Goal: Task Accomplishment & Management: Manage account settings

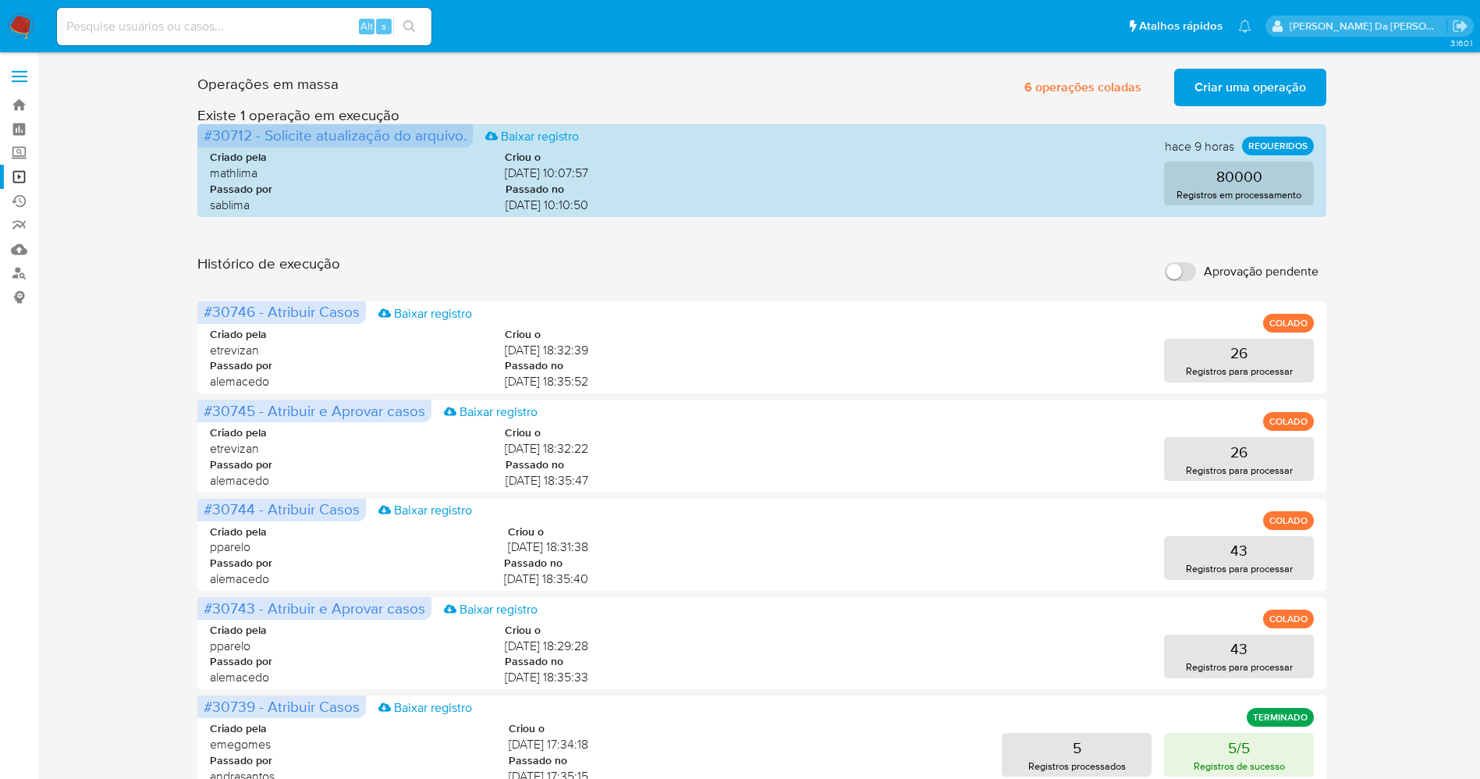
click at [184, 23] on input at bounding box center [244, 26] width 375 height 20
paste input "3NUXtXNqDnhuipRWK8v9Nl56"
type input "3NUXtXNqDnhuipRWK8v9Nl56"
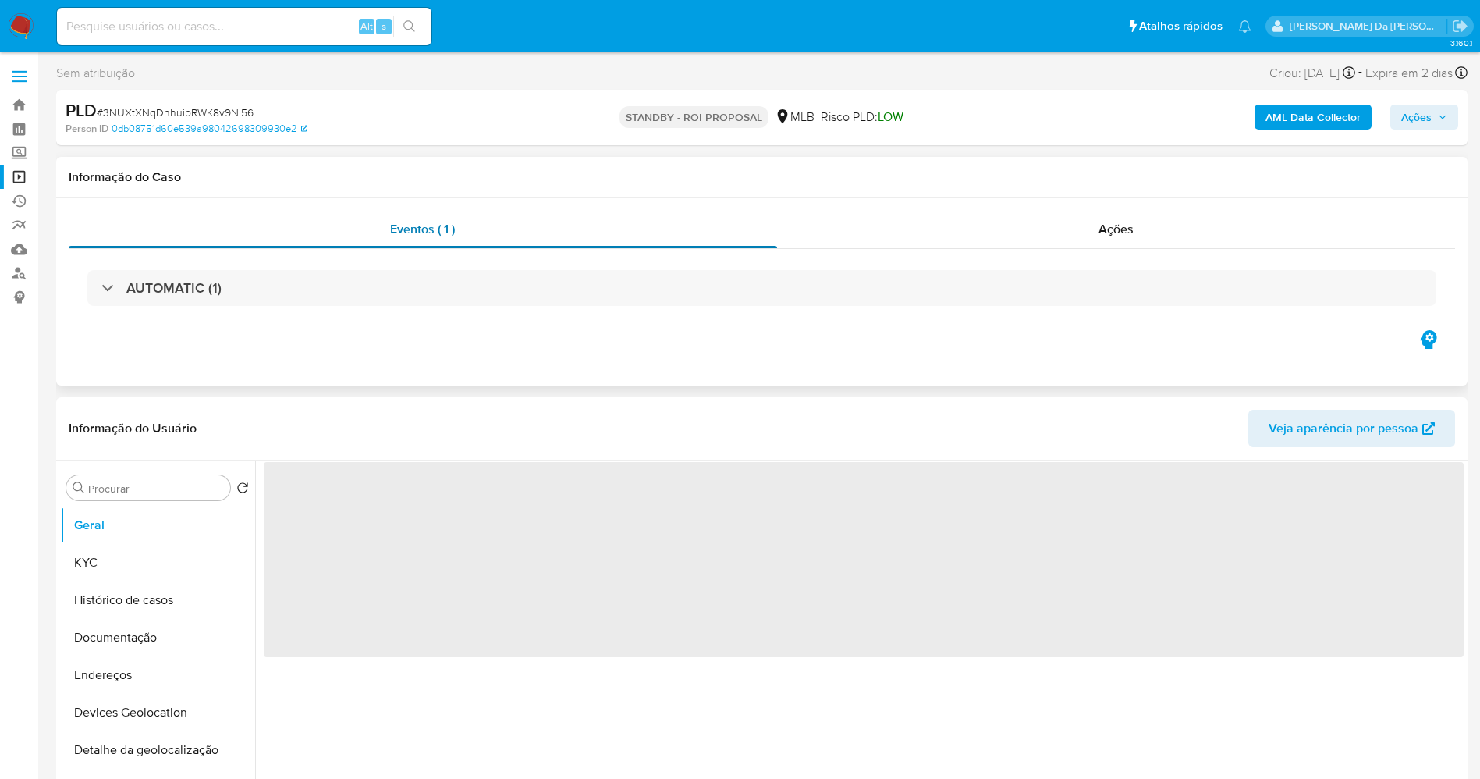
select select "10"
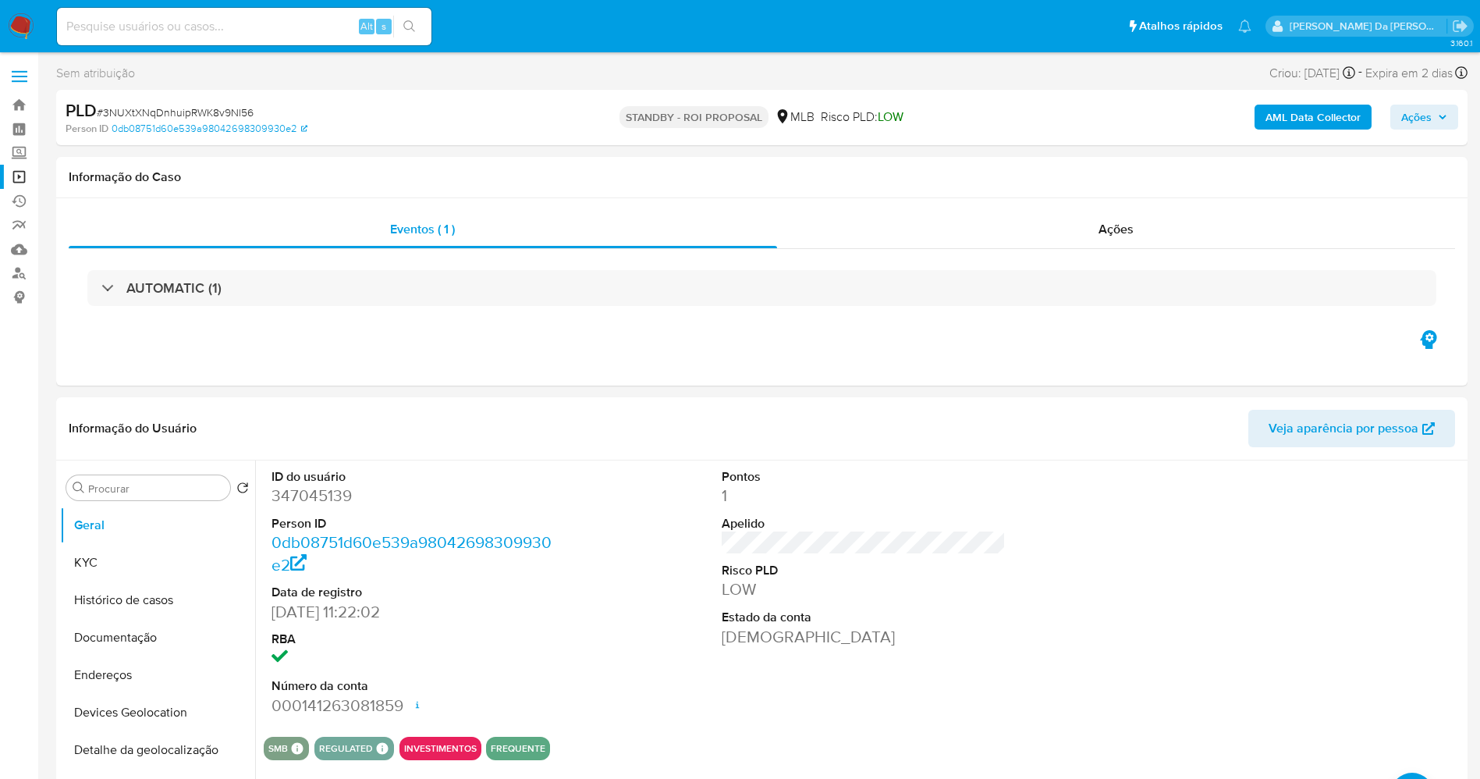
click at [20, 22] on img at bounding box center [21, 26] width 27 height 27
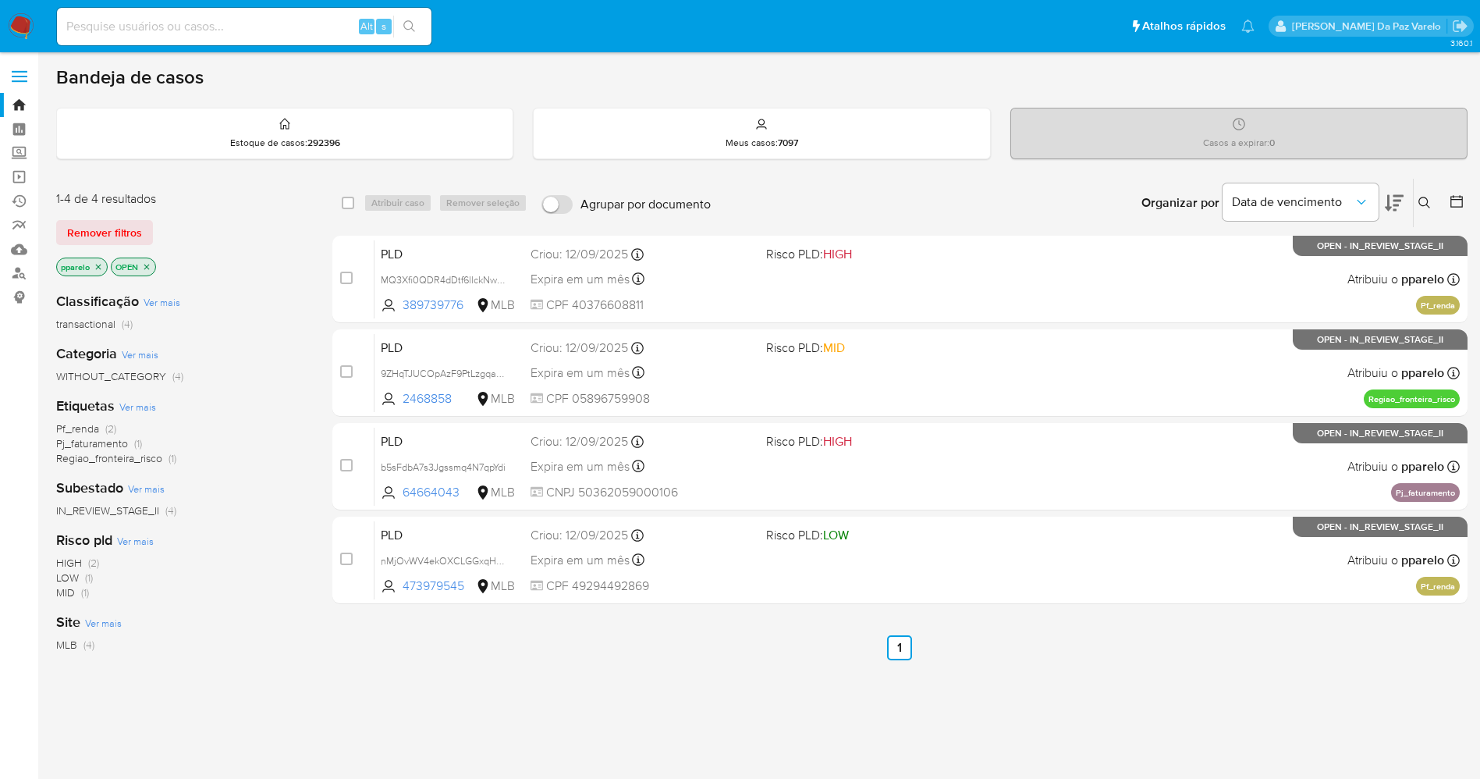
click at [1430, 198] on icon at bounding box center [1425, 203] width 12 height 12
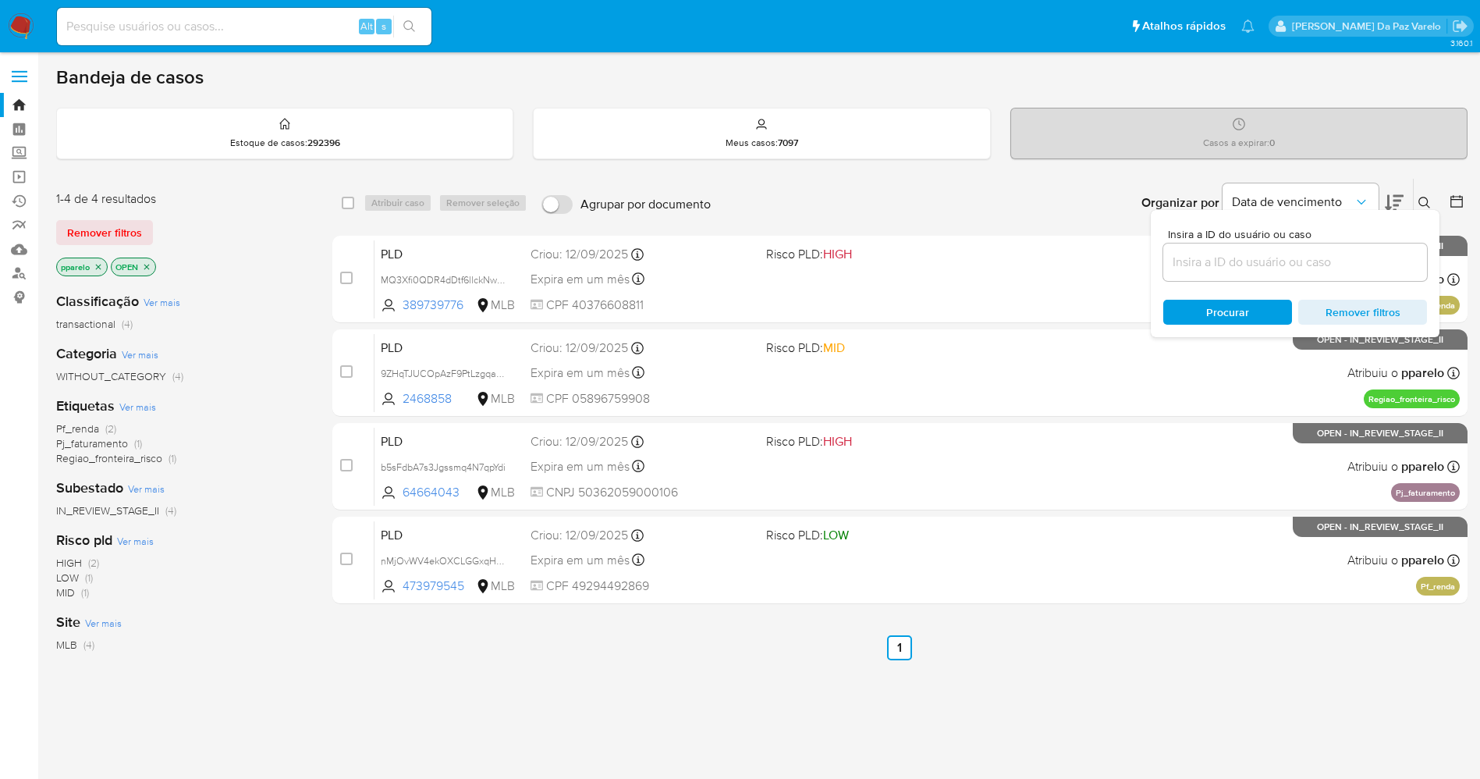
click at [1288, 286] on div "Insira a ID do usuário ou caso Procurar Remover filtros" at bounding box center [1295, 273] width 289 height 127
click at [1297, 264] on input at bounding box center [1296, 262] width 264 height 20
paste input "3NUXtXNqDnhuipRWK8v9Nl56"
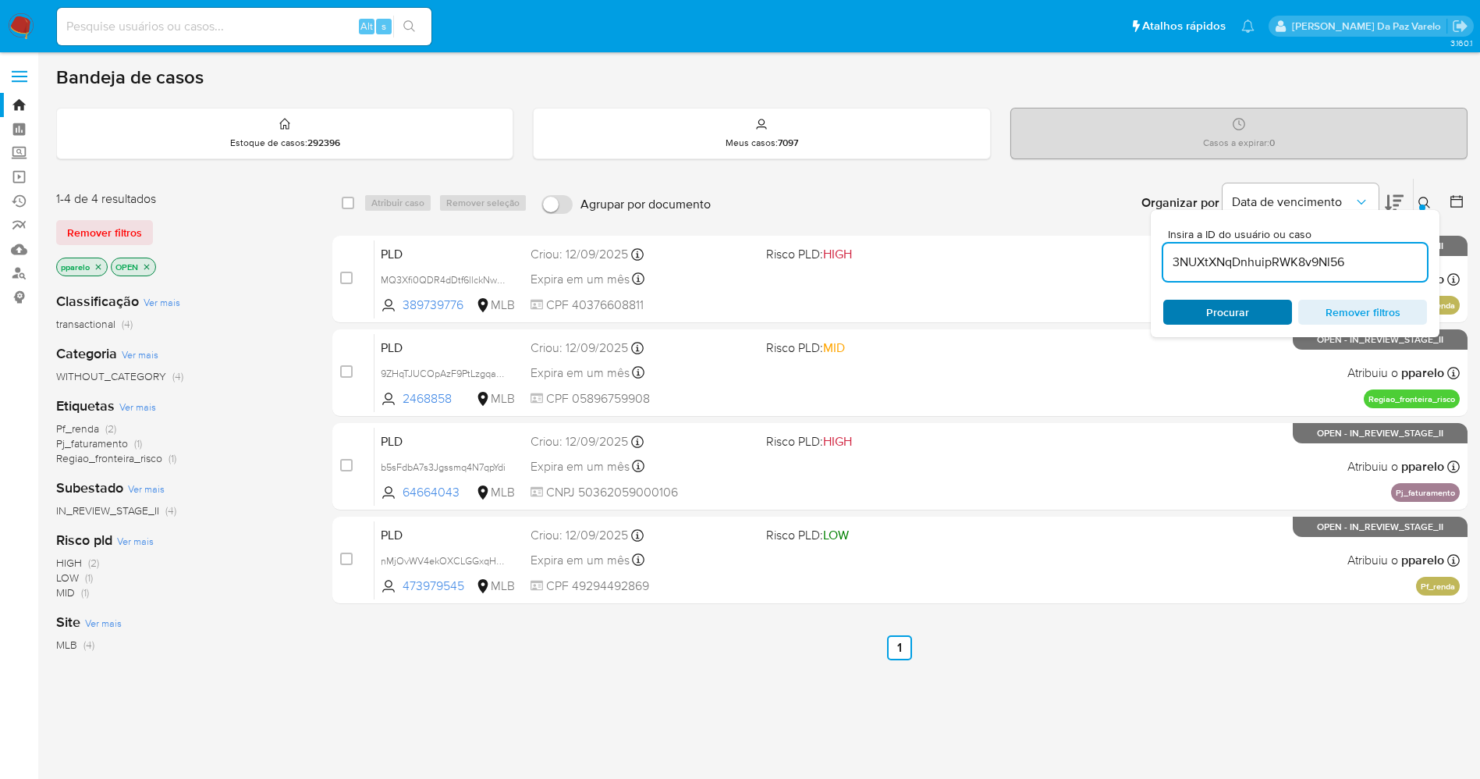
type input "3NUXtXNqDnhuipRWK8v9Nl56"
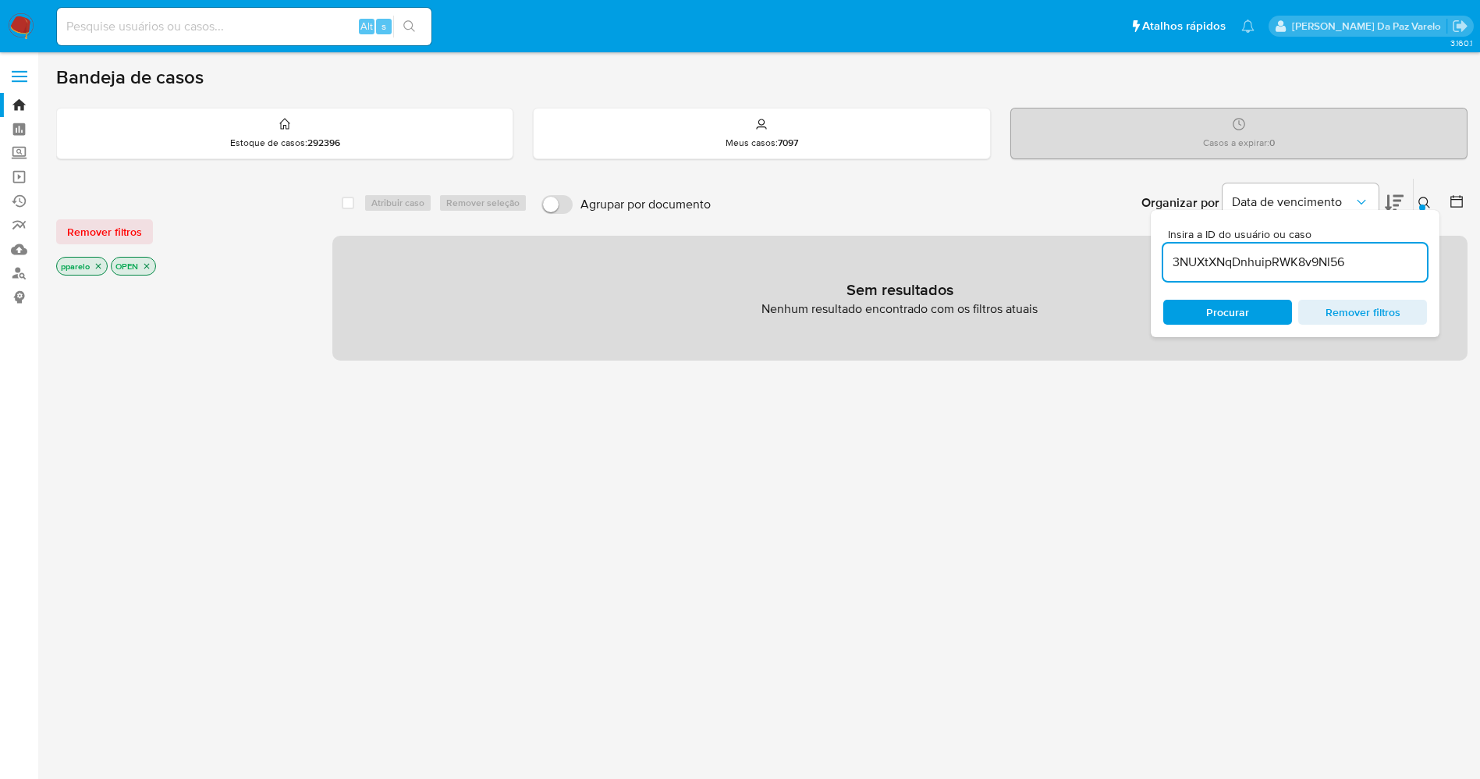
click at [102, 260] on p "pparelo" at bounding box center [82, 266] width 50 height 17
click at [98, 263] on icon "close-filter" at bounding box center [98, 265] width 9 height 9
click at [91, 269] on icon "close-filter" at bounding box center [91, 265] width 9 height 9
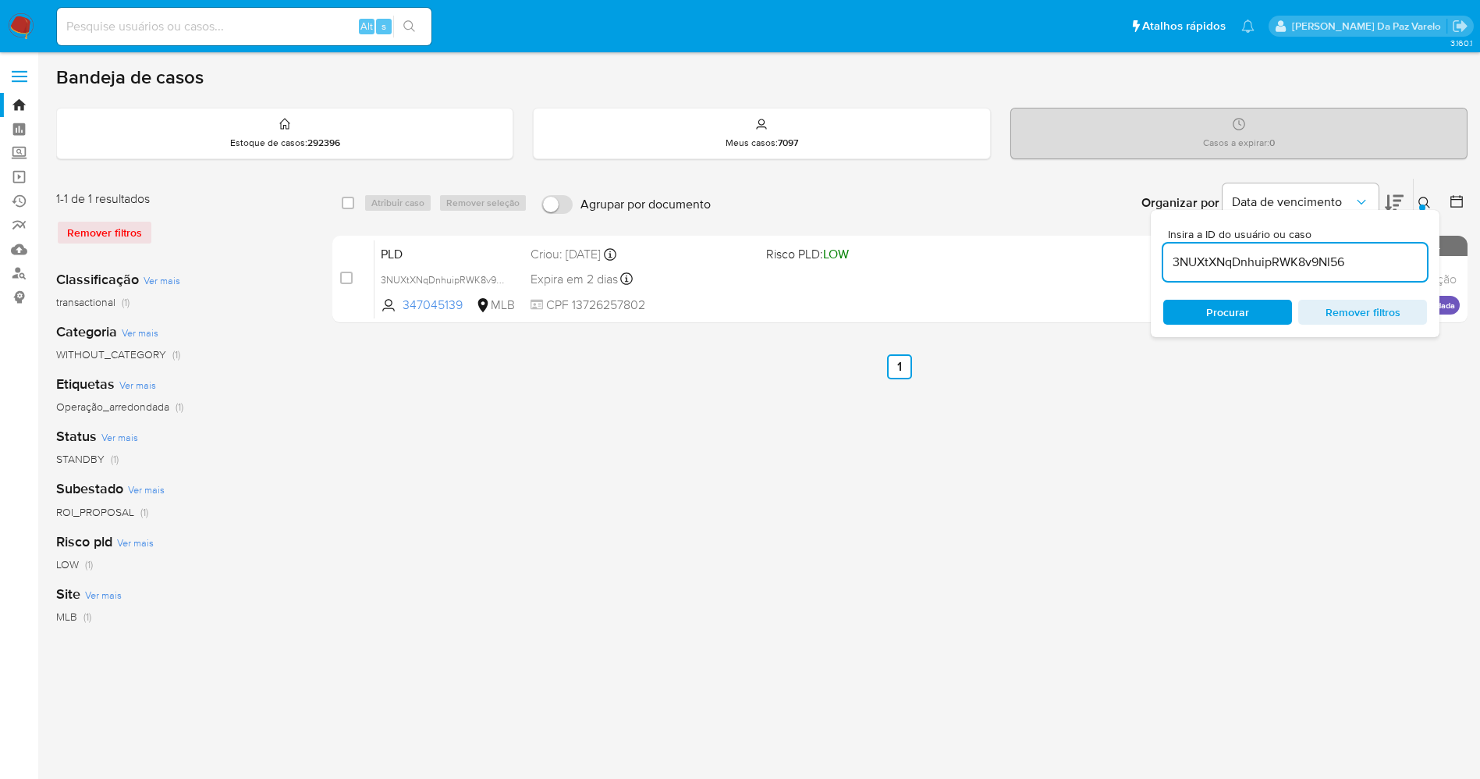
click at [343, 213] on div "select-all-cases-checkbox Atribuir caso Remover seleção Agrupar por documento O…" at bounding box center [900, 203] width 1136 height 48
click at [339, 202] on div "select-all-cases-checkbox Atribuir caso Remover seleção Agrupar por documento O…" at bounding box center [900, 203] width 1136 height 48
click at [352, 203] on input "checkbox" at bounding box center [348, 203] width 12 height 12
checkbox input "true"
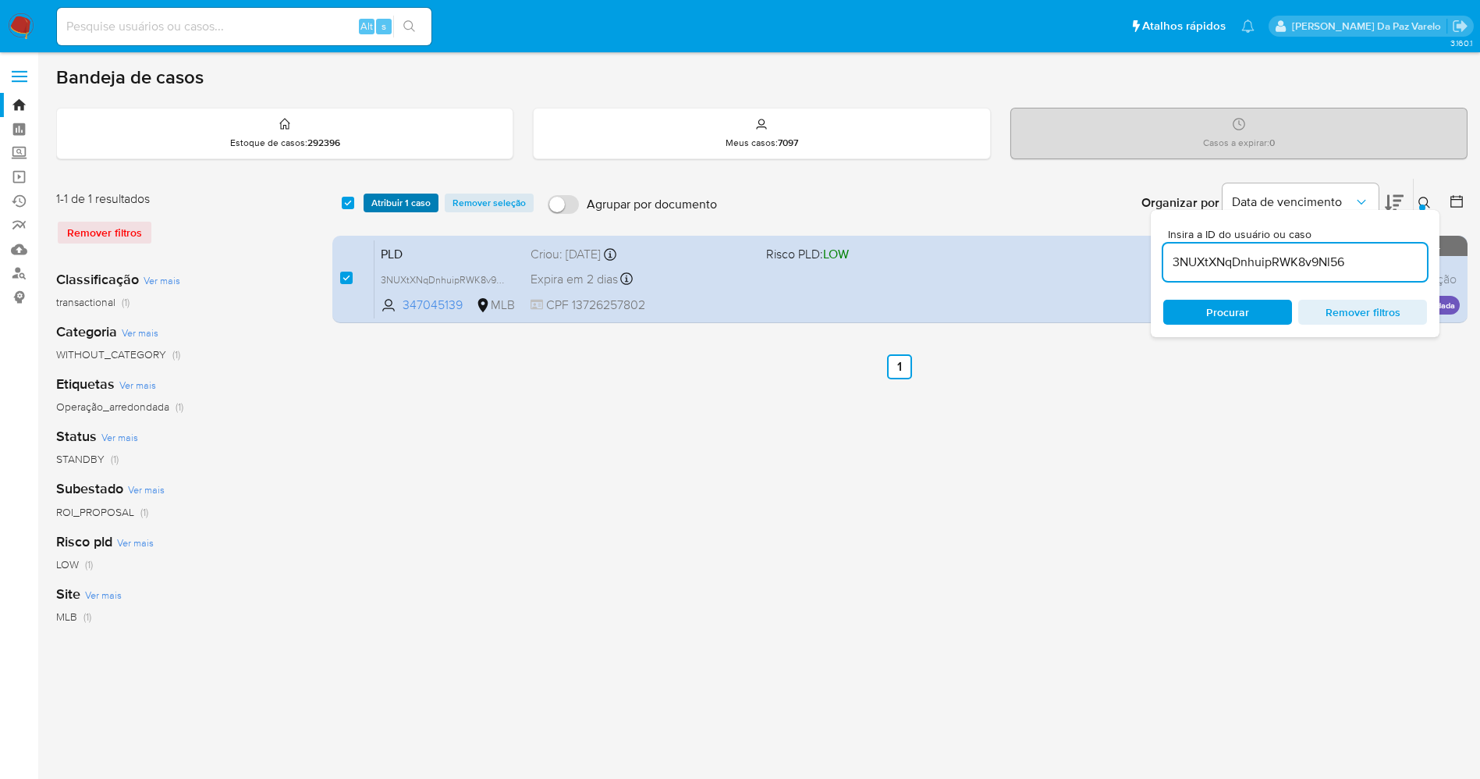
click at [394, 201] on span "Atribuir 1 caso" at bounding box center [400, 203] width 59 height 16
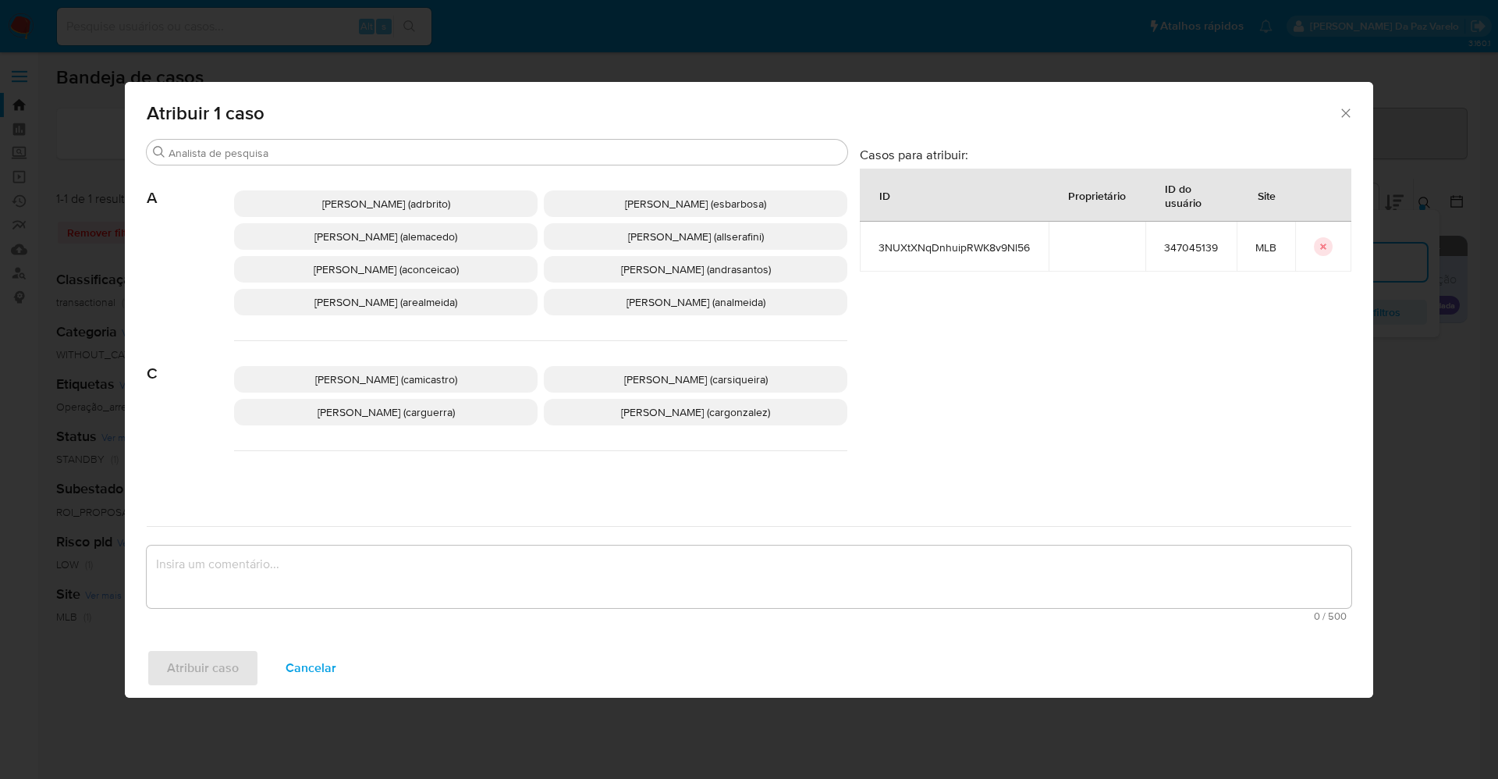
click at [422, 167] on div "Adriano Azeredo Brito (adrbrito) Alessandra Da Silva Barbosa (esbarbosa) Alexan…" at bounding box center [540, 253] width 613 height 176
click at [427, 158] on input "Buscar" at bounding box center [505, 153] width 673 height 14
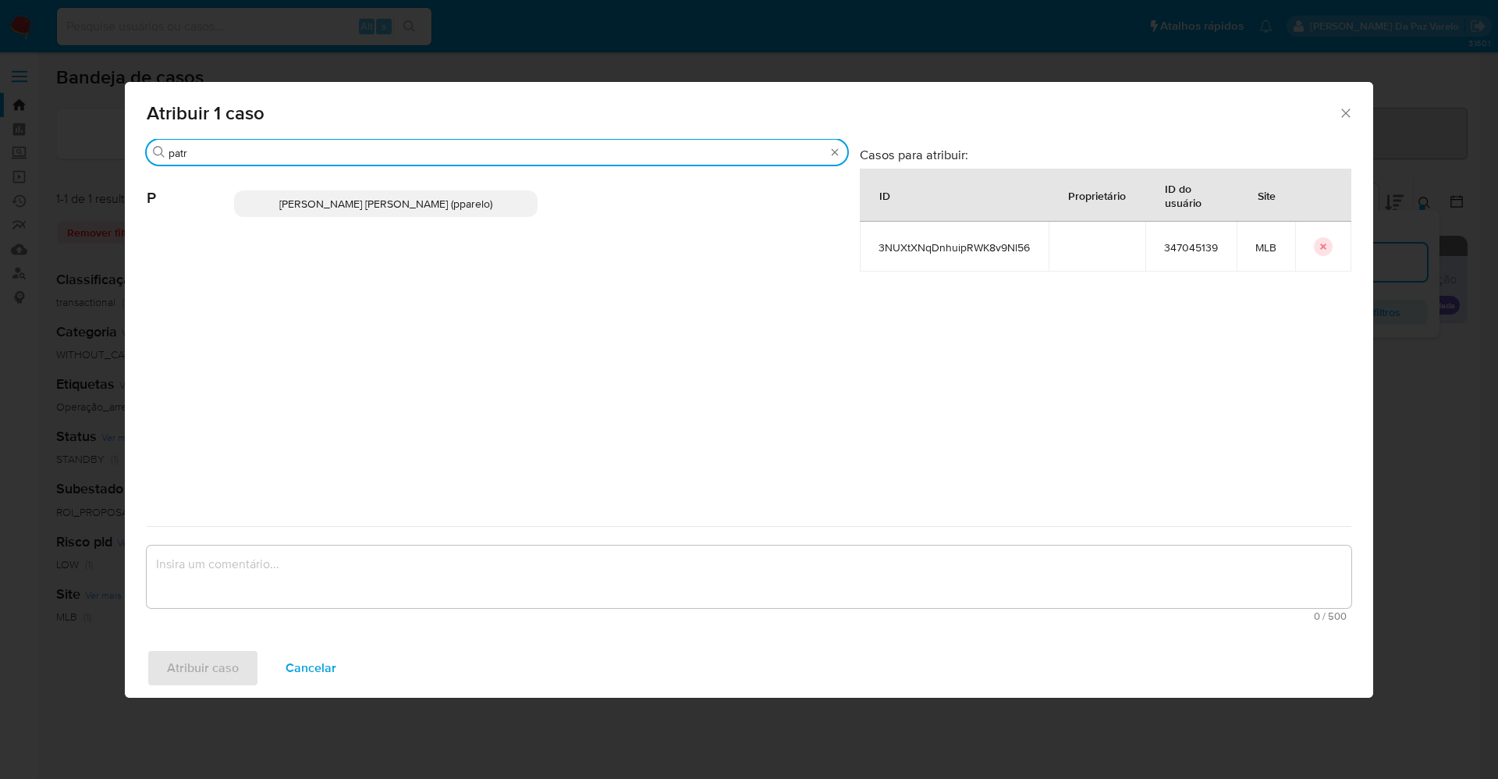
type input "patr"
click at [424, 224] on div "Patricia Aparecida Da Paz Varelo (pparelo)" at bounding box center [540, 203] width 613 height 76
click at [437, 200] on span "Patricia Aparecida Da Paz Varelo (pparelo)" at bounding box center [385, 204] width 213 height 16
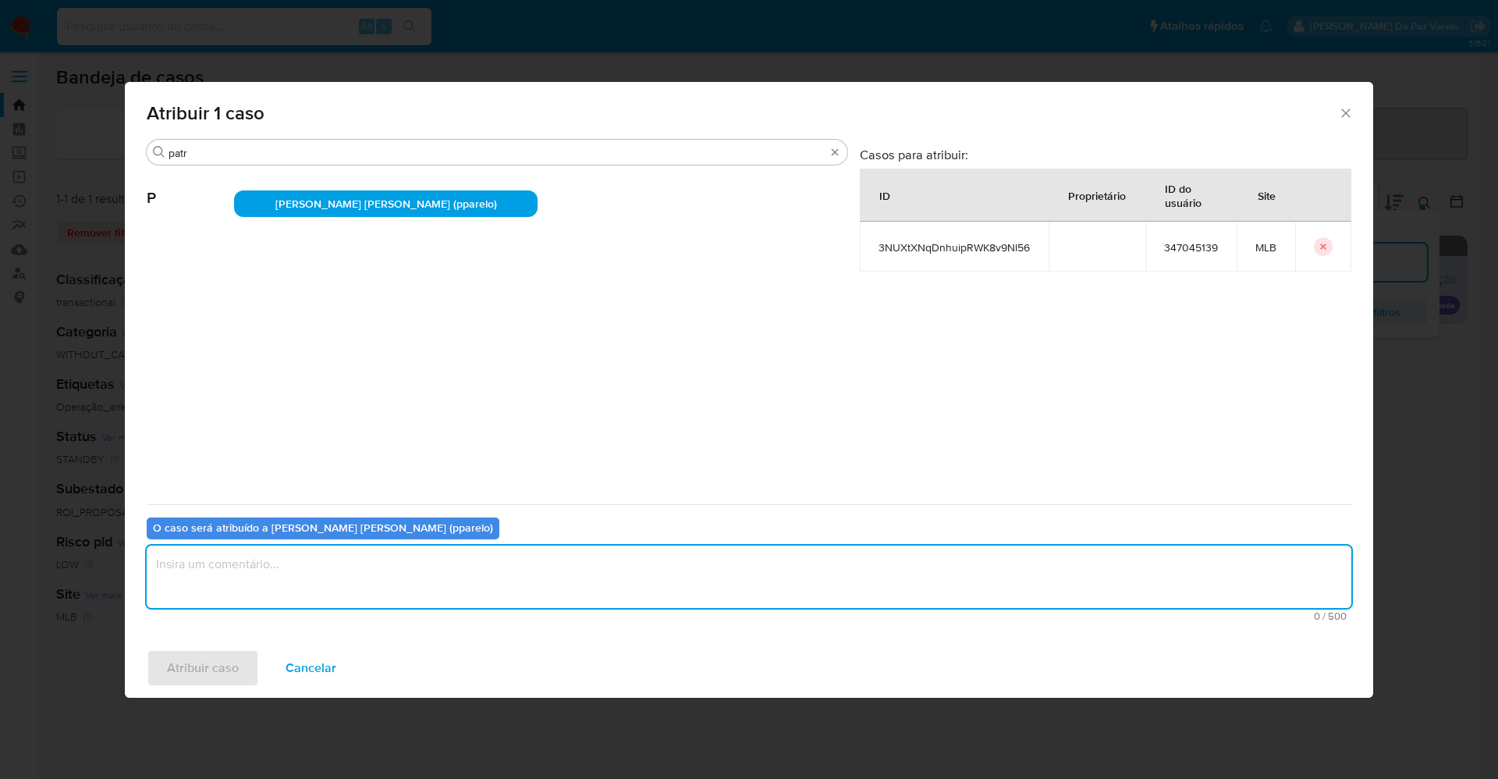
click at [450, 574] on textarea "assign-modal" at bounding box center [749, 577] width 1205 height 62
type textarea "."
click at [213, 662] on span "Atribuir caso" at bounding box center [203, 668] width 72 height 34
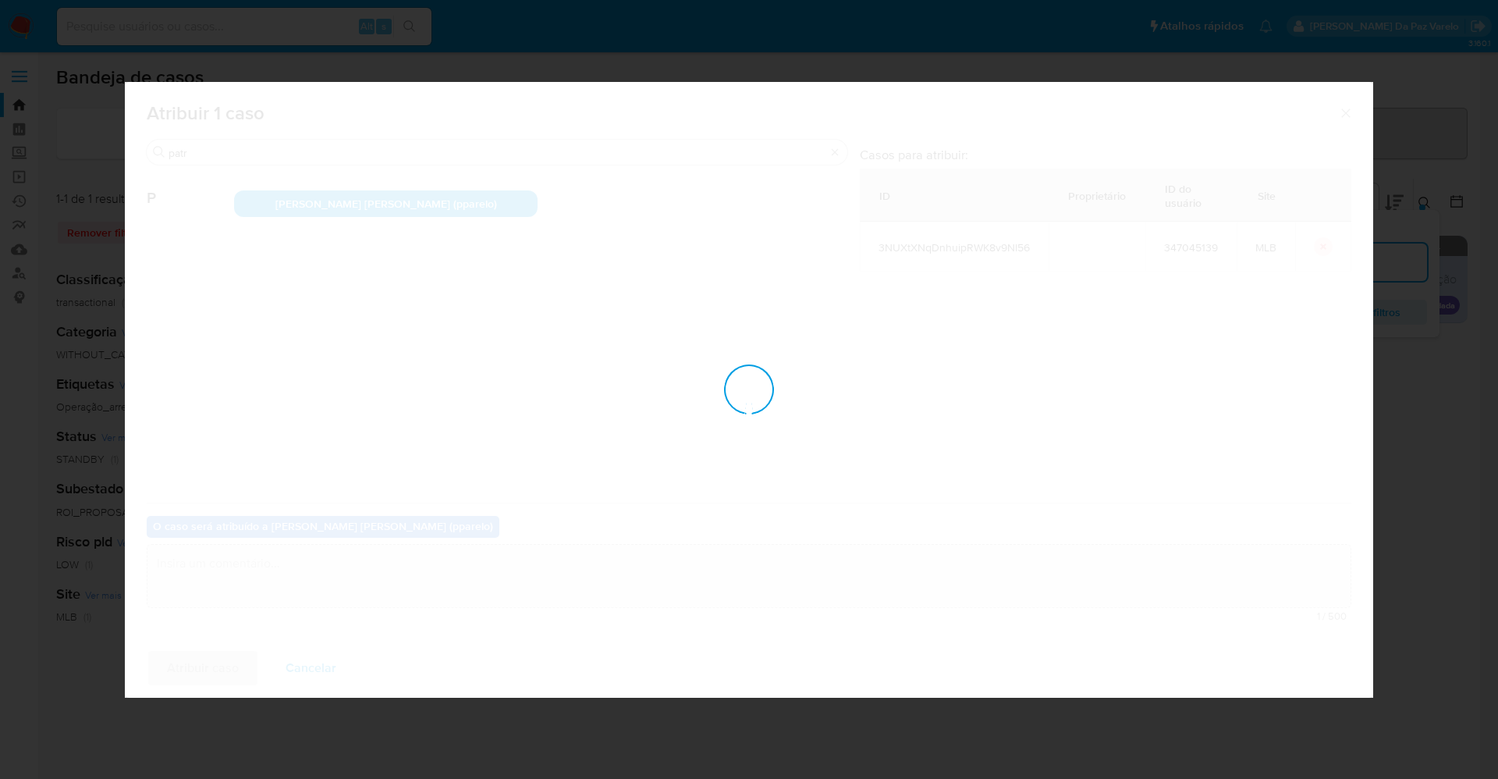
checkbox input "false"
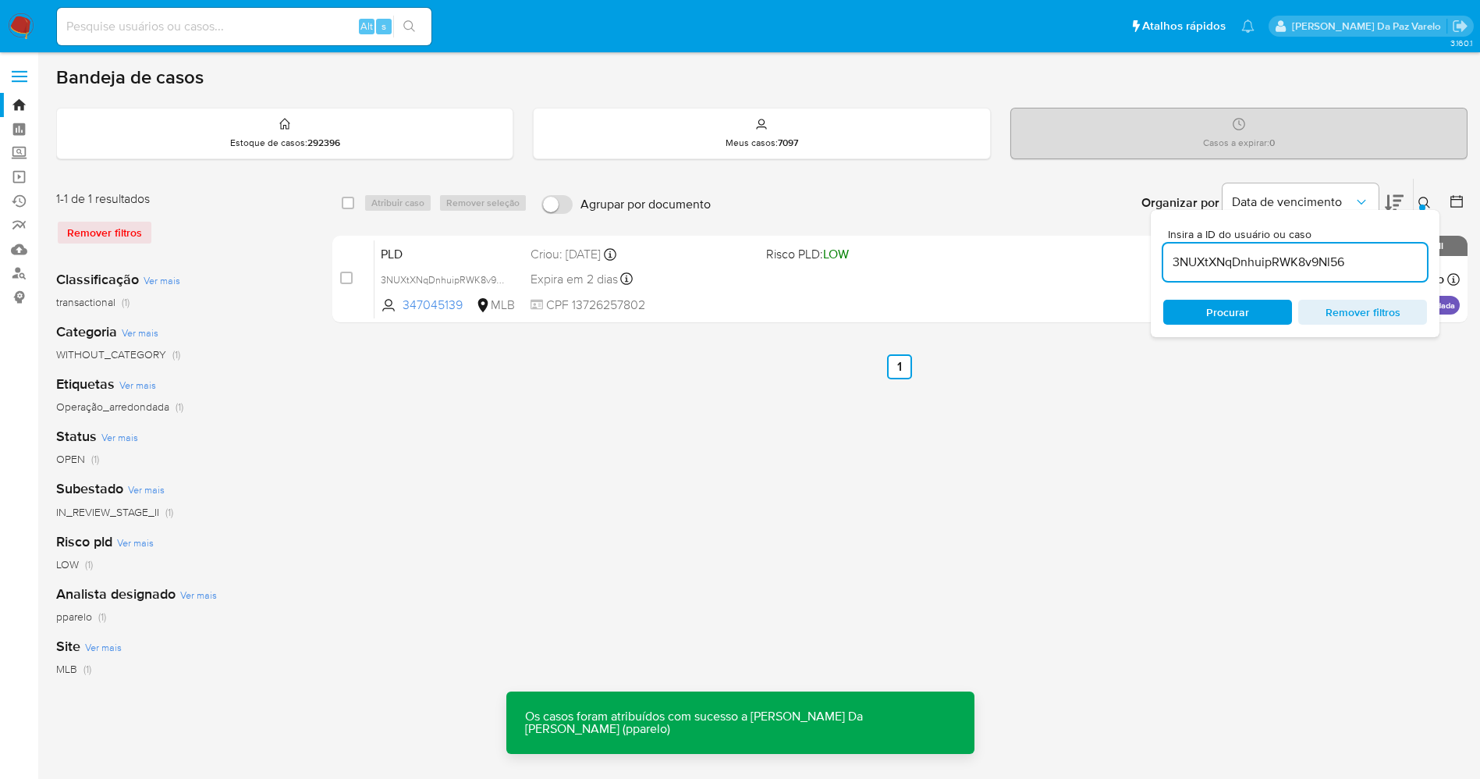
click at [1425, 202] on icon at bounding box center [1425, 203] width 12 height 12
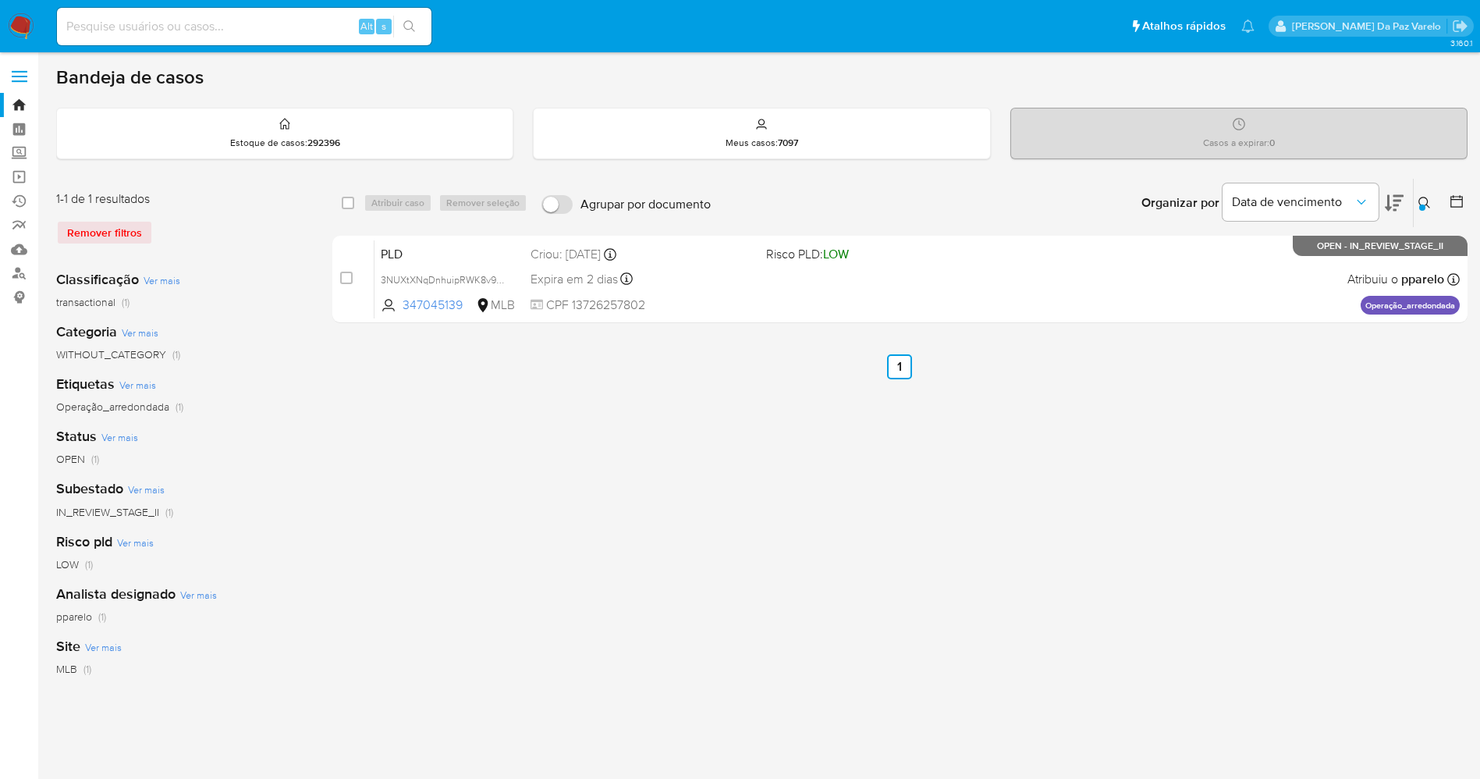
click at [947, 526] on div "select-all-cases-checkbox Atribuir caso Remover seleção Agrupar por documento O…" at bounding box center [900, 520] width 1136 height 685
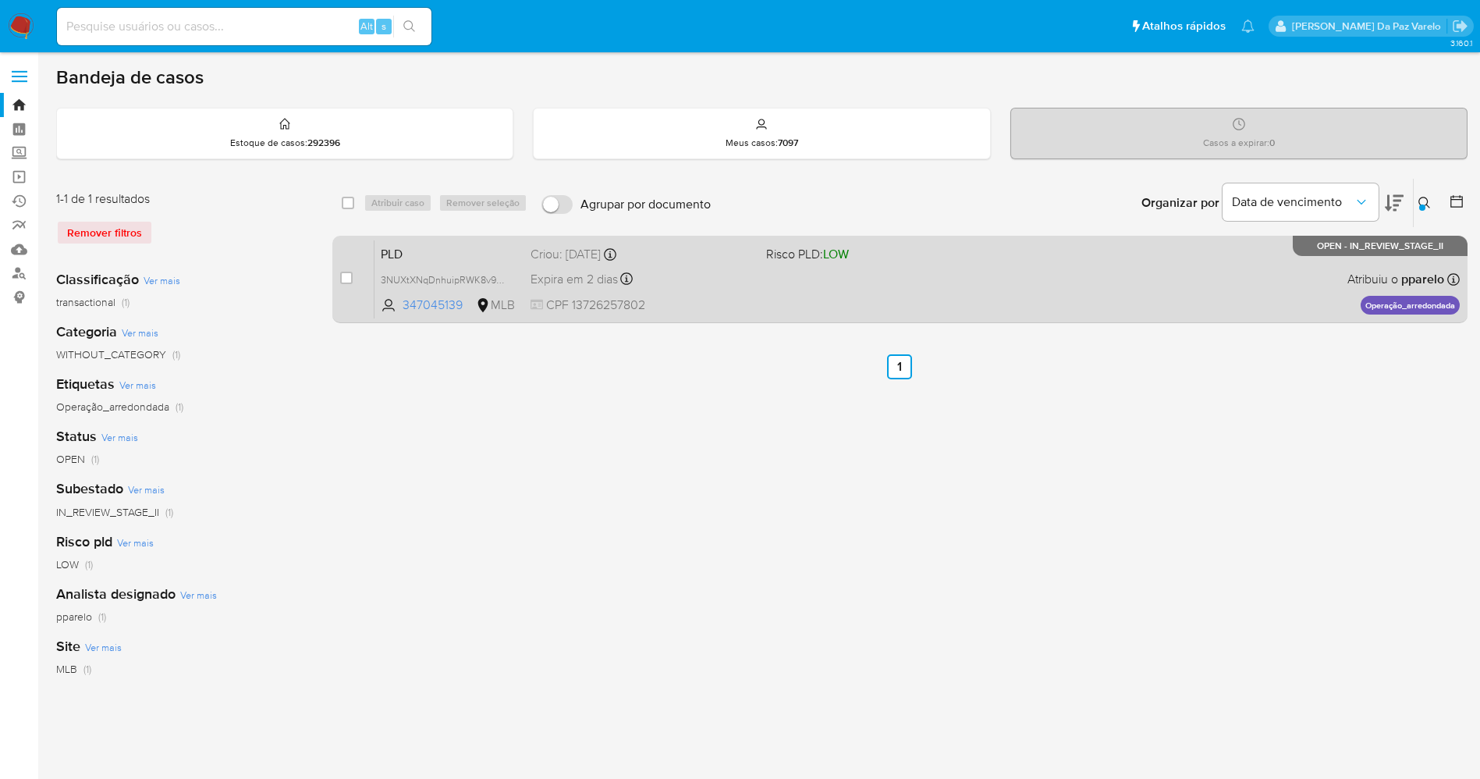
click at [771, 297] on div "PLD 3NUXtXNqDnhuipRWK8v9Nl56 347045139 MLB Risco PLD: LOW Criou: 12/08/2025 Cri…" at bounding box center [918, 279] width 1086 height 79
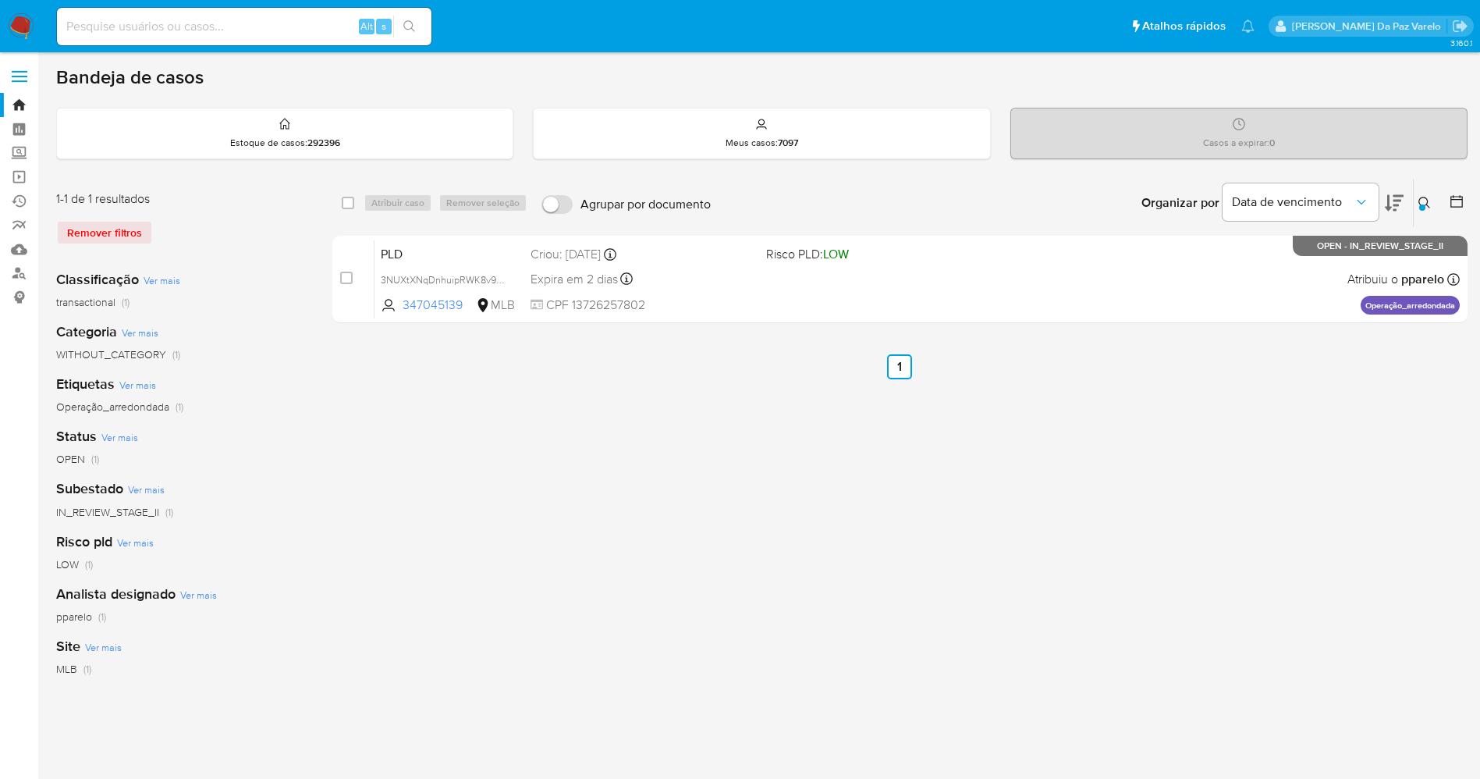
click at [31, 21] on img at bounding box center [21, 26] width 27 height 27
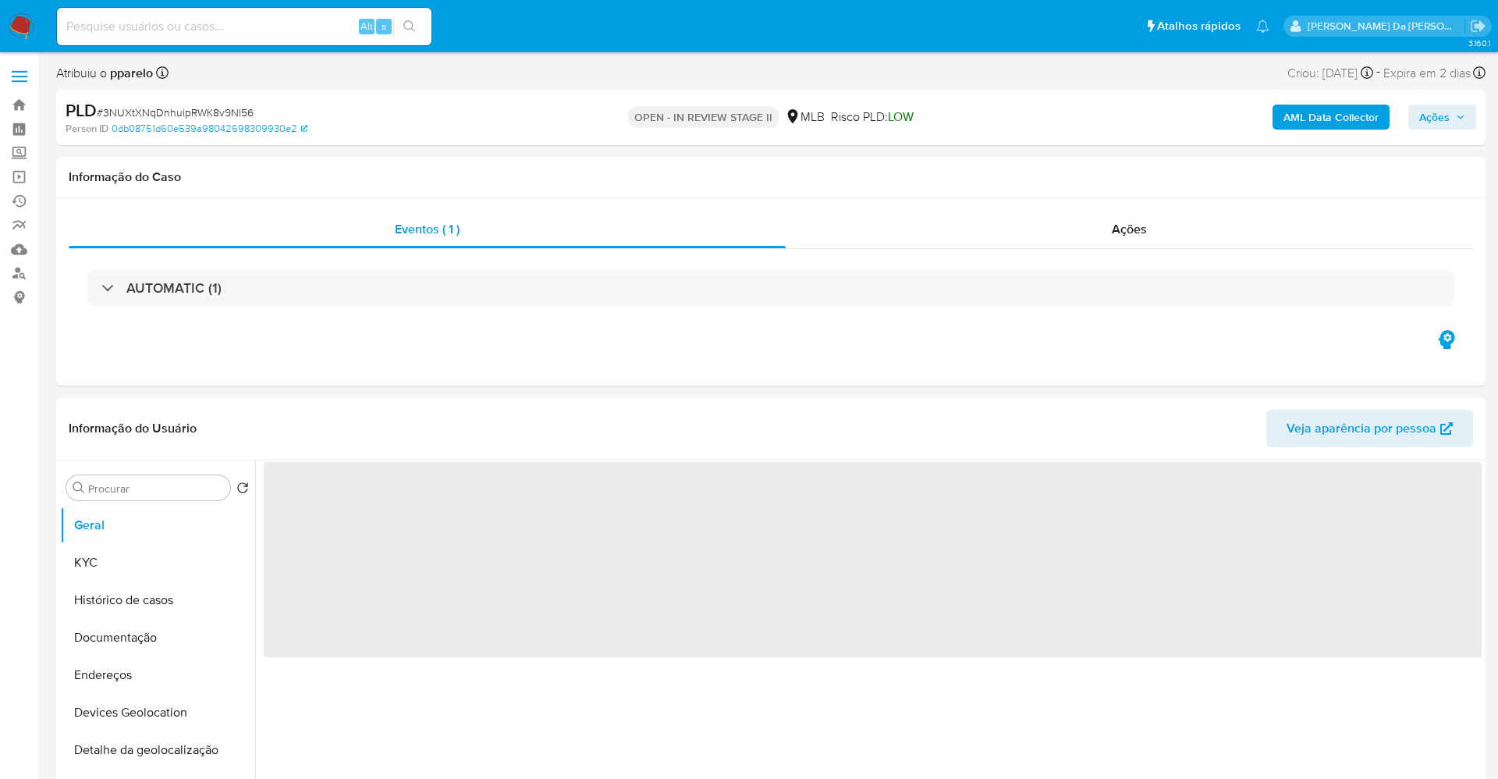
select select "10"
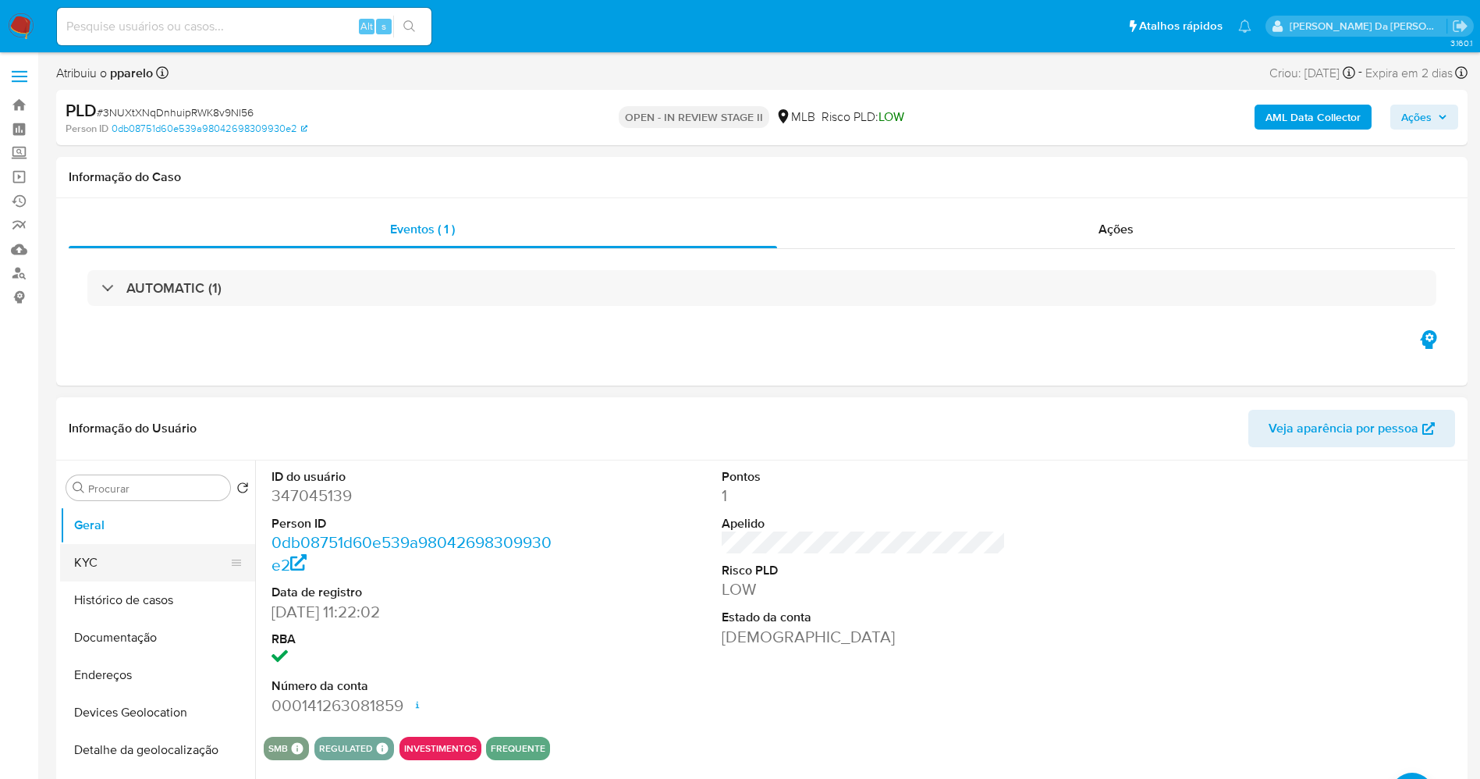
click at [114, 560] on button "KYC" at bounding box center [151, 562] width 183 height 37
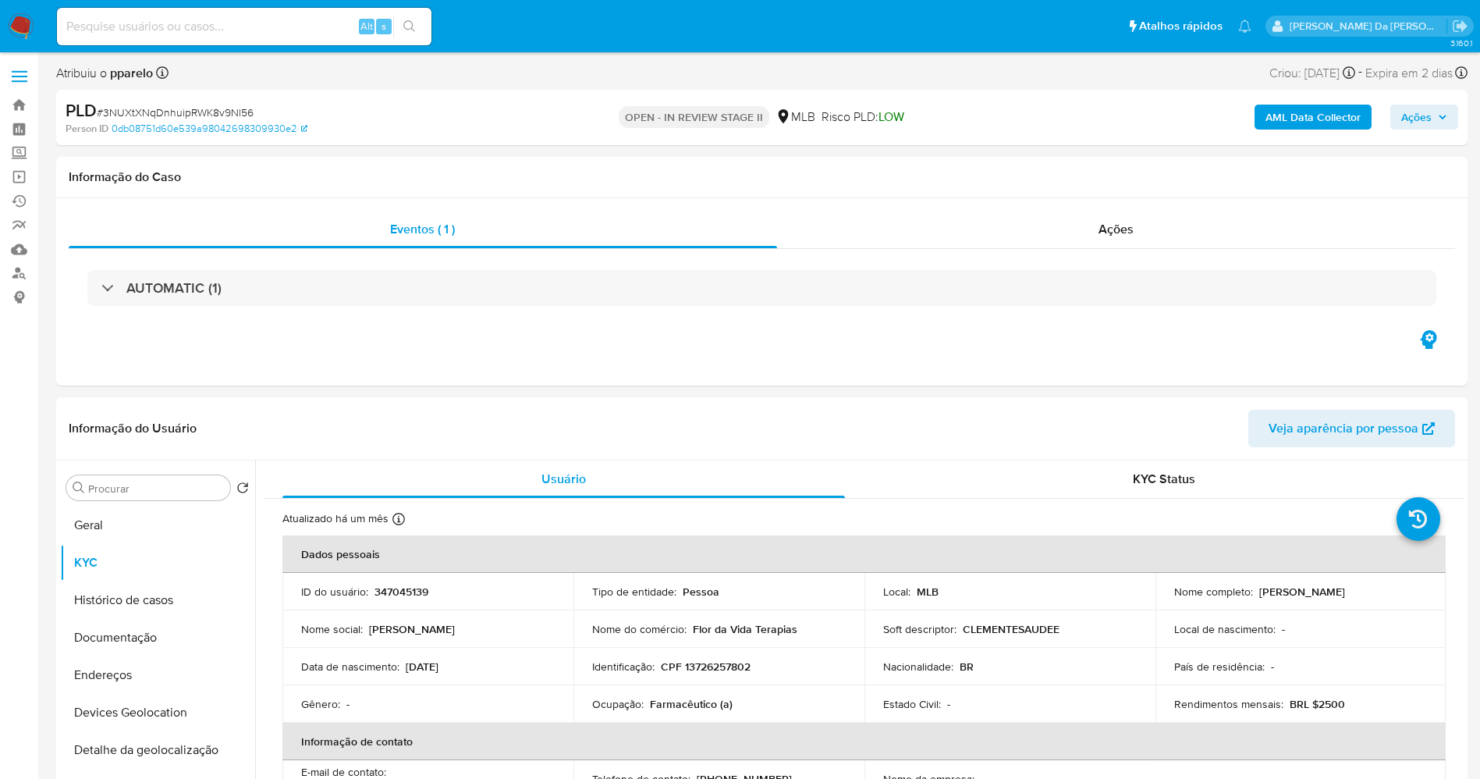
click at [1420, 123] on span "Ações" at bounding box center [1417, 117] width 30 height 25
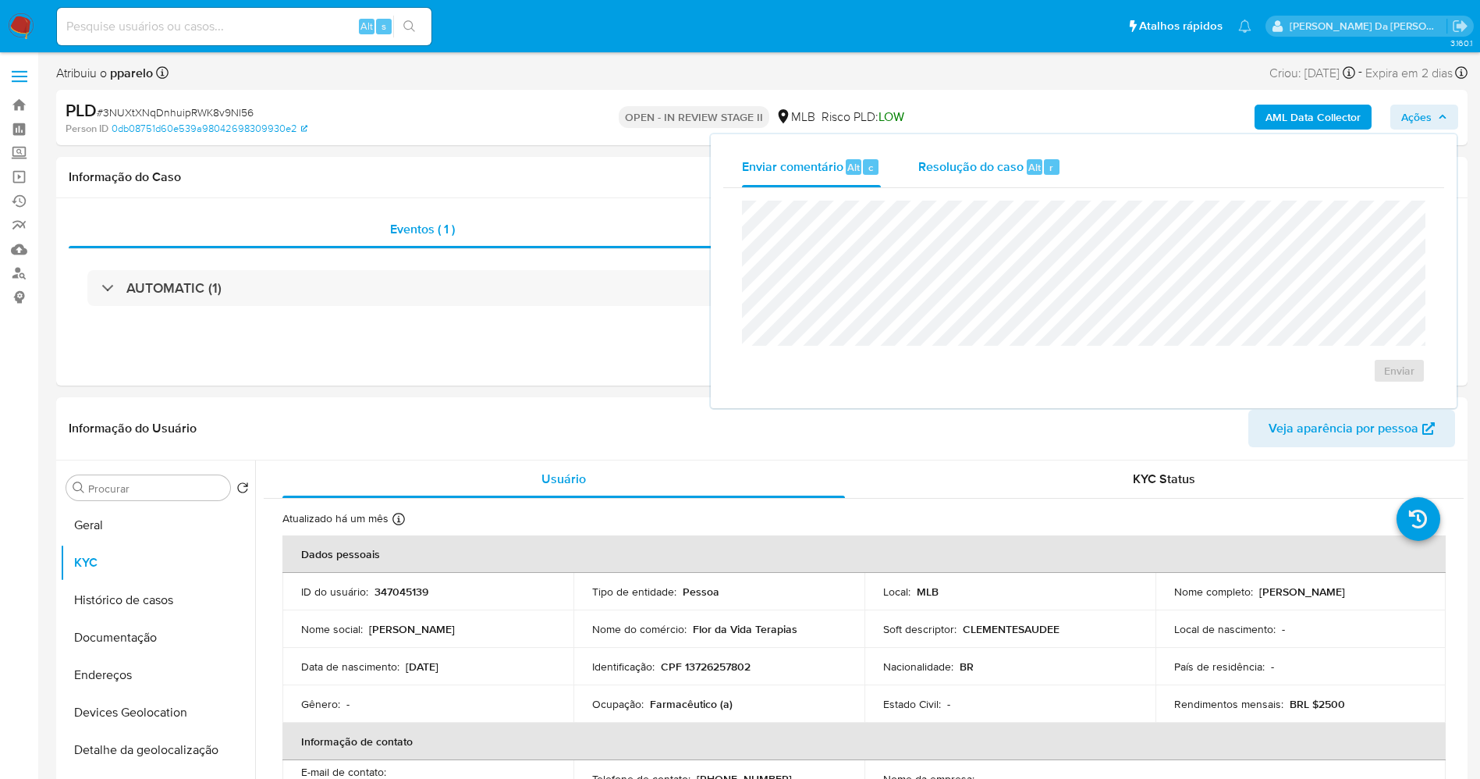
click at [1019, 173] on span "Resolução do caso" at bounding box center [971, 167] width 105 height 18
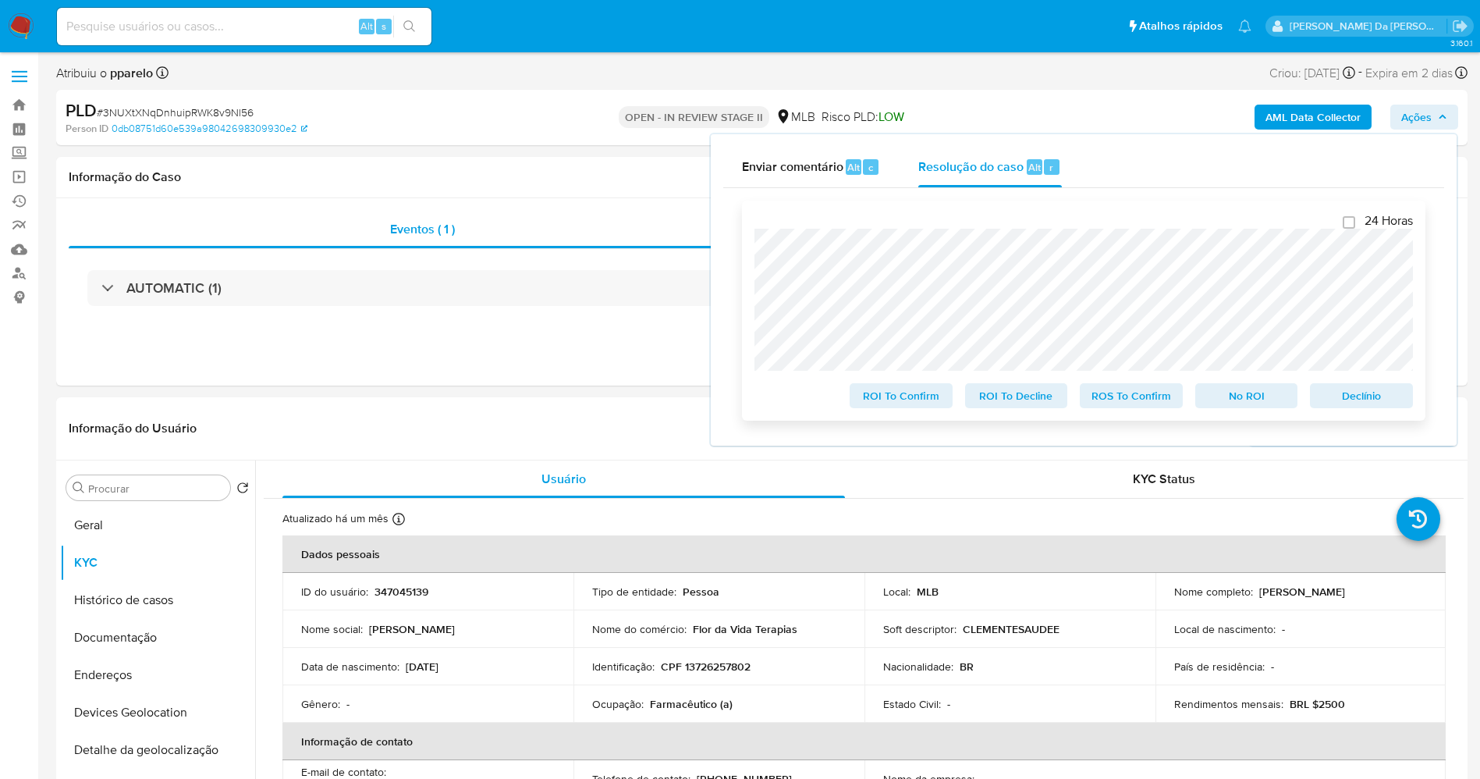
click at [1129, 401] on span "ROS To Confirm" at bounding box center [1131, 396] width 81 height 22
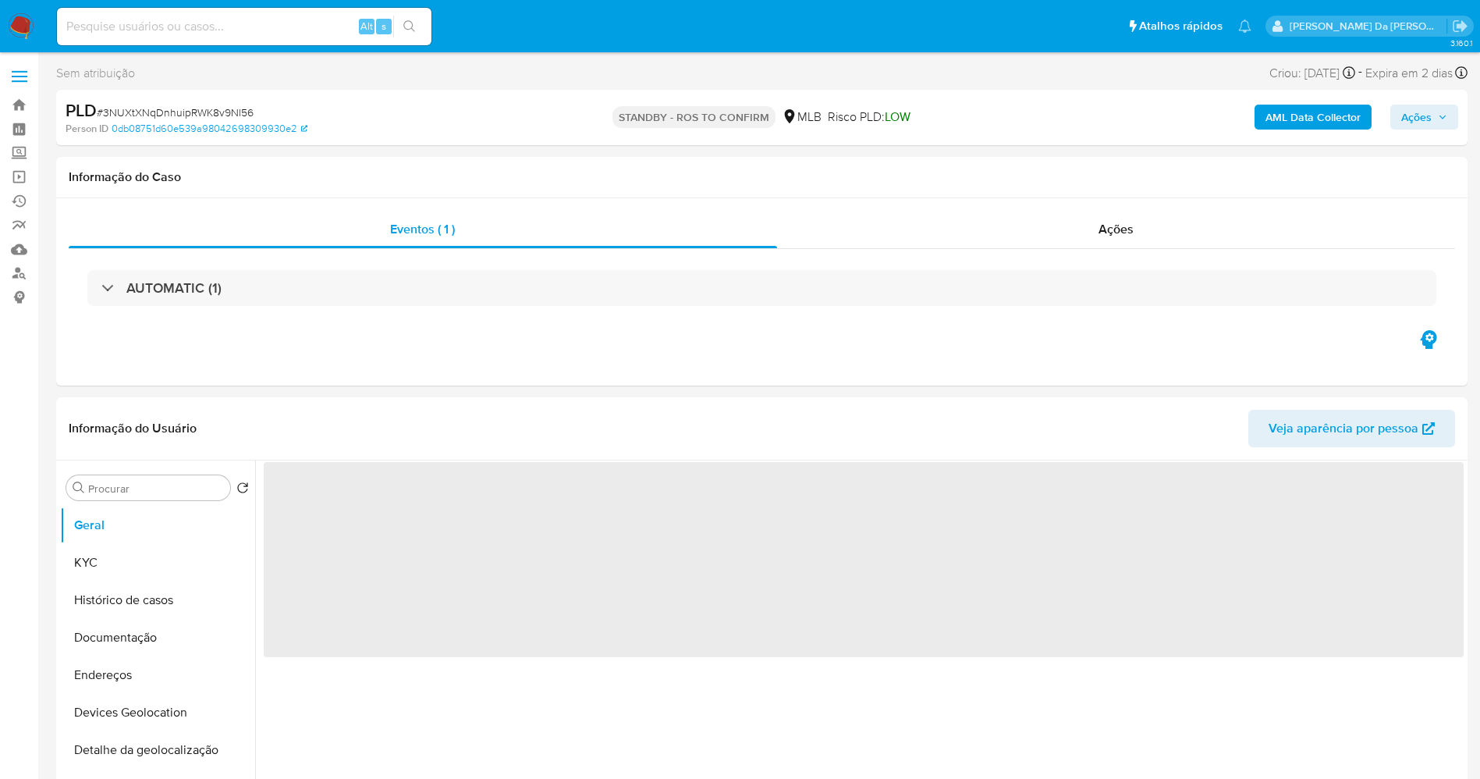
click at [202, 113] on span "# 3NUXtXNqDnhuipRWK8v9Nl56" at bounding box center [175, 113] width 157 height 16
select select "10"
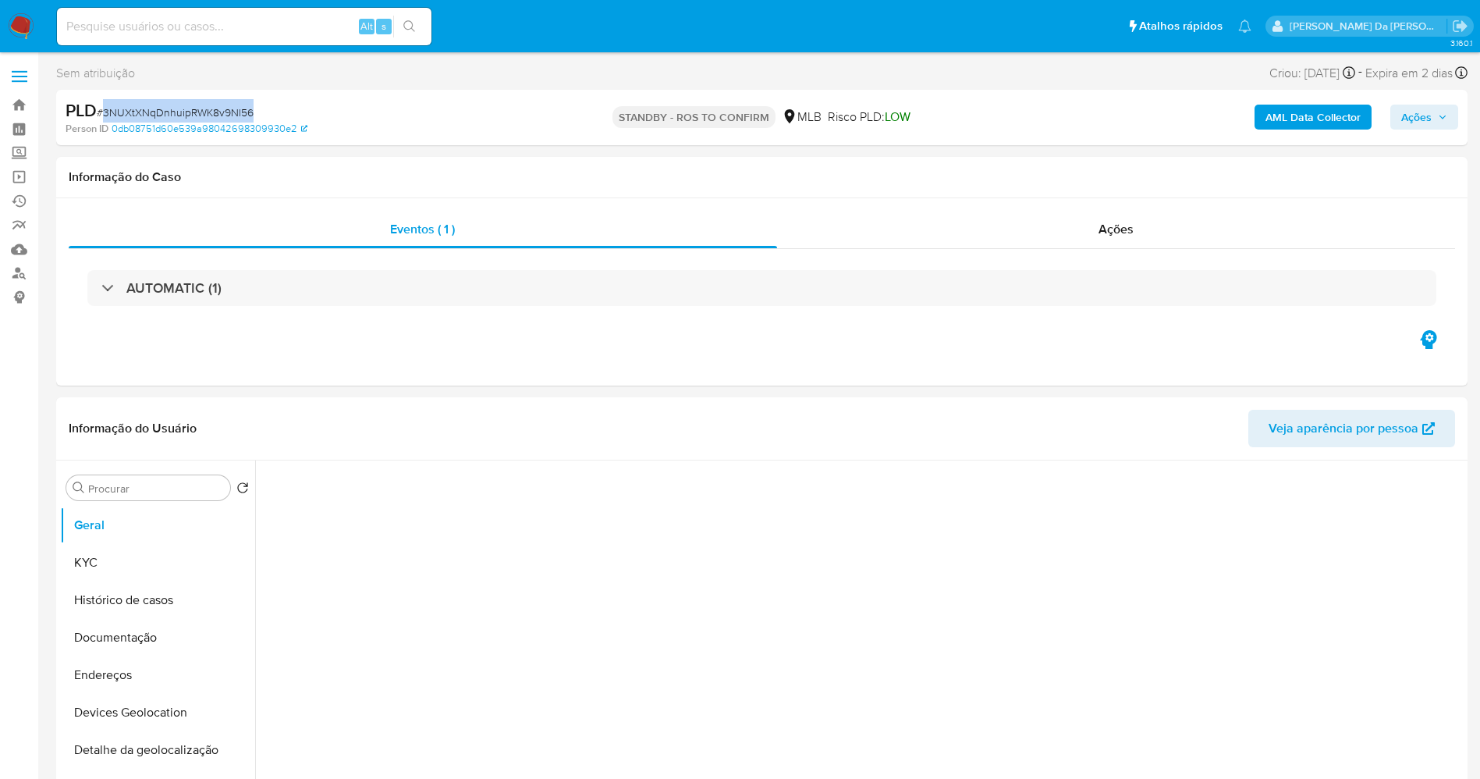
copy span "3NUXtXNqDnhuipRWK8v9Nl56"
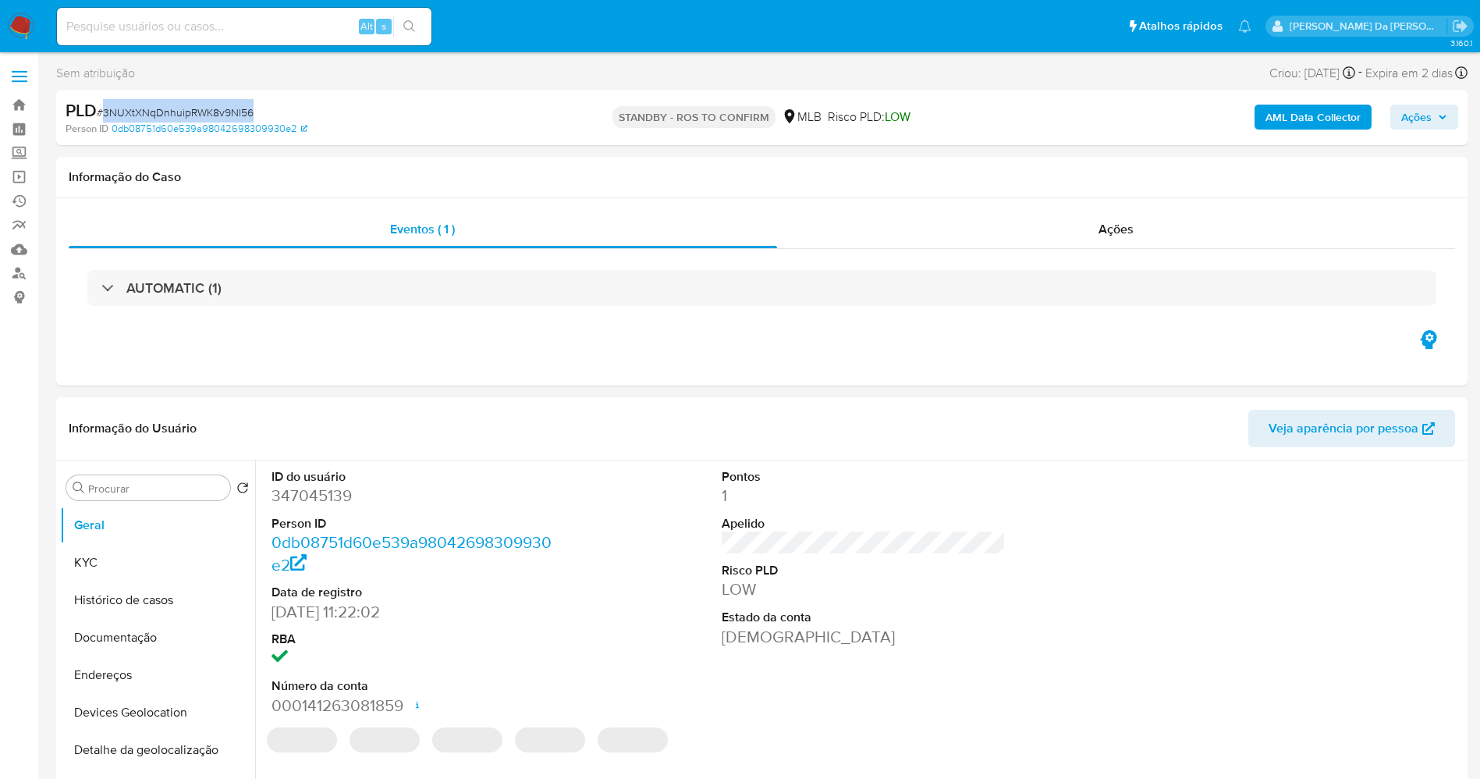
click at [14, 26] on img at bounding box center [21, 26] width 27 height 27
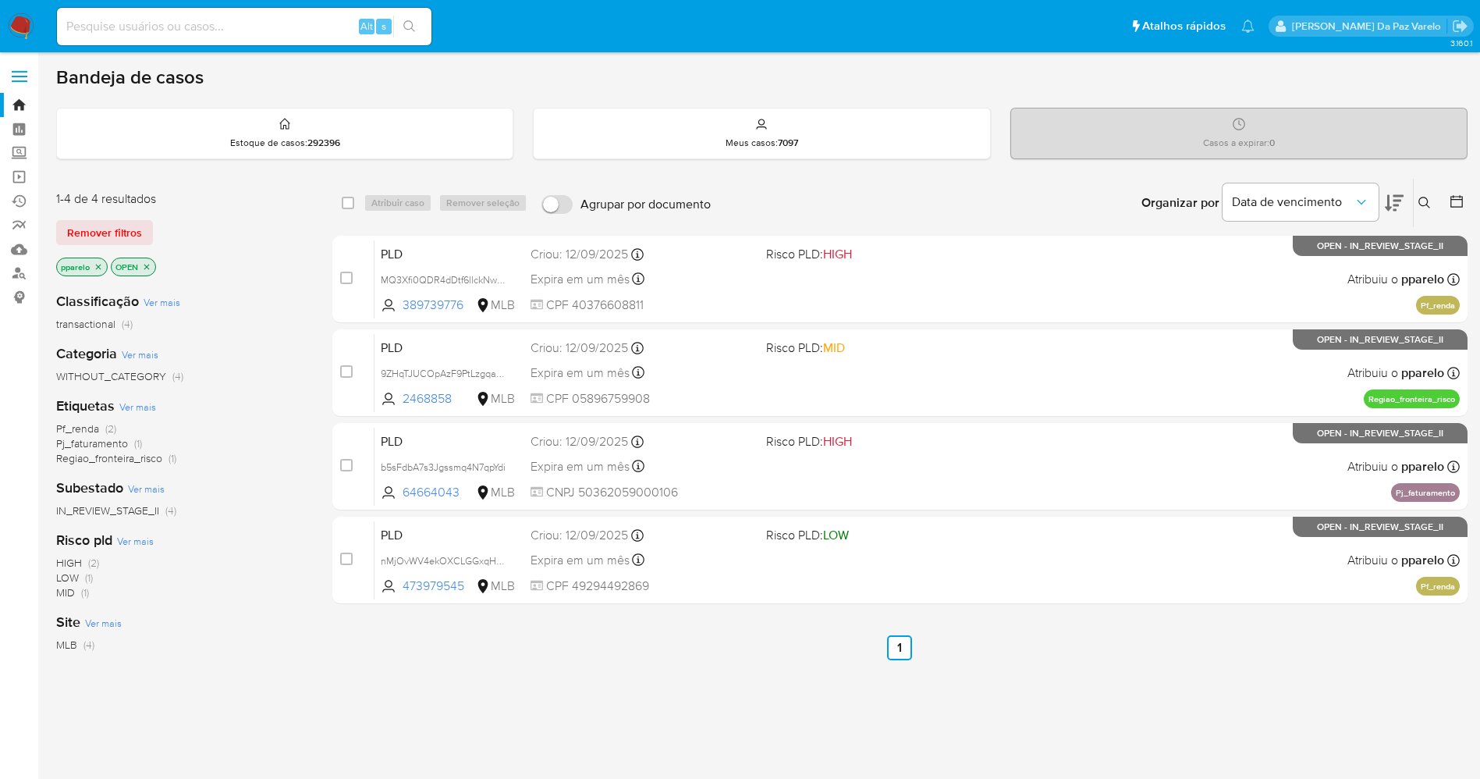
click at [1427, 203] on icon at bounding box center [1425, 203] width 12 height 12
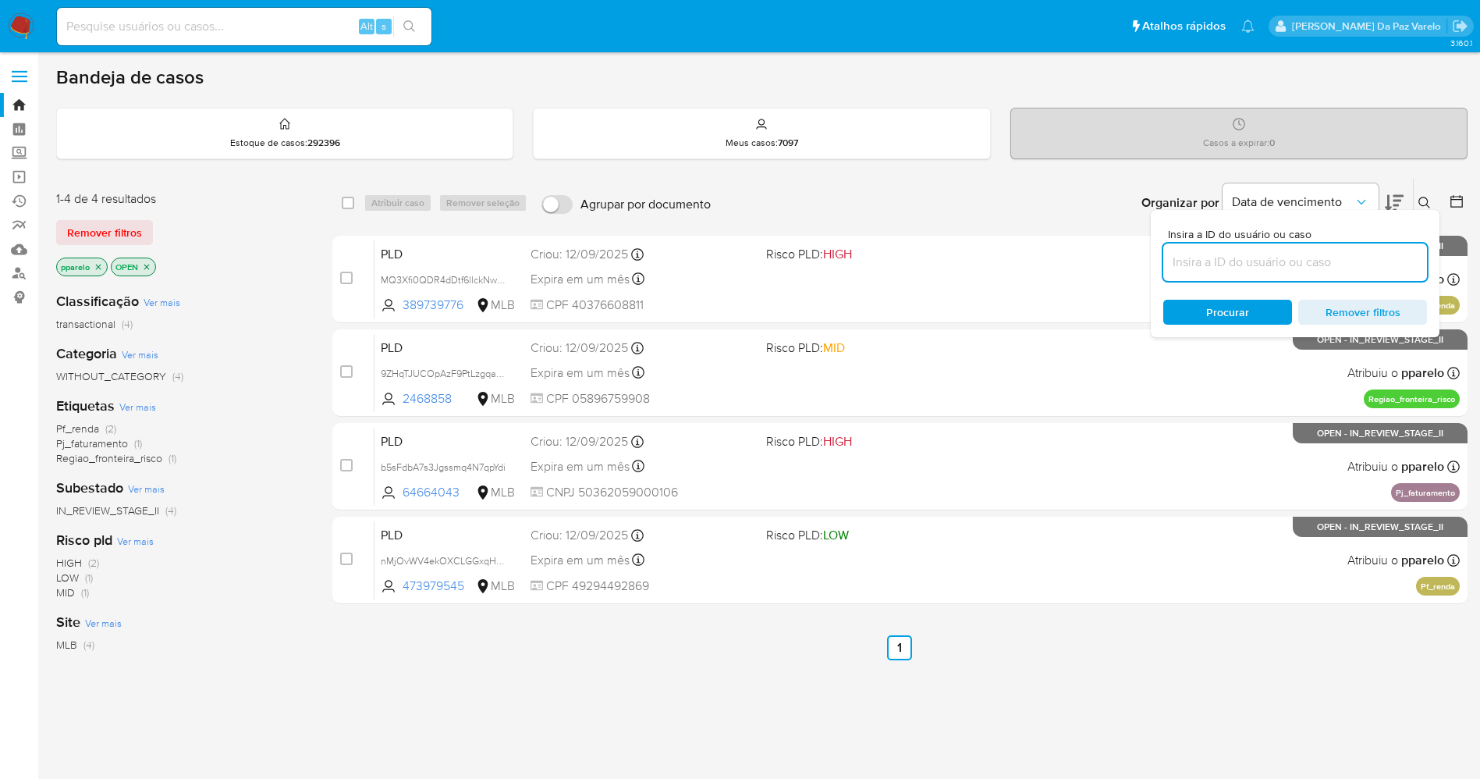
click at [1218, 265] on input at bounding box center [1296, 262] width 264 height 20
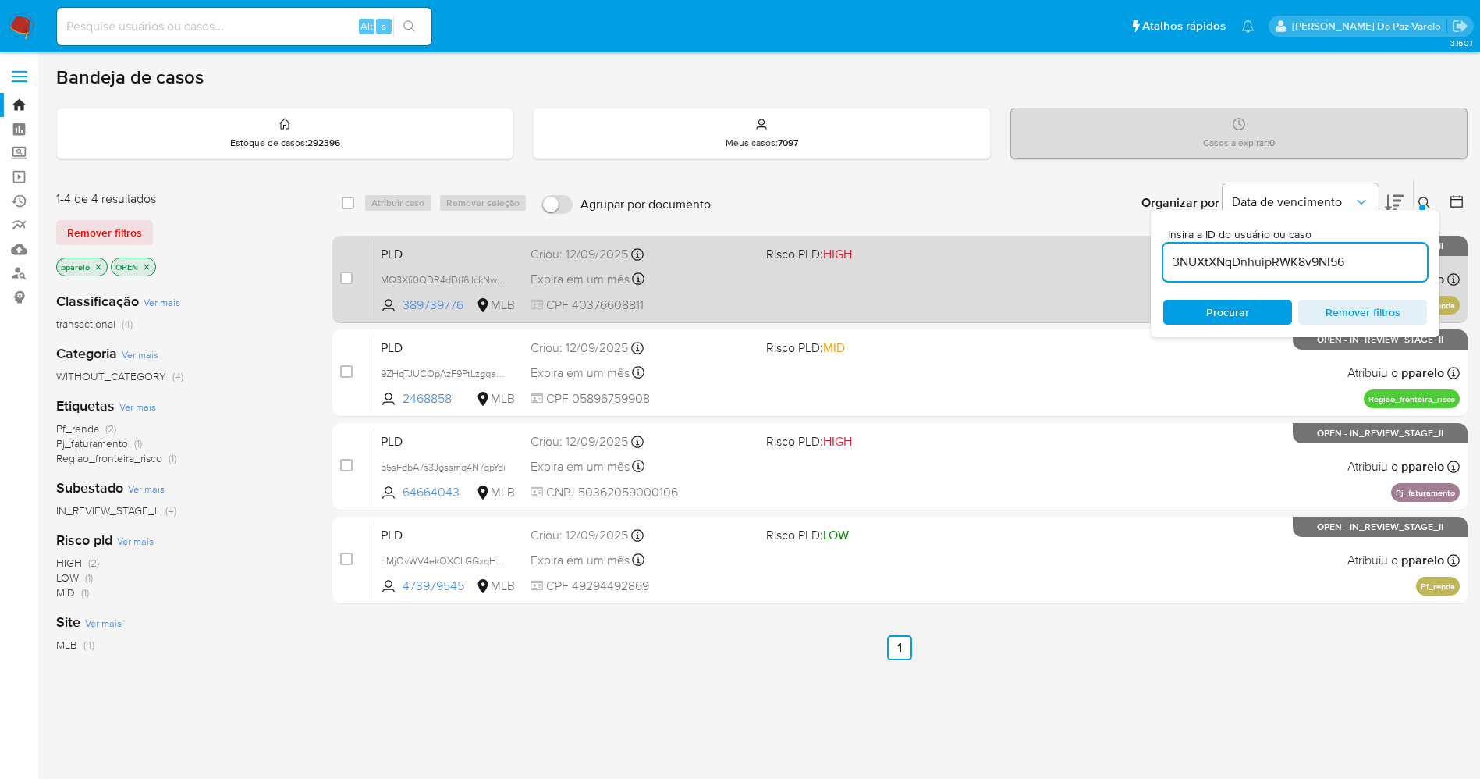
type input "3NUXtXNqDnhuipRWK8v9Nl56"
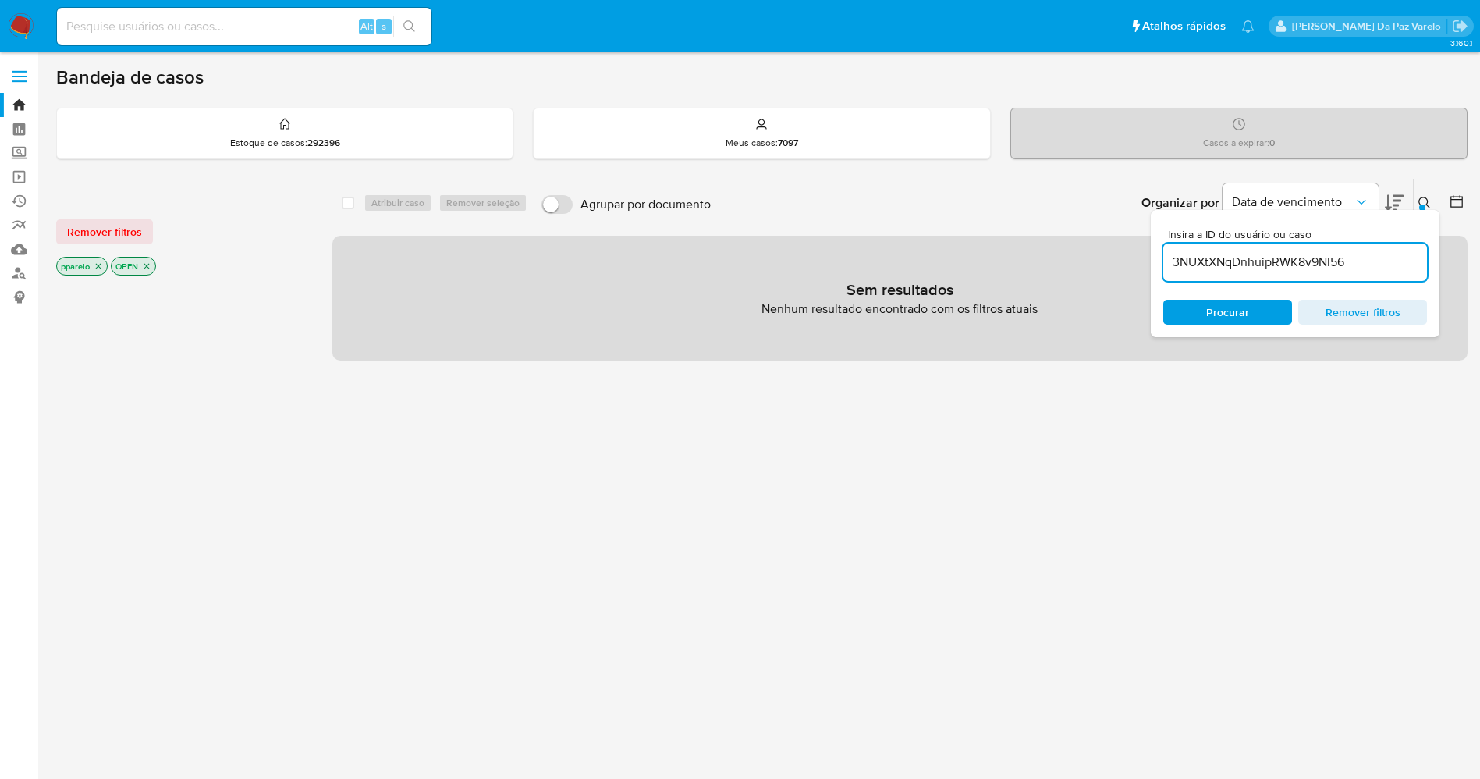
drag, startPoint x: 89, startPoint y: 258, endPoint x: 98, endPoint y: 259, distance: 8.6
click at [91, 258] on p "pparelo" at bounding box center [82, 266] width 50 height 17
click at [98, 259] on p "pparelo" at bounding box center [82, 266] width 50 height 17
click at [101, 262] on icon "close-filter" at bounding box center [98, 265] width 9 height 9
click at [94, 265] on icon "close-filter" at bounding box center [91, 265] width 9 height 9
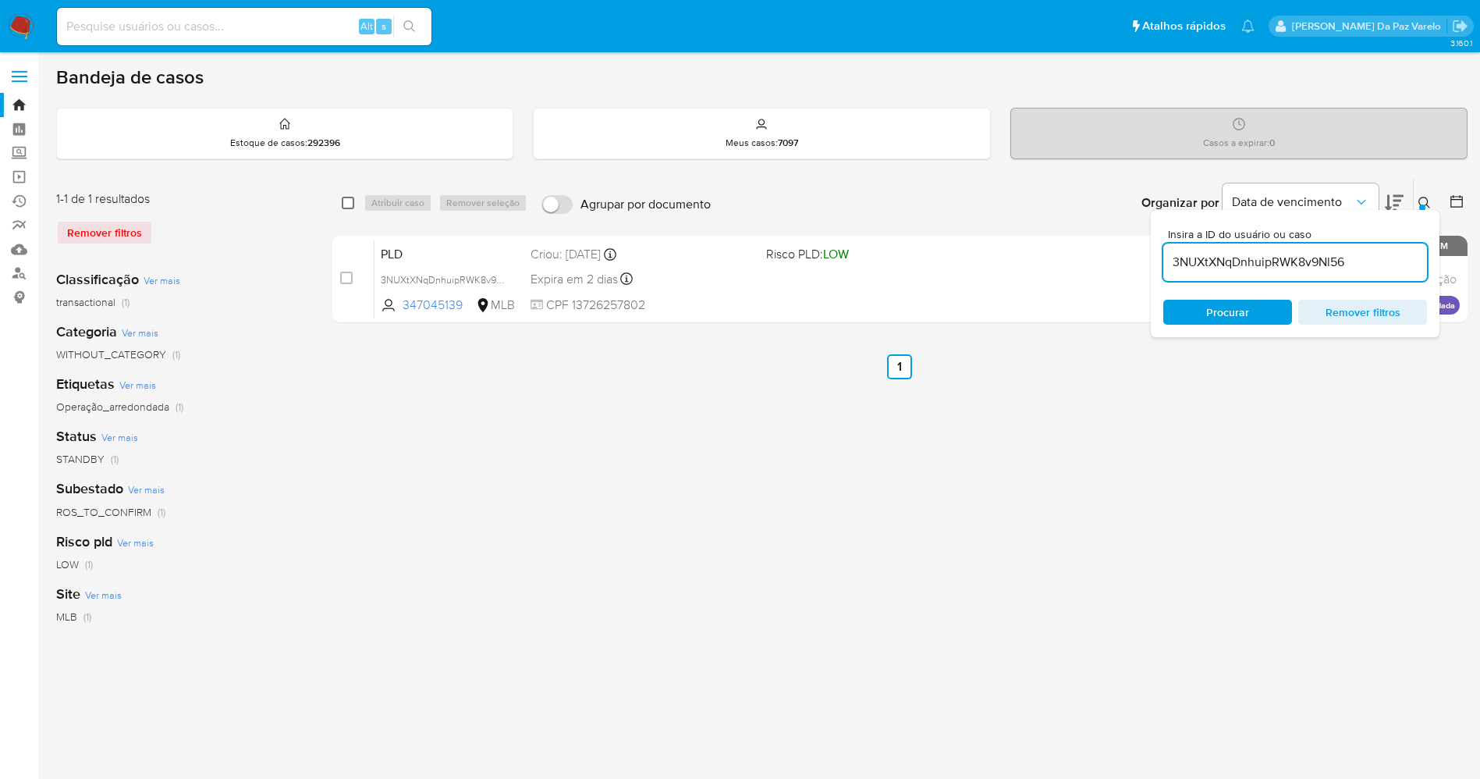
click at [349, 201] on input "checkbox" at bounding box center [348, 203] width 12 height 12
checkbox input "true"
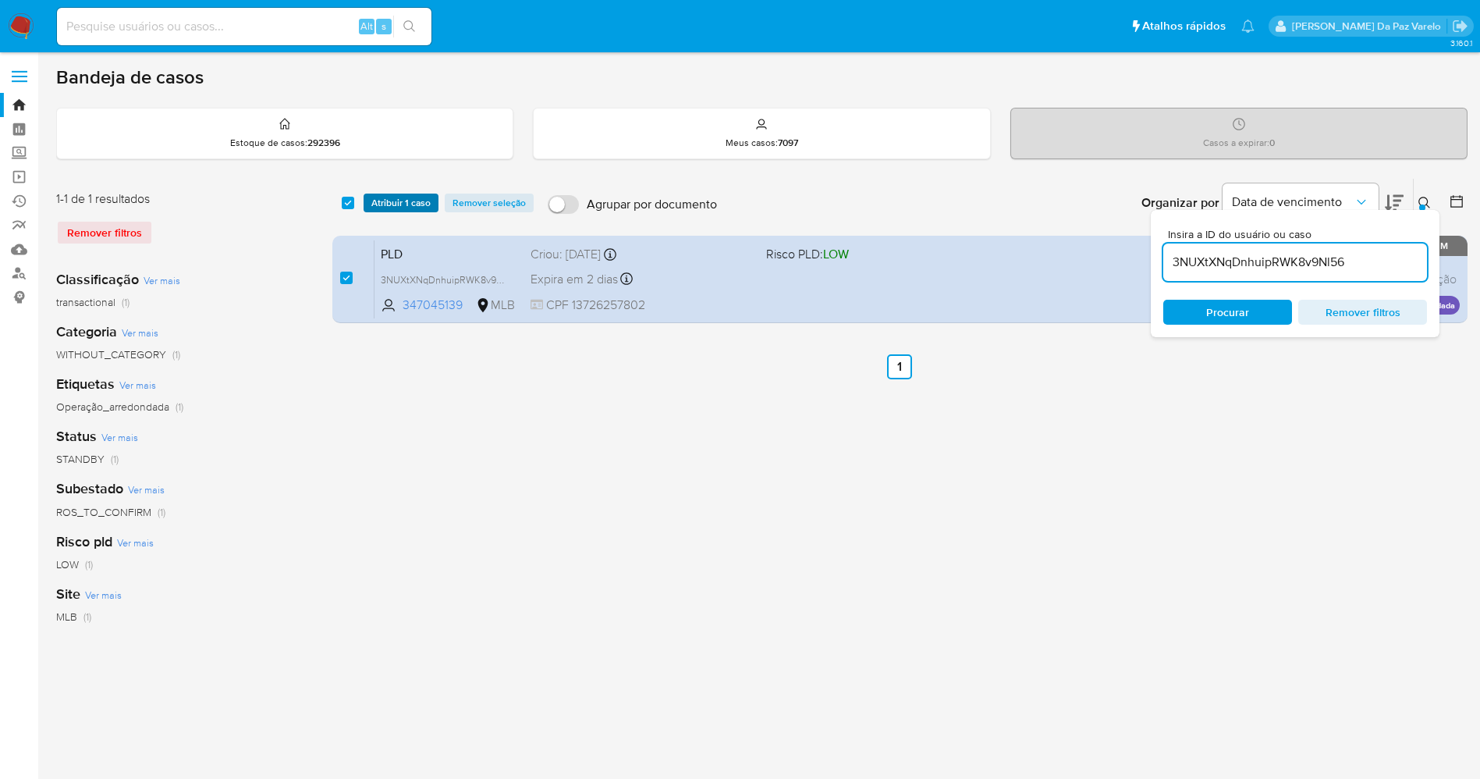
click at [386, 202] on span "Atribuir 1 caso" at bounding box center [400, 203] width 59 height 16
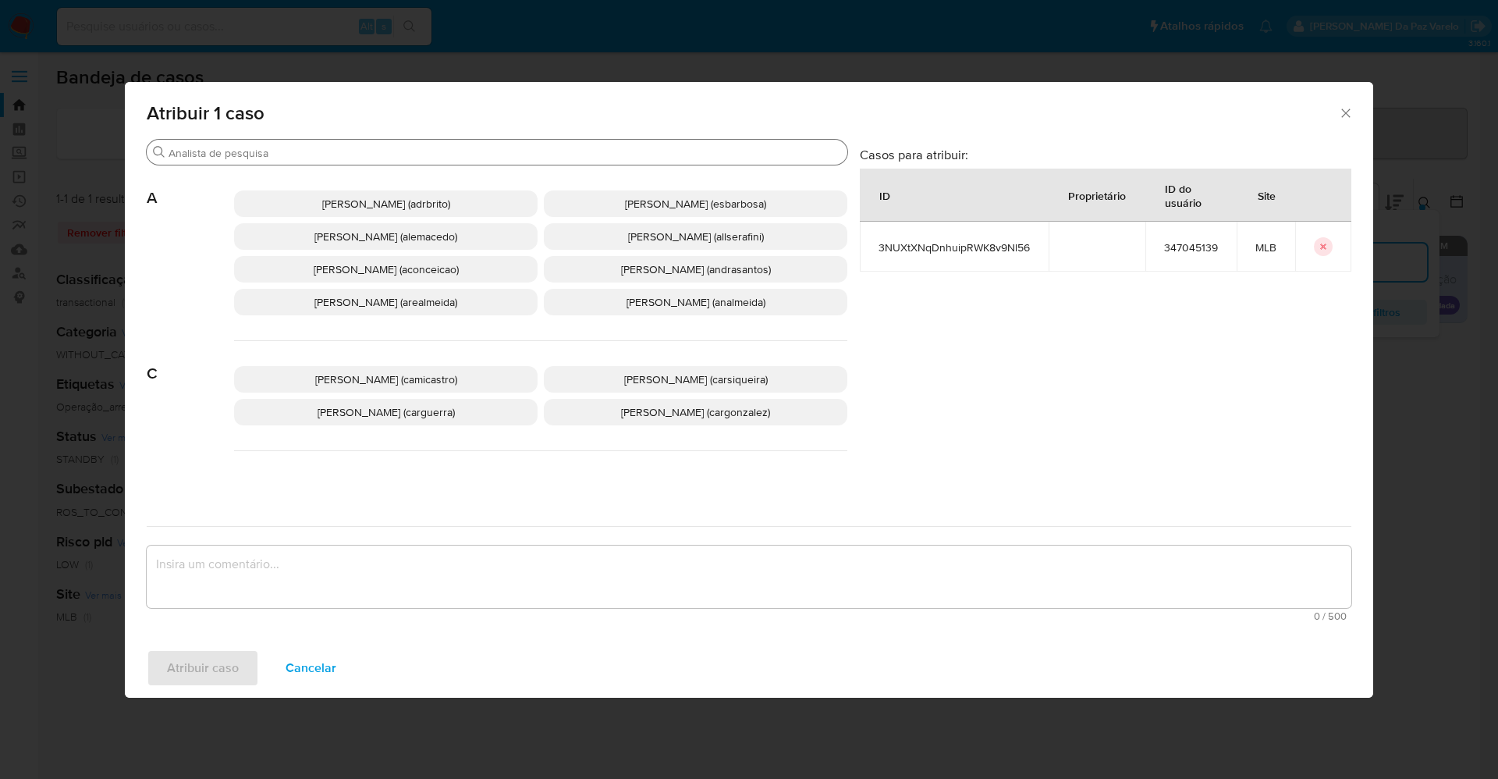
click at [480, 147] on input "Buscar" at bounding box center [505, 153] width 673 height 14
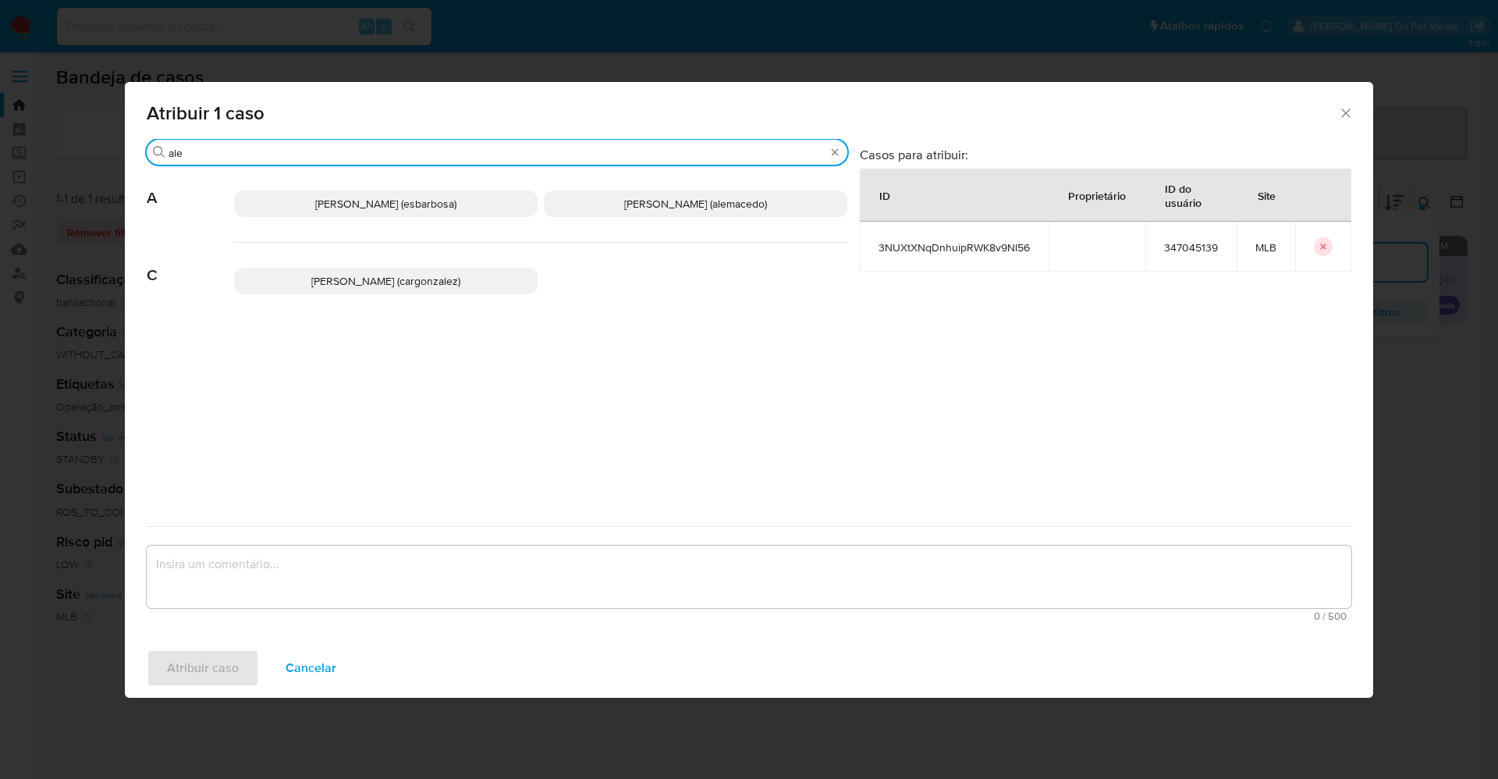
type input "ale"
click at [627, 209] on span "Alexandra Macedo Da Silva (alemacedo)" at bounding box center [695, 204] width 143 height 16
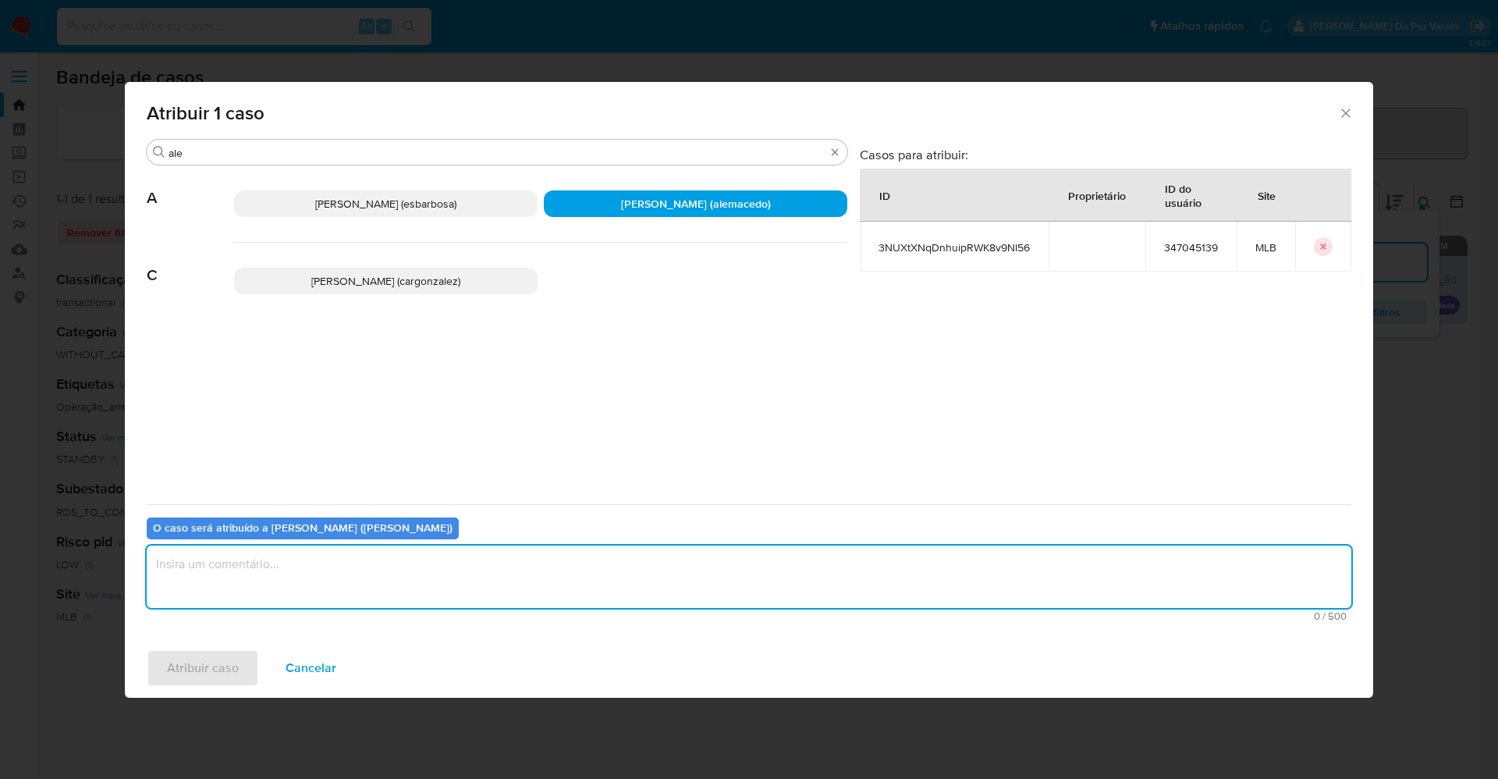
click at [517, 588] on textarea "assign-modal" at bounding box center [749, 577] width 1205 height 62
click at [540, 562] on textarea "." at bounding box center [749, 577] width 1205 height 62
type textarea "."
click at [235, 667] on span "Atribuir caso" at bounding box center [203, 668] width 72 height 34
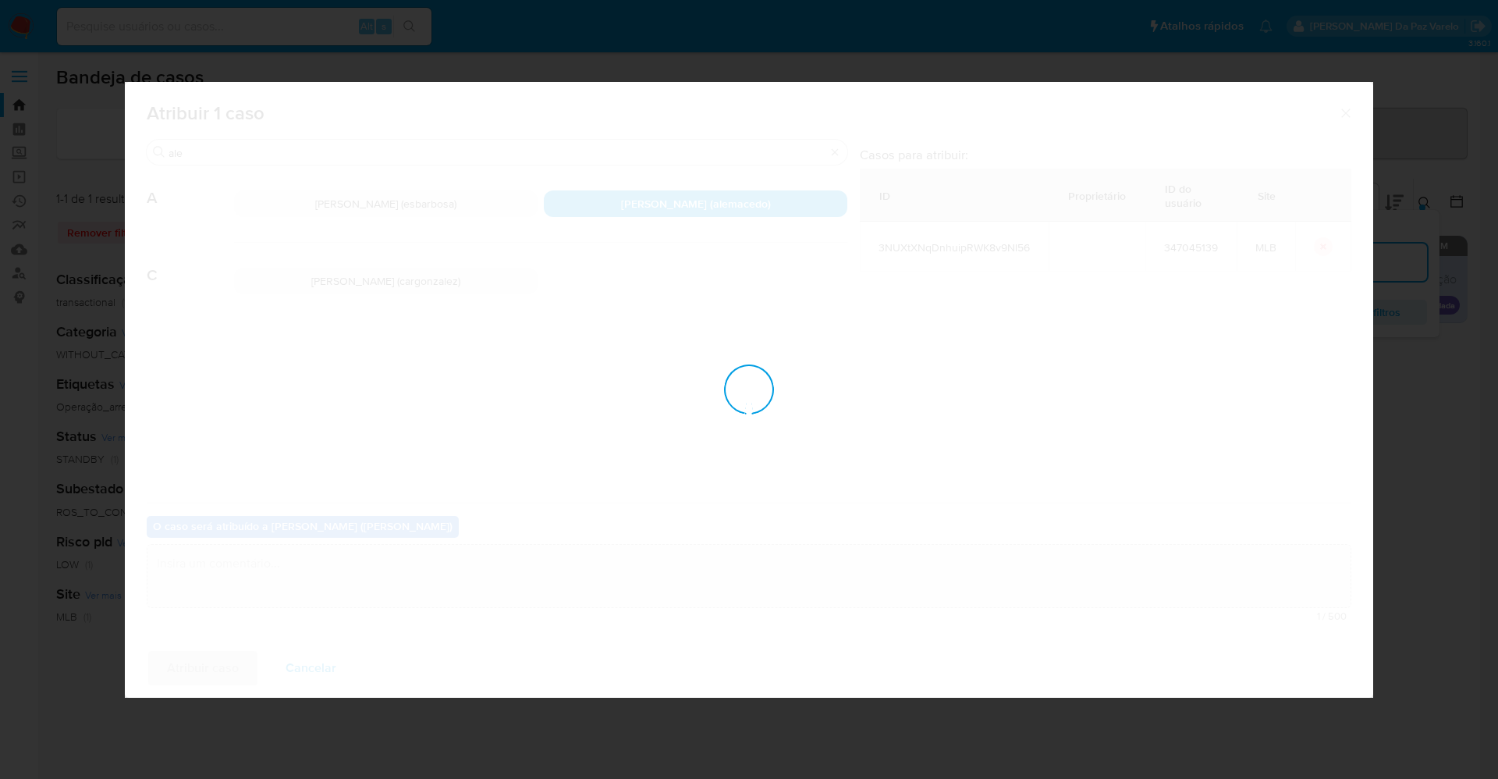
checkbox input "false"
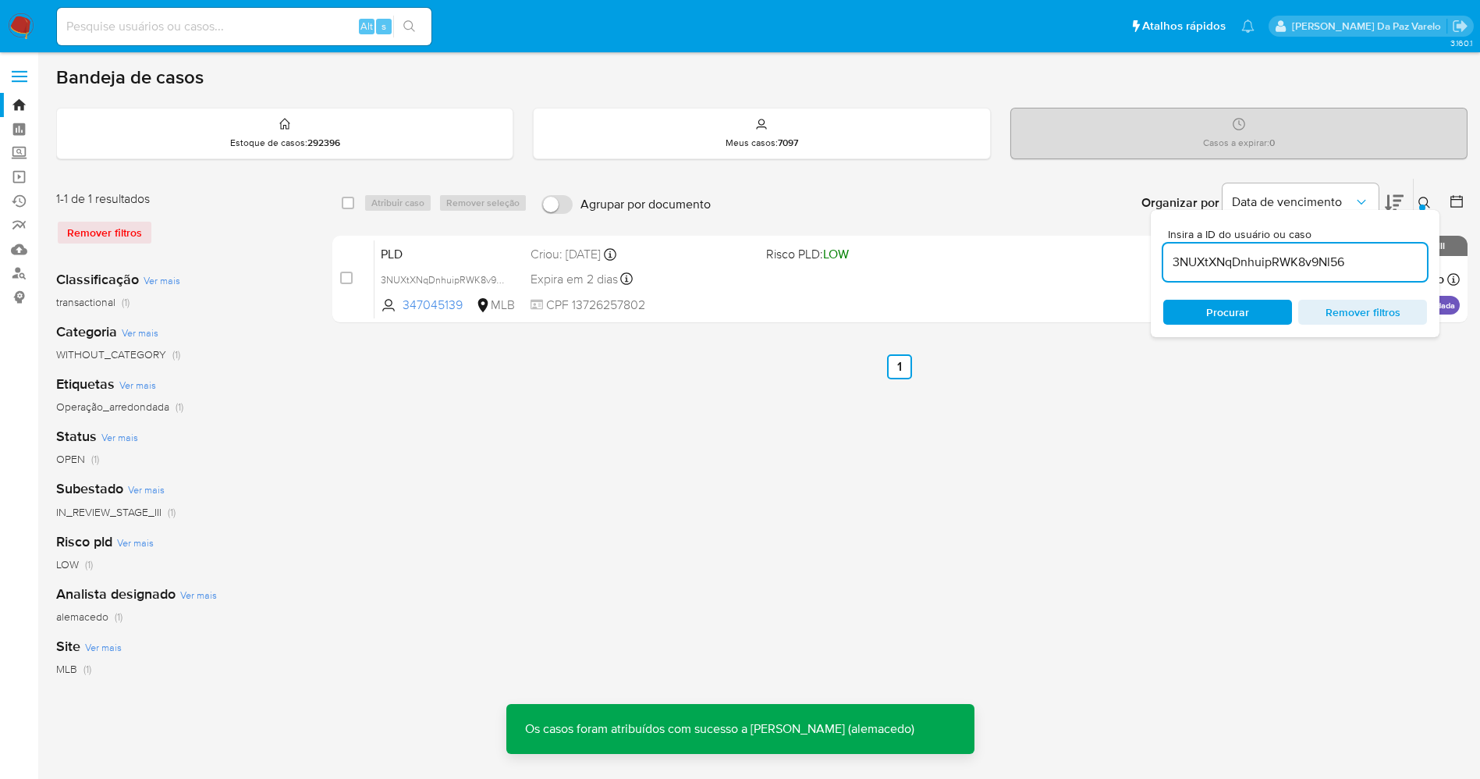
click at [1422, 206] on div at bounding box center [1423, 207] width 6 height 6
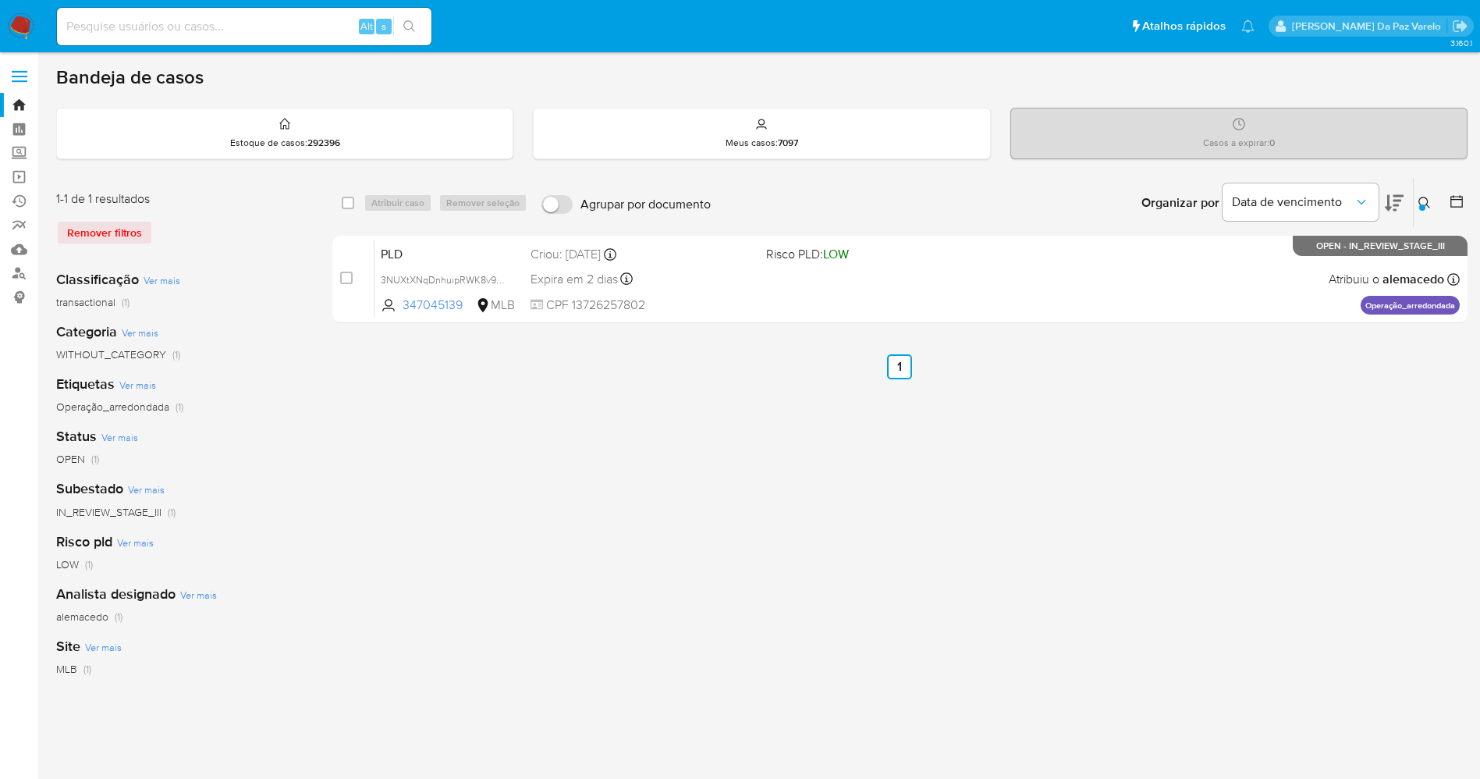
click at [647, 380] on div "select-all-cases-checkbox Atribuir caso Remover seleção Agrupar por documento O…" at bounding box center [900, 520] width 1136 height 685
click at [112, 644] on span "Ver mais" at bounding box center [103, 647] width 37 height 14
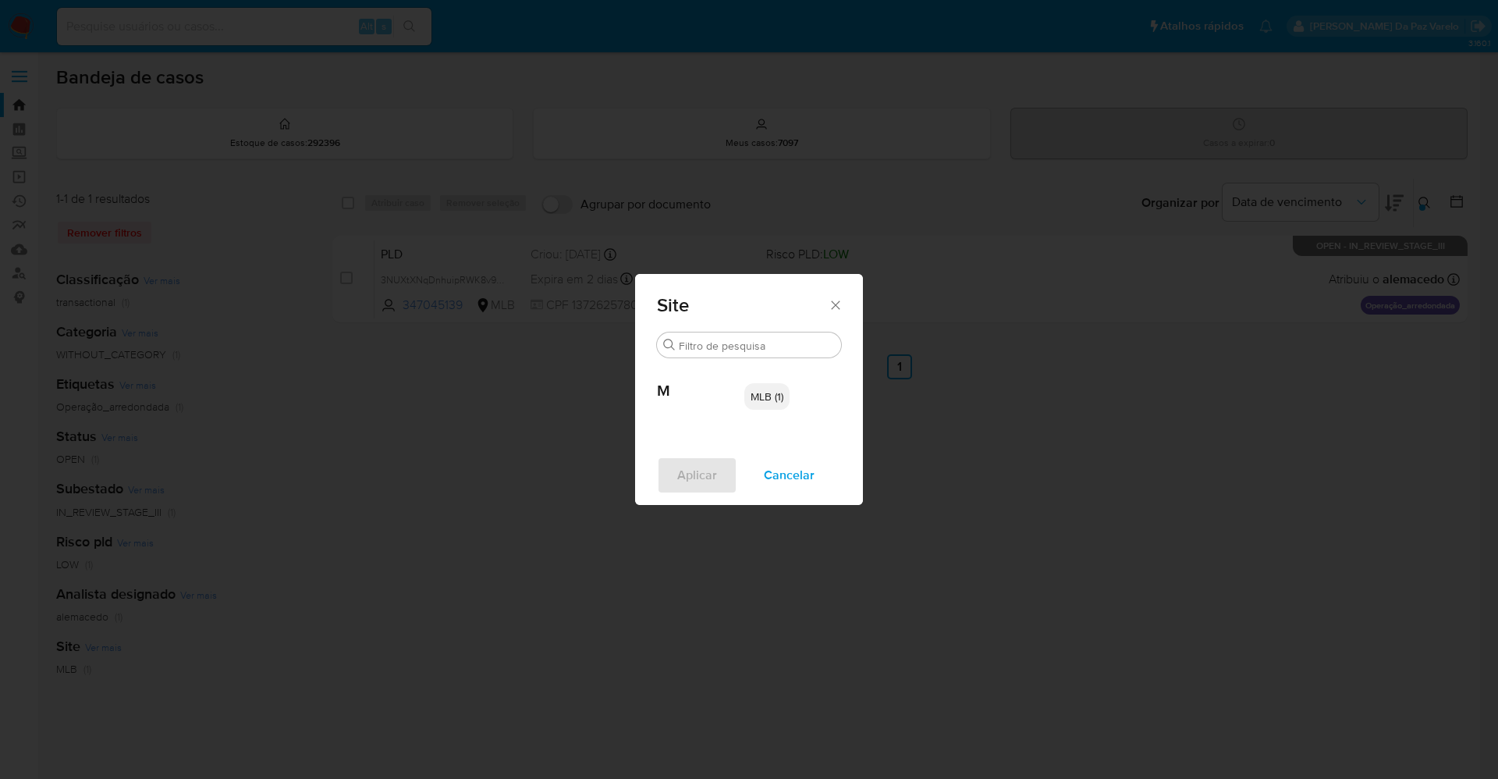
click at [535, 480] on div "Site Buscar M MLB (1) Aplicar Cancelar" at bounding box center [749, 389] width 1498 height 779
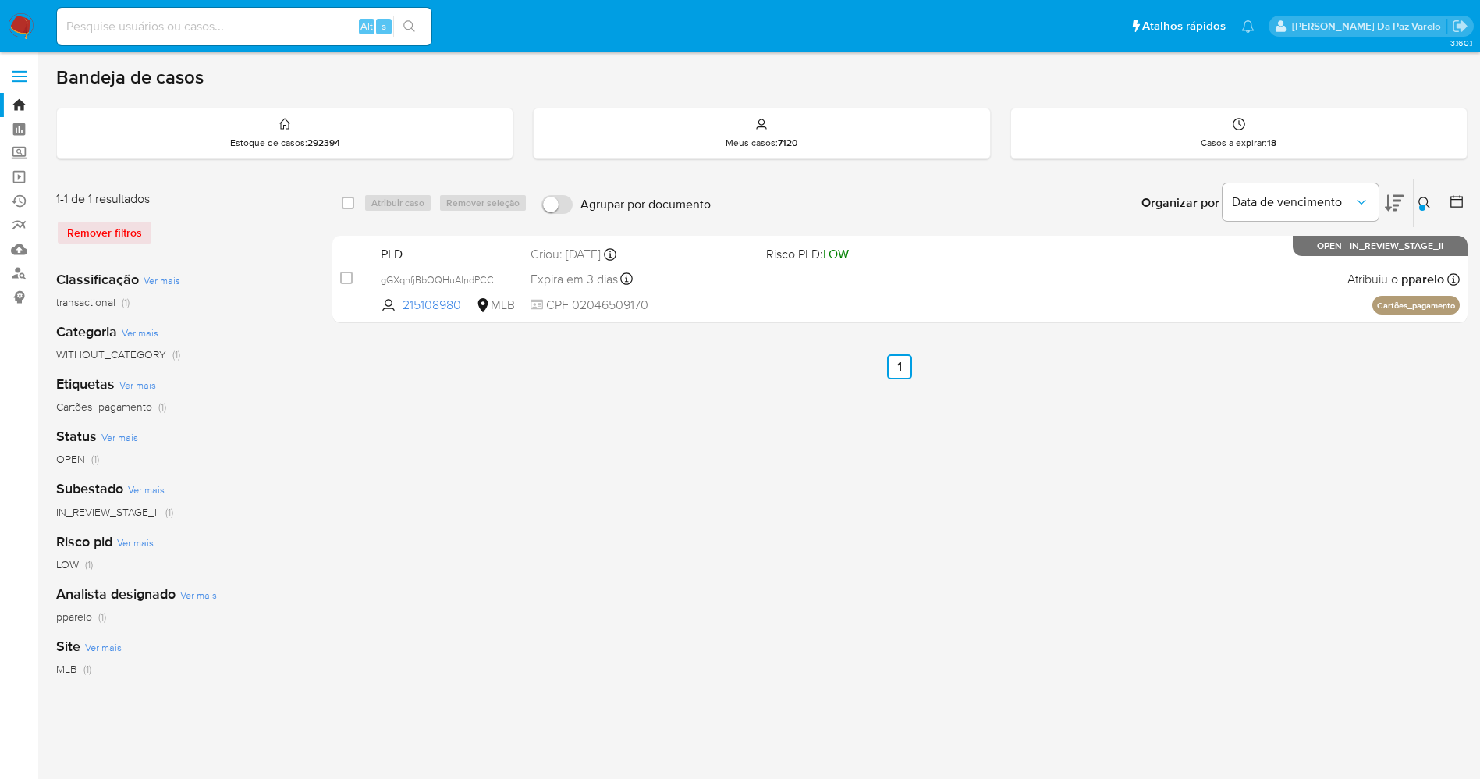
click at [17, 26] on img at bounding box center [21, 26] width 27 height 27
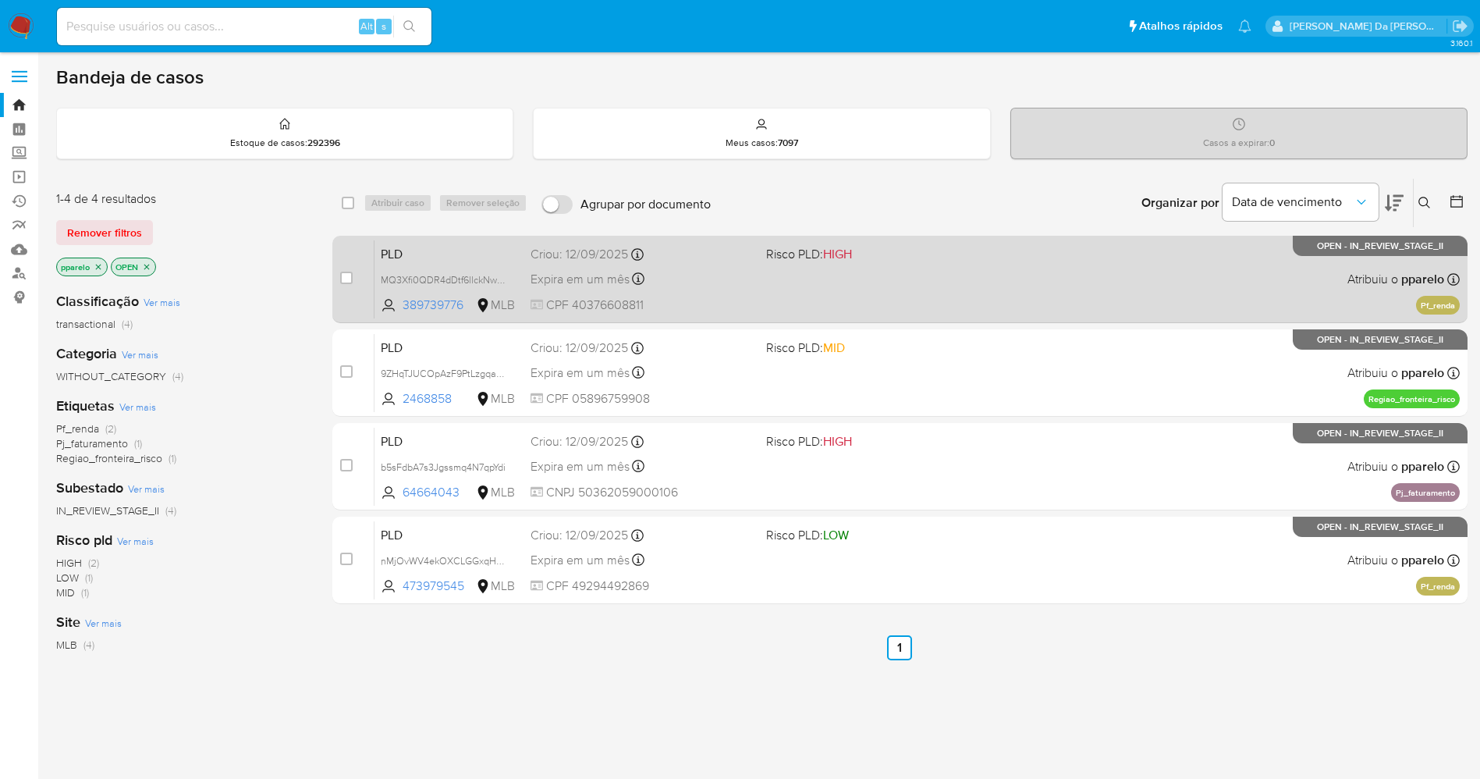
click at [904, 282] on div "PLD MQ3Xfi0QDR4dDtf6llckNwNf 389739776 MLB Risco PLD: HIGH Criou: [DATE] Criou:…" at bounding box center [918, 279] width 1086 height 79
click at [1018, 271] on div "PLD MQ3Xfi0QDR4dDtf6llckNwNf 389739776 MLB Risco PLD: HIGH Criou: [DATE] Criou:…" at bounding box center [918, 279] width 1086 height 79
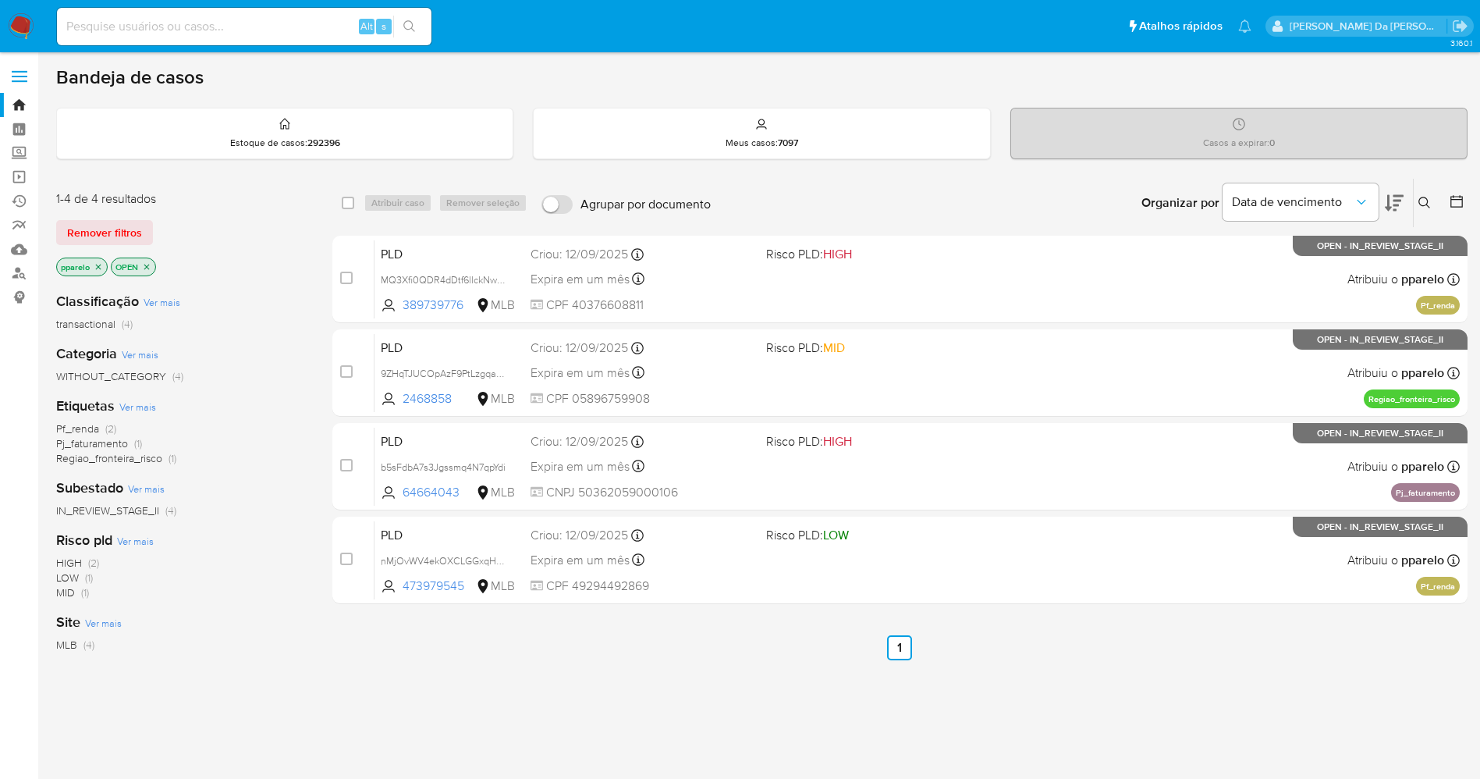
click at [271, 30] on input at bounding box center [244, 26] width 375 height 20
paste input "3wihvx2HD54lc6rOFWQd8XEH"
type input "3wihvx2HD54lc6rOFWQd8XEH"
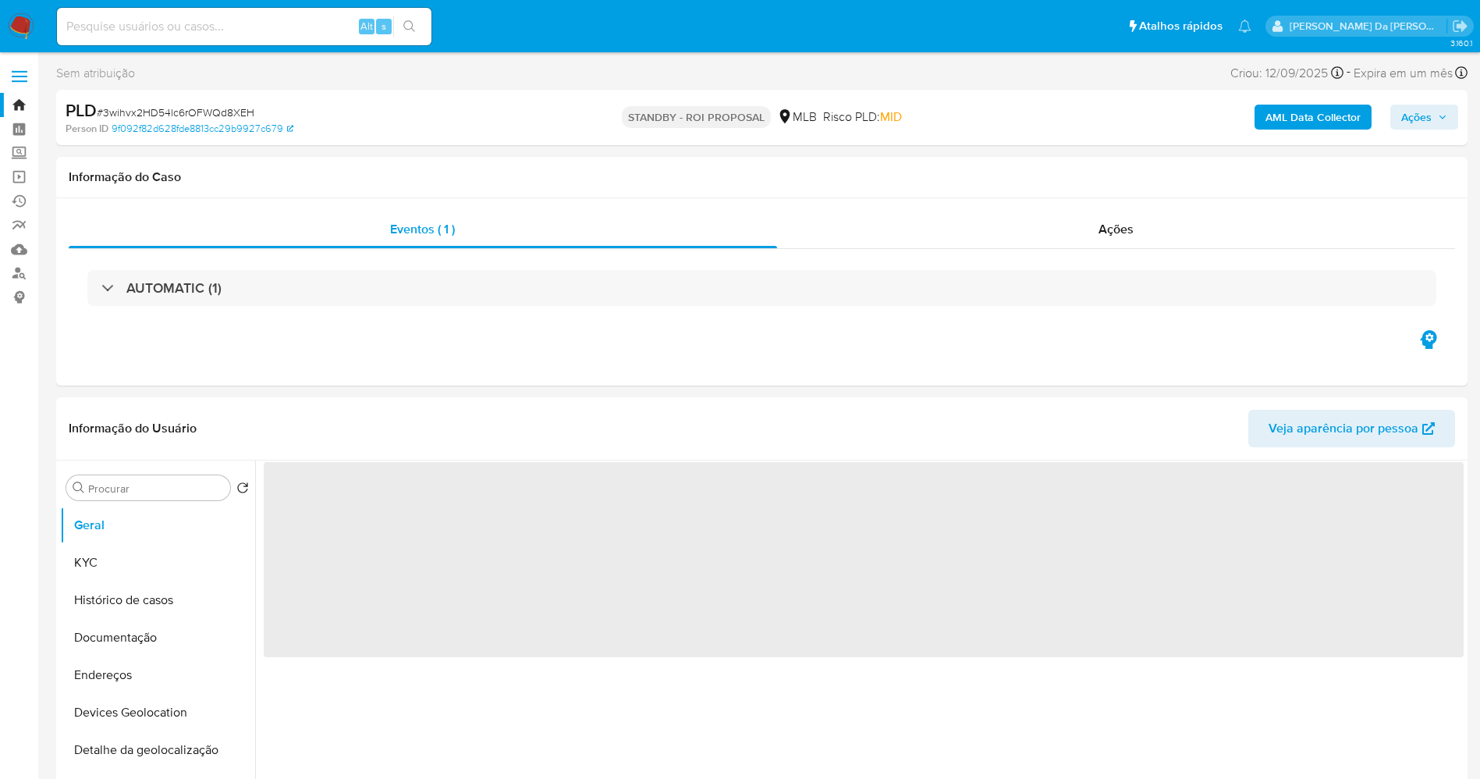
select select "10"
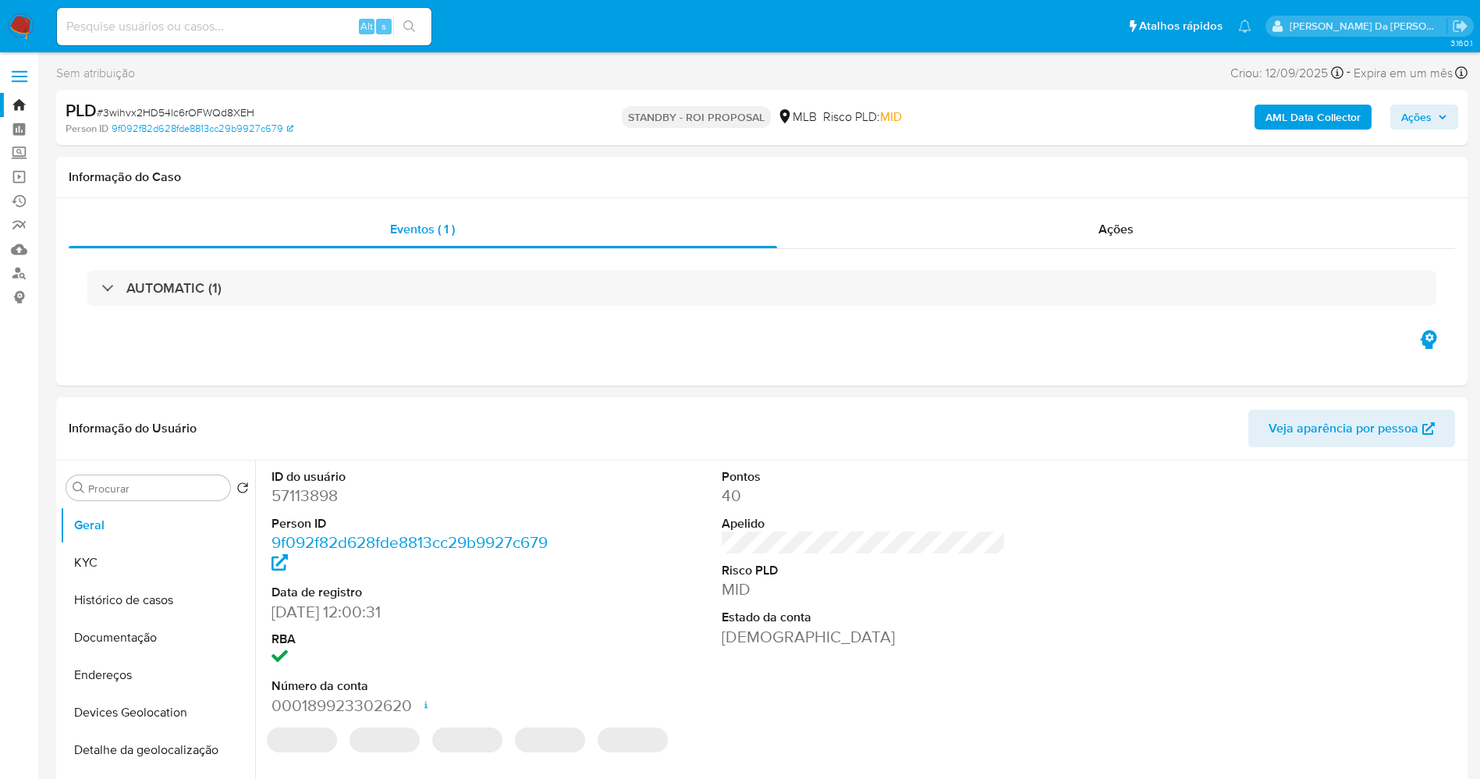
click at [25, 27] on img at bounding box center [21, 26] width 27 height 27
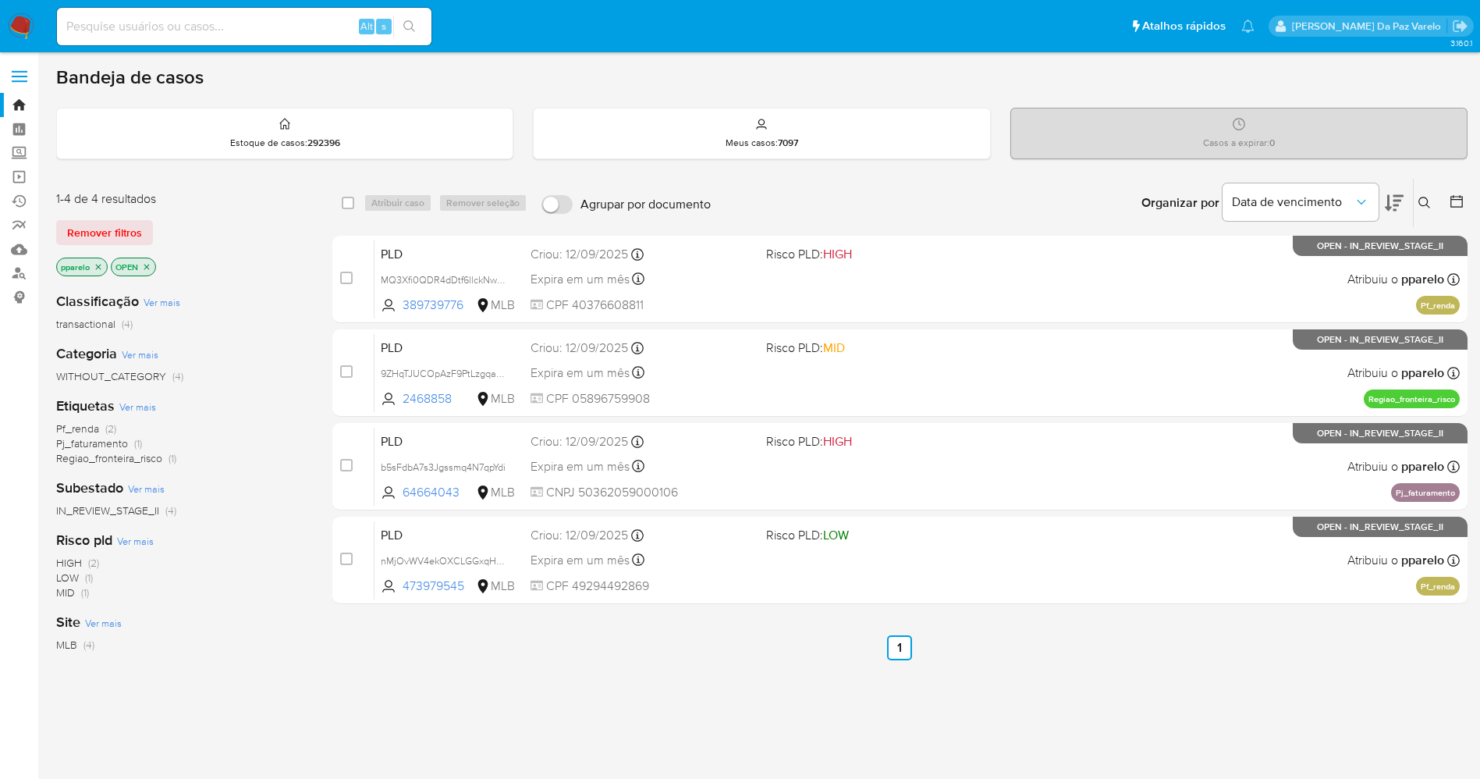
click at [1426, 197] on icon at bounding box center [1425, 203] width 12 height 12
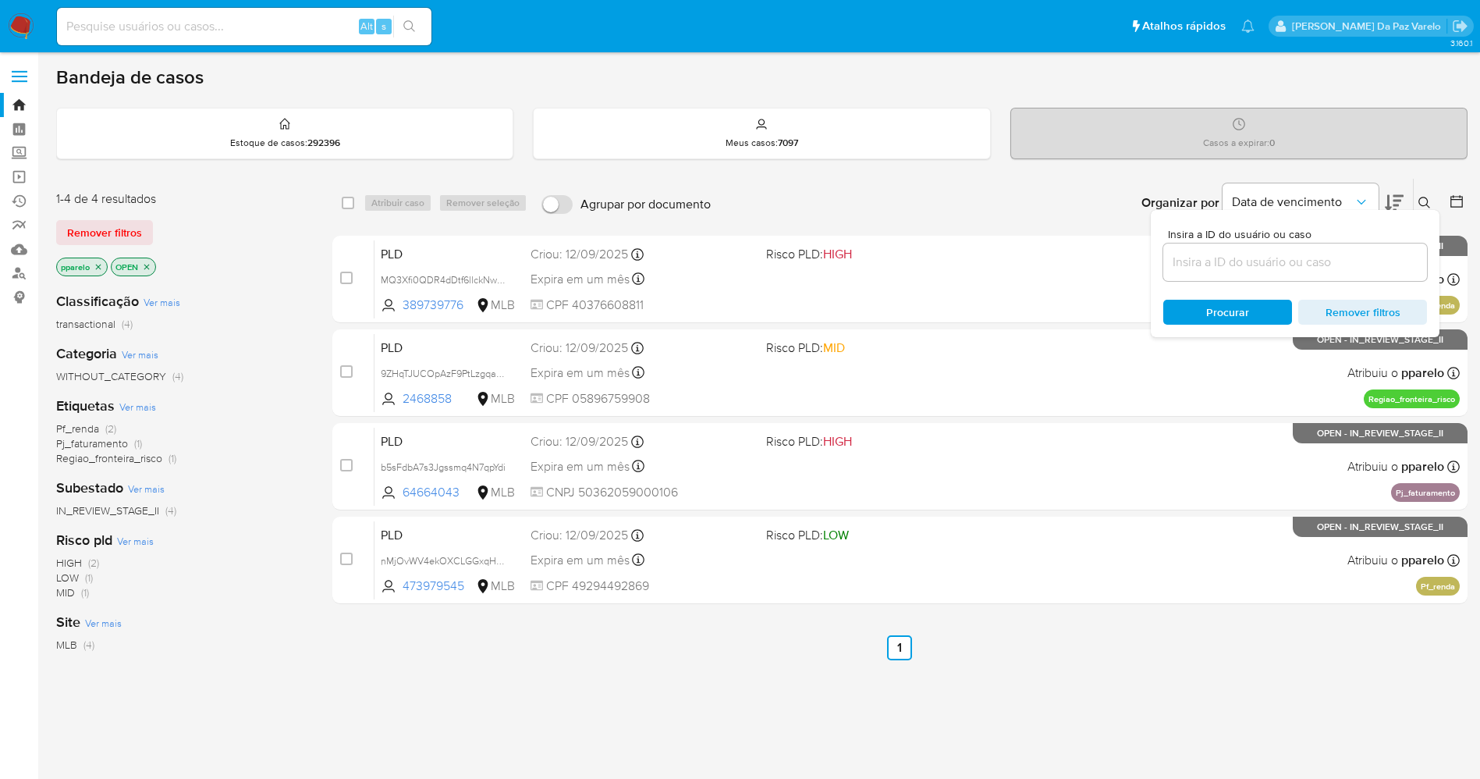
click at [1246, 263] on input at bounding box center [1296, 262] width 264 height 20
type input "3wihvx2HD54lc6rOFWQd8XEH"
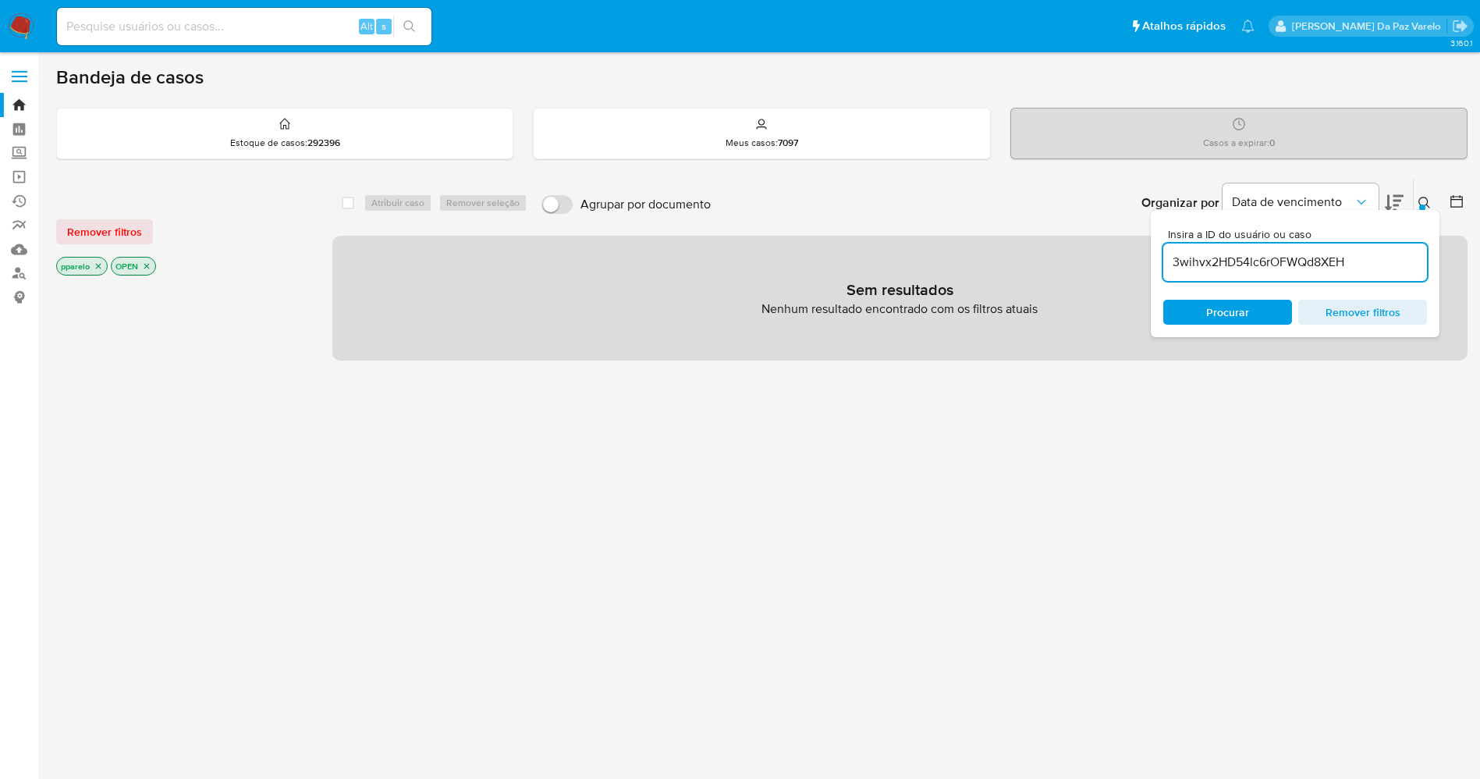
click at [95, 266] on icon "close-filter" at bounding box center [98, 265] width 9 height 9
click at [95, 266] on icon "close-filter" at bounding box center [91, 265] width 9 height 9
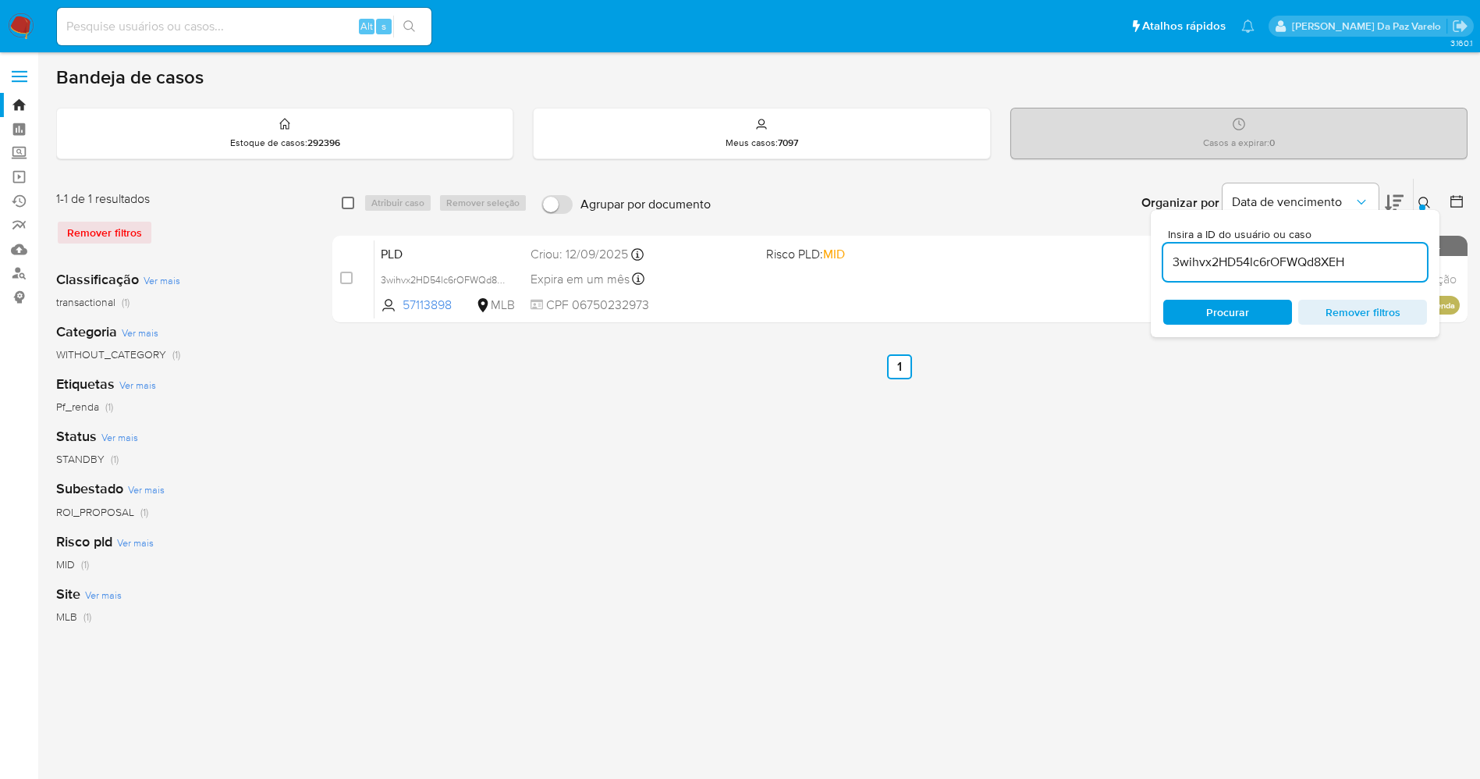
click at [347, 204] on input "checkbox" at bounding box center [348, 203] width 12 height 12
checkbox input "true"
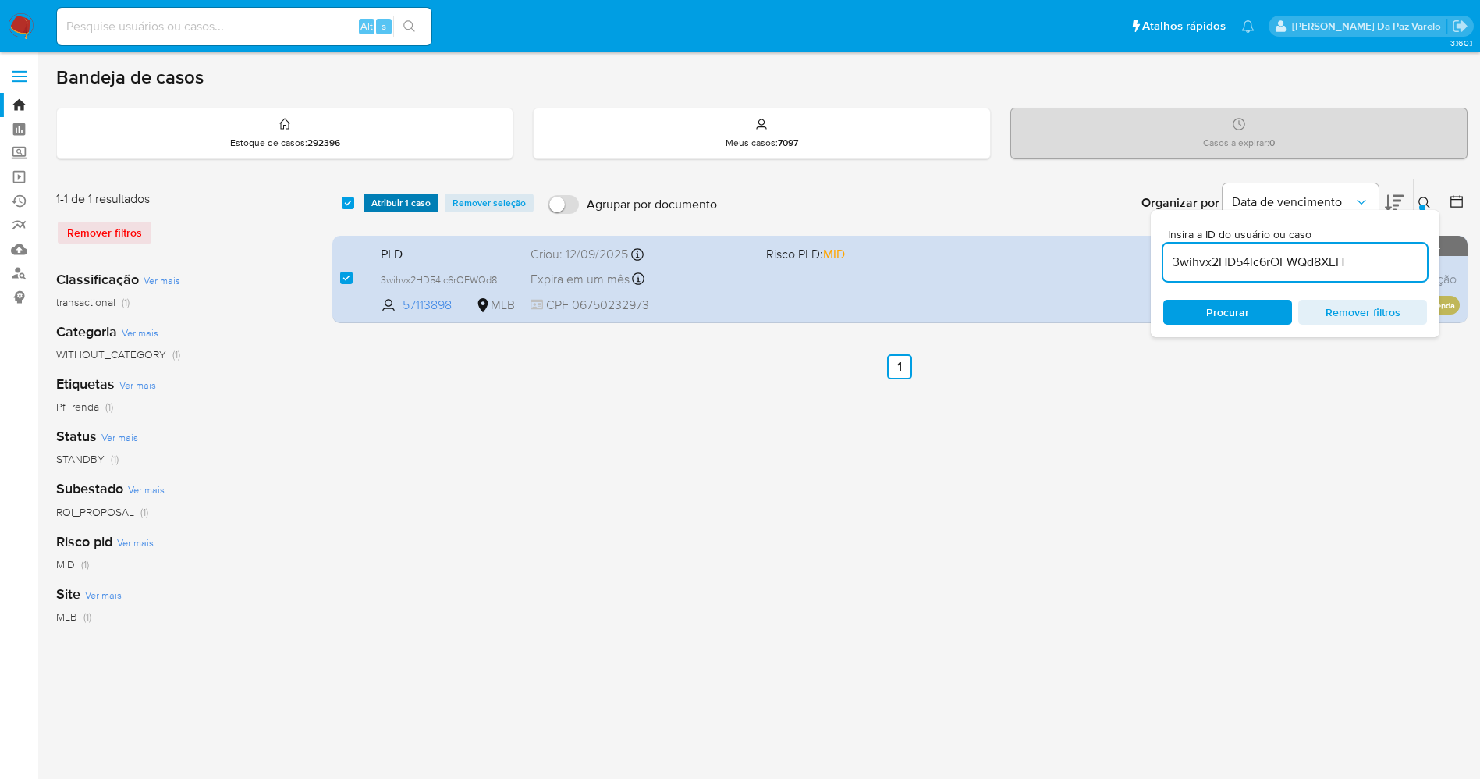
click at [400, 197] on span "Atribuir 1 caso" at bounding box center [400, 203] width 59 height 16
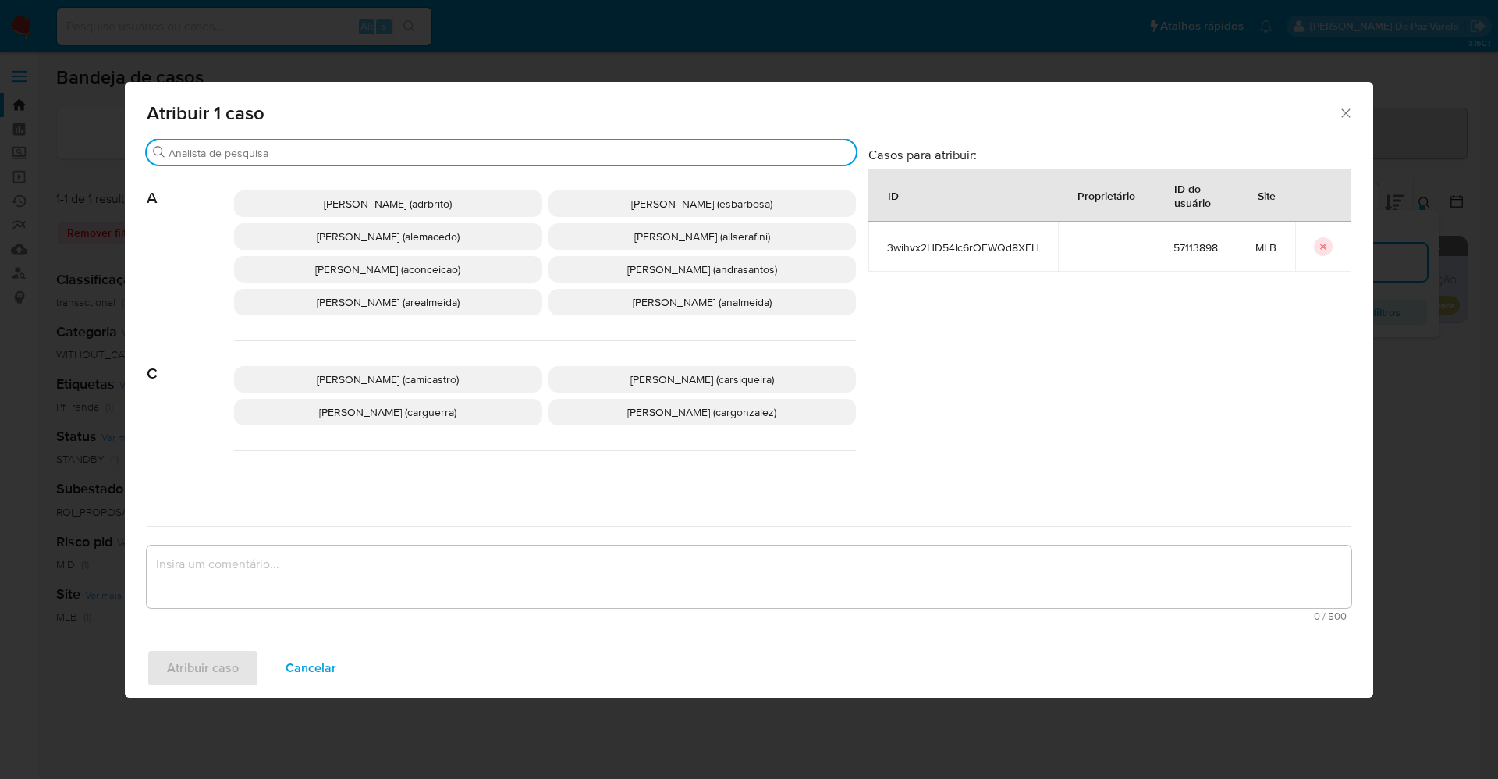
click at [486, 156] on input "Buscar" at bounding box center [509, 153] width 681 height 14
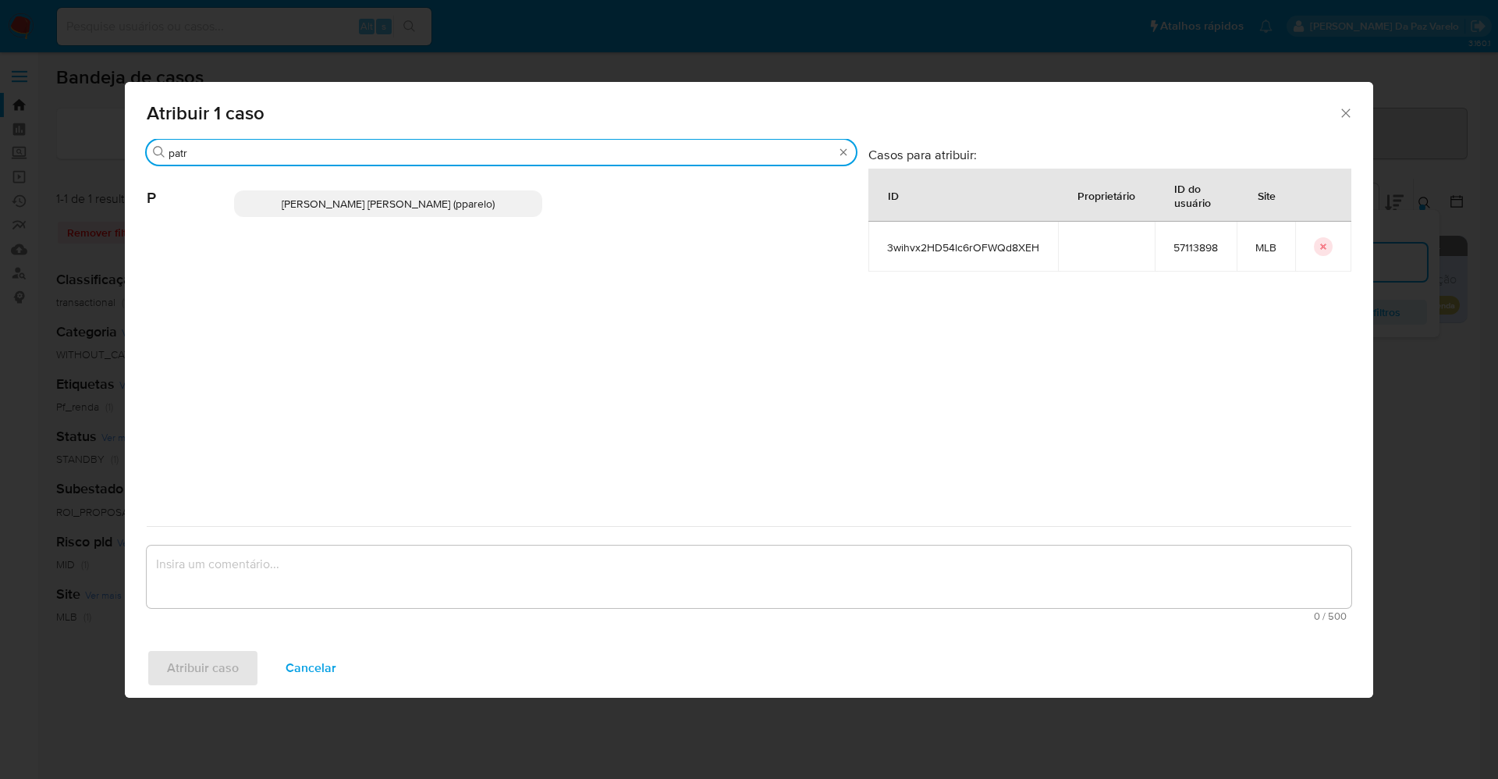
type input "patr"
click at [454, 204] on span "[PERSON_NAME] [PERSON_NAME] (pparelo)" at bounding box center [388, 204] width 213 height 16
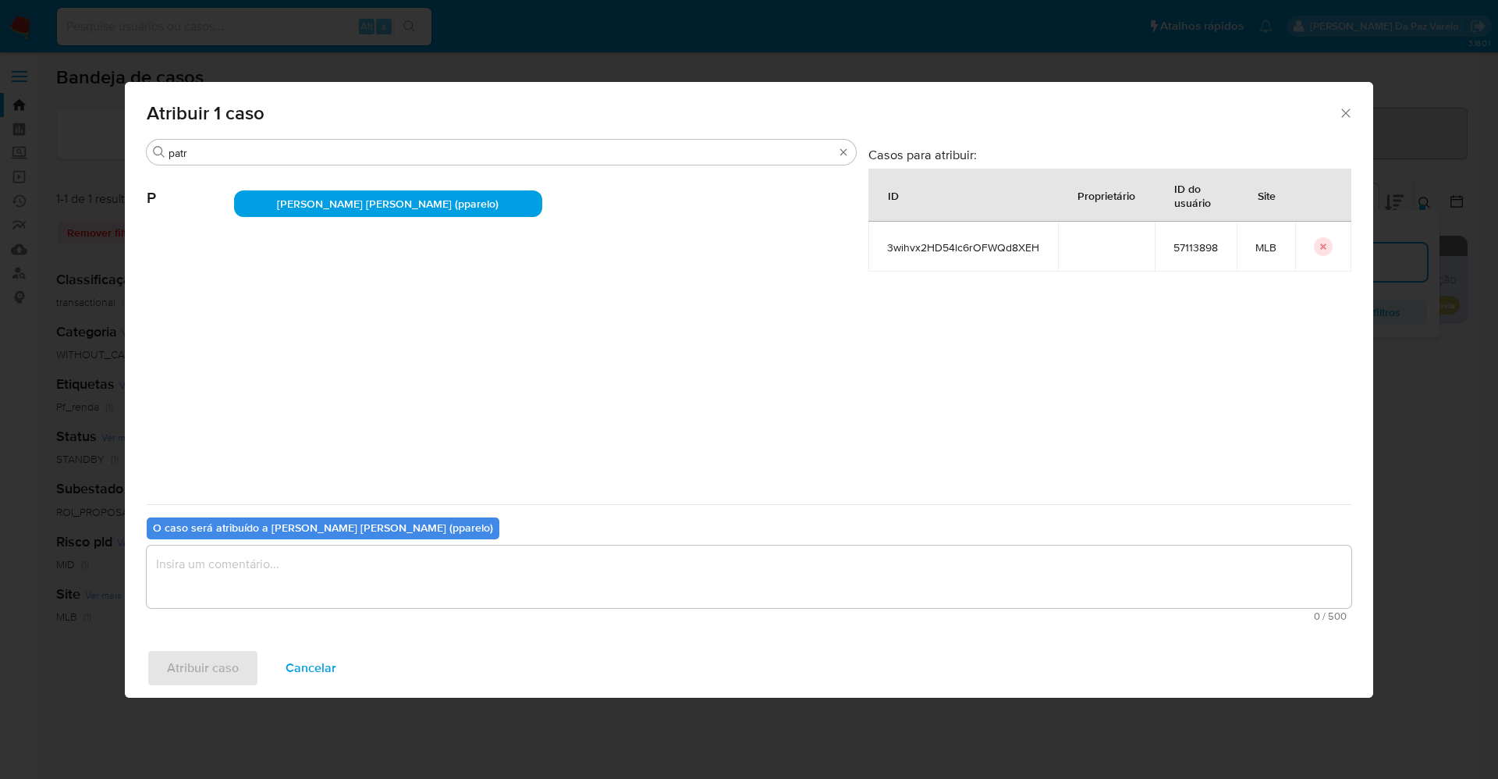
click at [479, 584] on textarea "assign-modal" at bounding box center [749, 577] width 1205 height 62
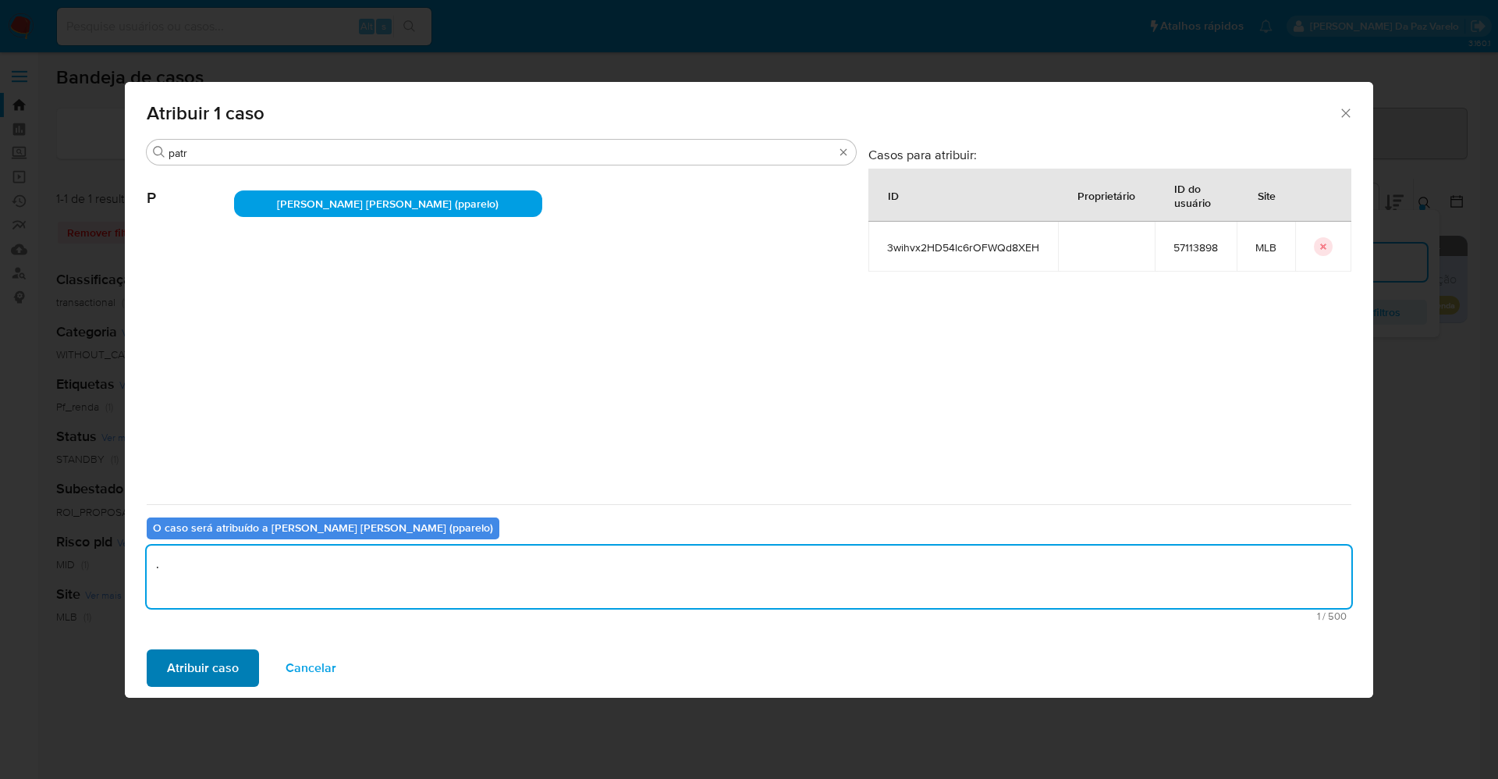
type textarea "."
click at [214, 670] on span "Atribuir caso" at bounding box center [203, 668] width 72 height 34
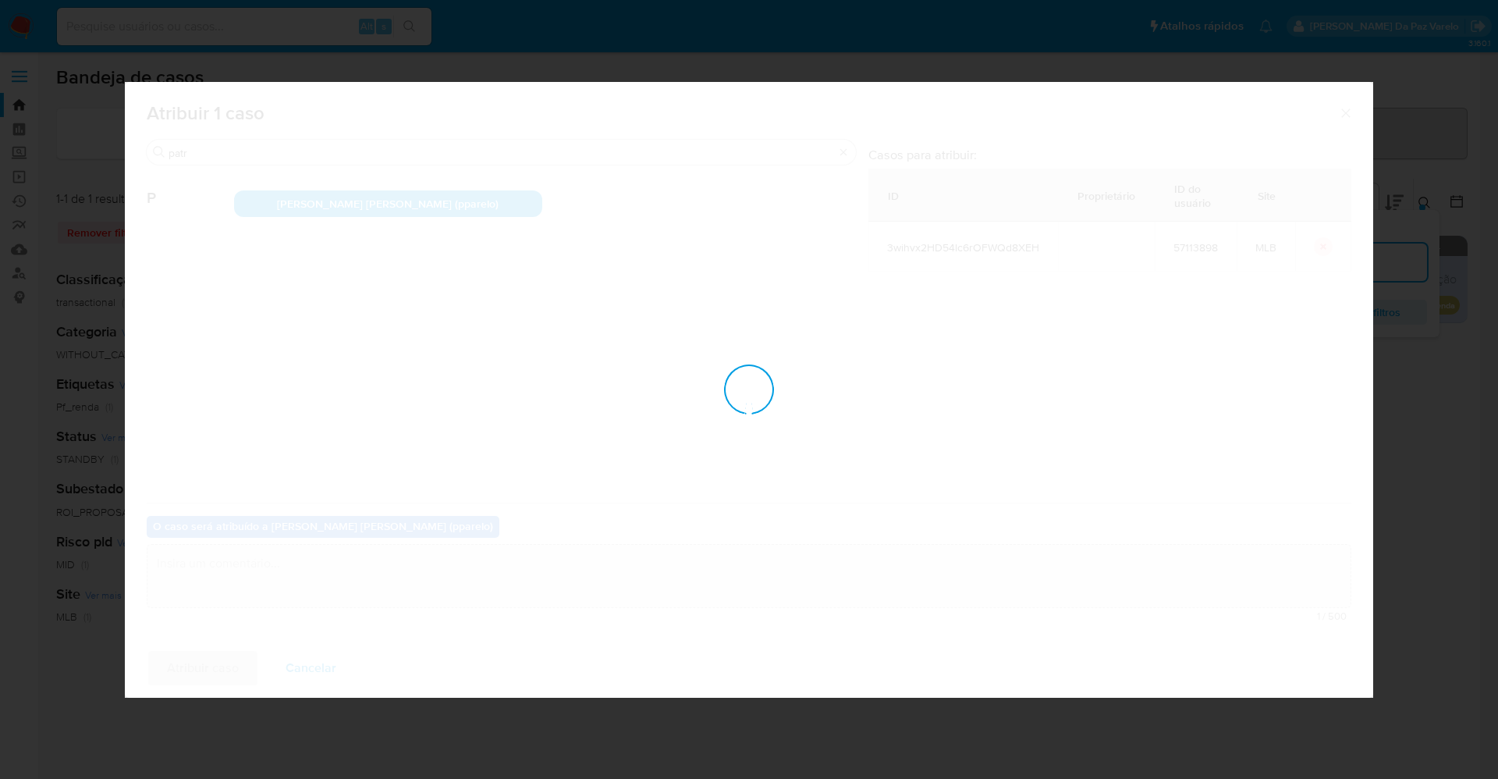
checkbox input "false"
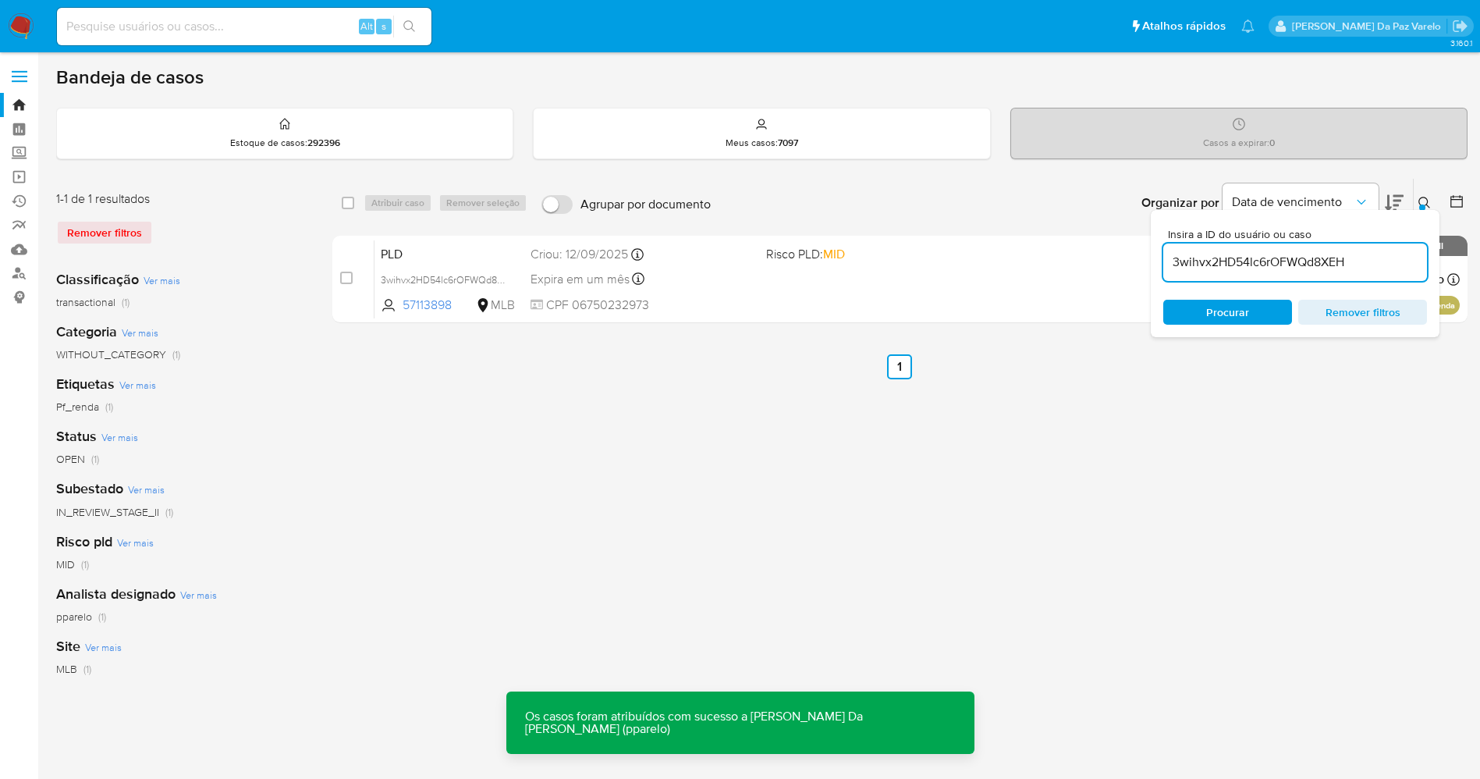
click at [1421, 213] on div "Insira a ID do usuário ou caso 3wihvx2HD54lc6rOFWQd8XEH Procurar Remover filtros" at bounding box center [1295, 273] width 289 height 127
click at [1424, 199] on icon at bounding box center [1425, 203] width 12 height 12
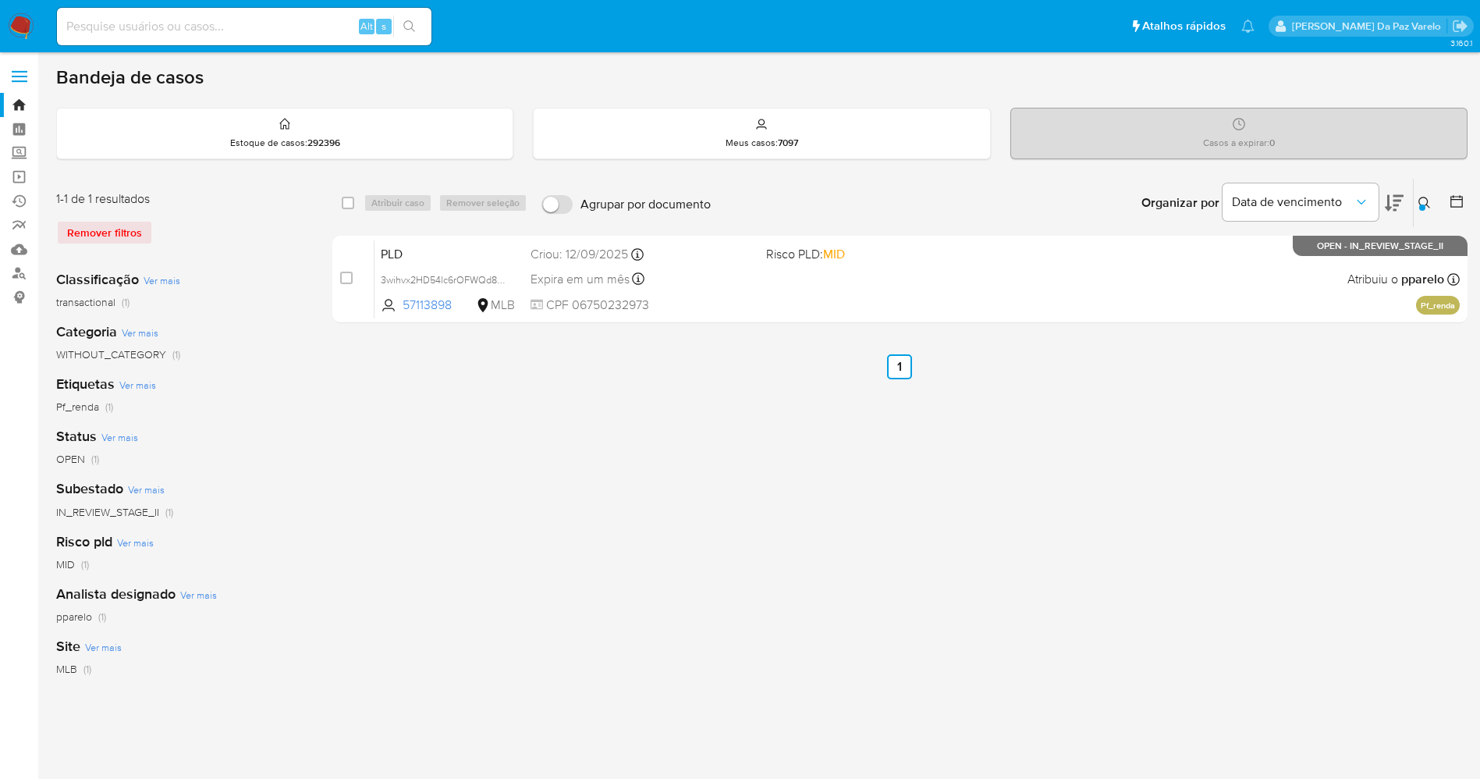
click at [775, 490] on div "select-all-cases-checkbox Atribuir caso Remover seleção Agrupar por documento O…" at bounding box center [900, 520] width 1136 height 685
click at [23, 13] on img at bounding box center [21, 26] width 27 height 27
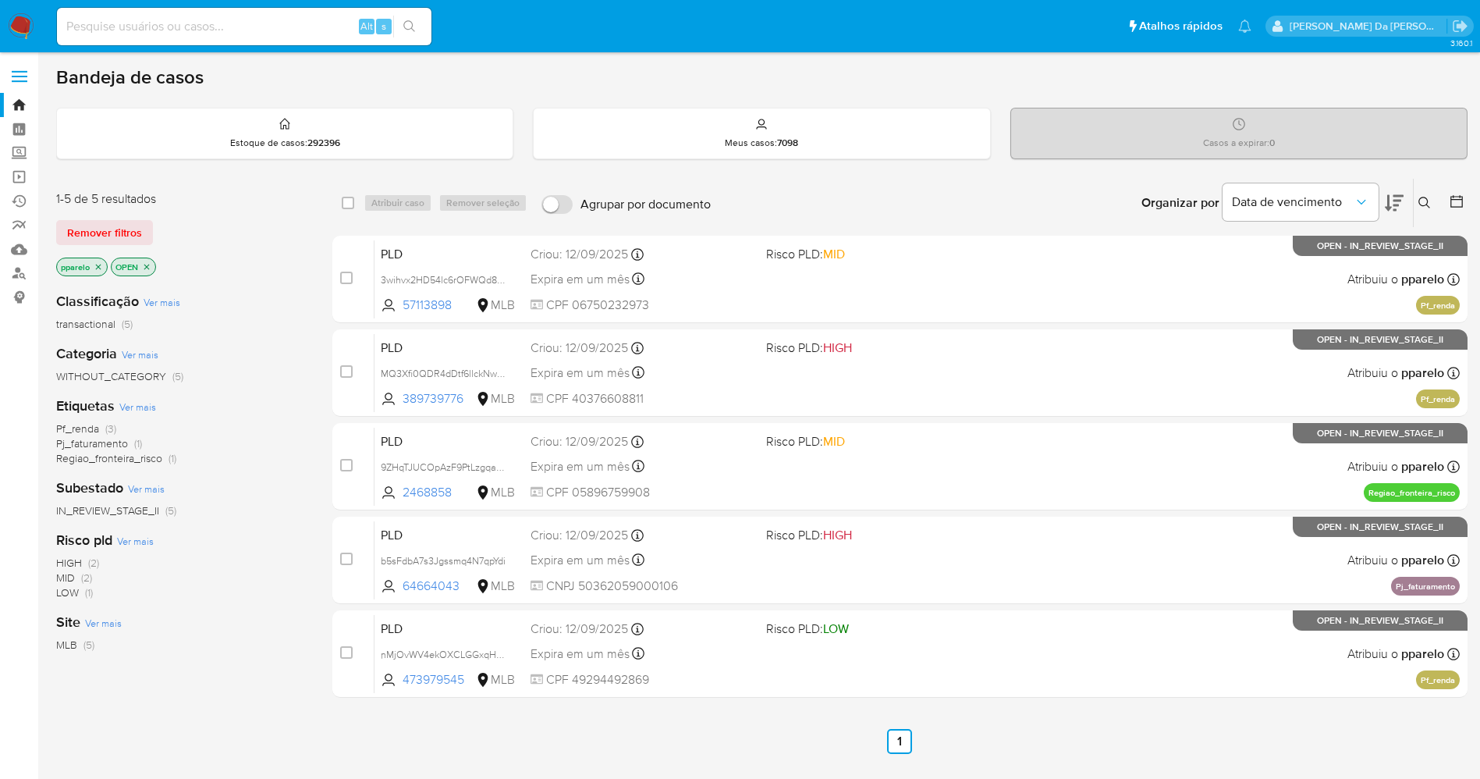
click at [251, 40] on div "Alt s" at bounding box center [244, 26] width 375 height 37
click at [253, 22] on input at bounding box center [244, 26] width 375 height 20
paste input "MMzX17qGcKxIkIFQclQIvluk"
type input "MMzX17qGcKxIkIFQclQIvluk"
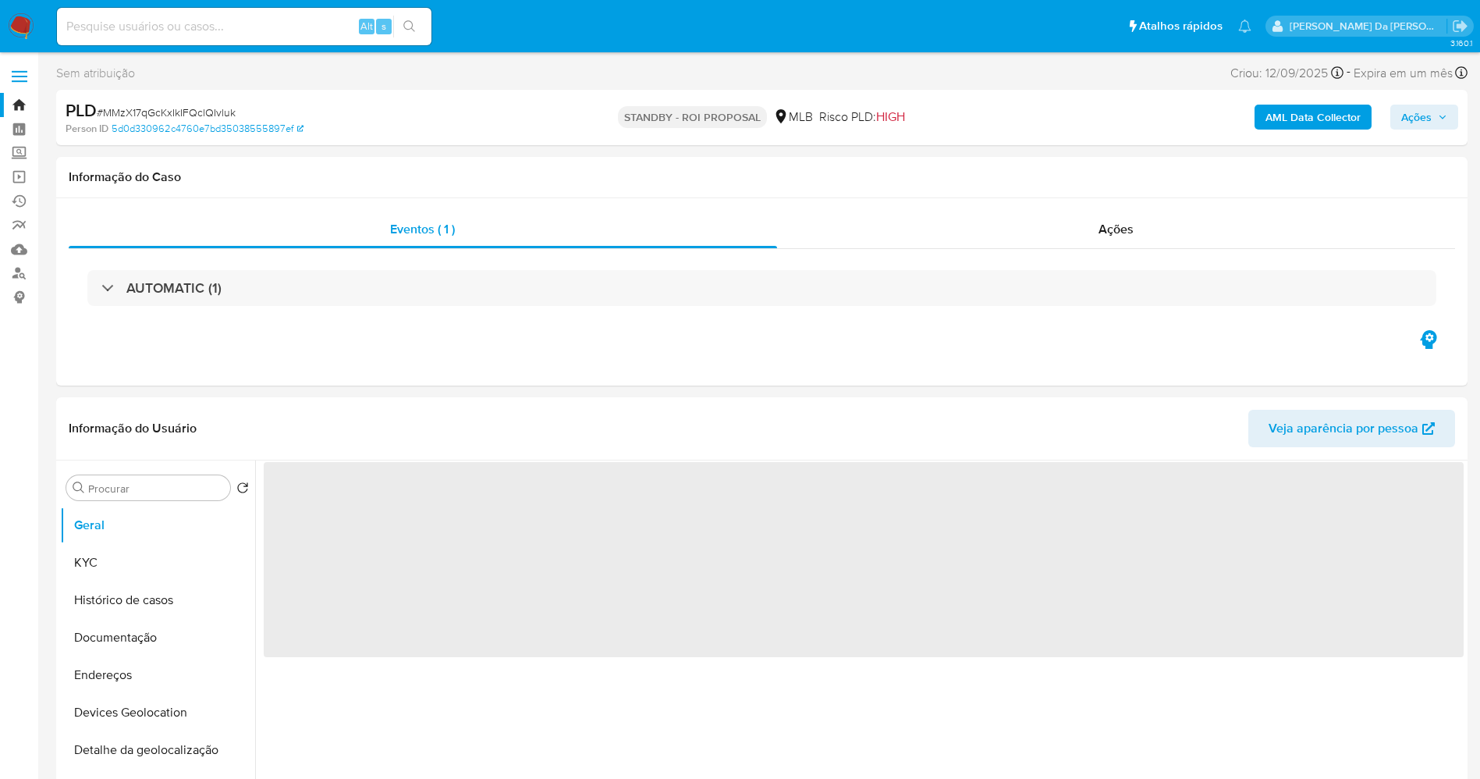
select select "10"
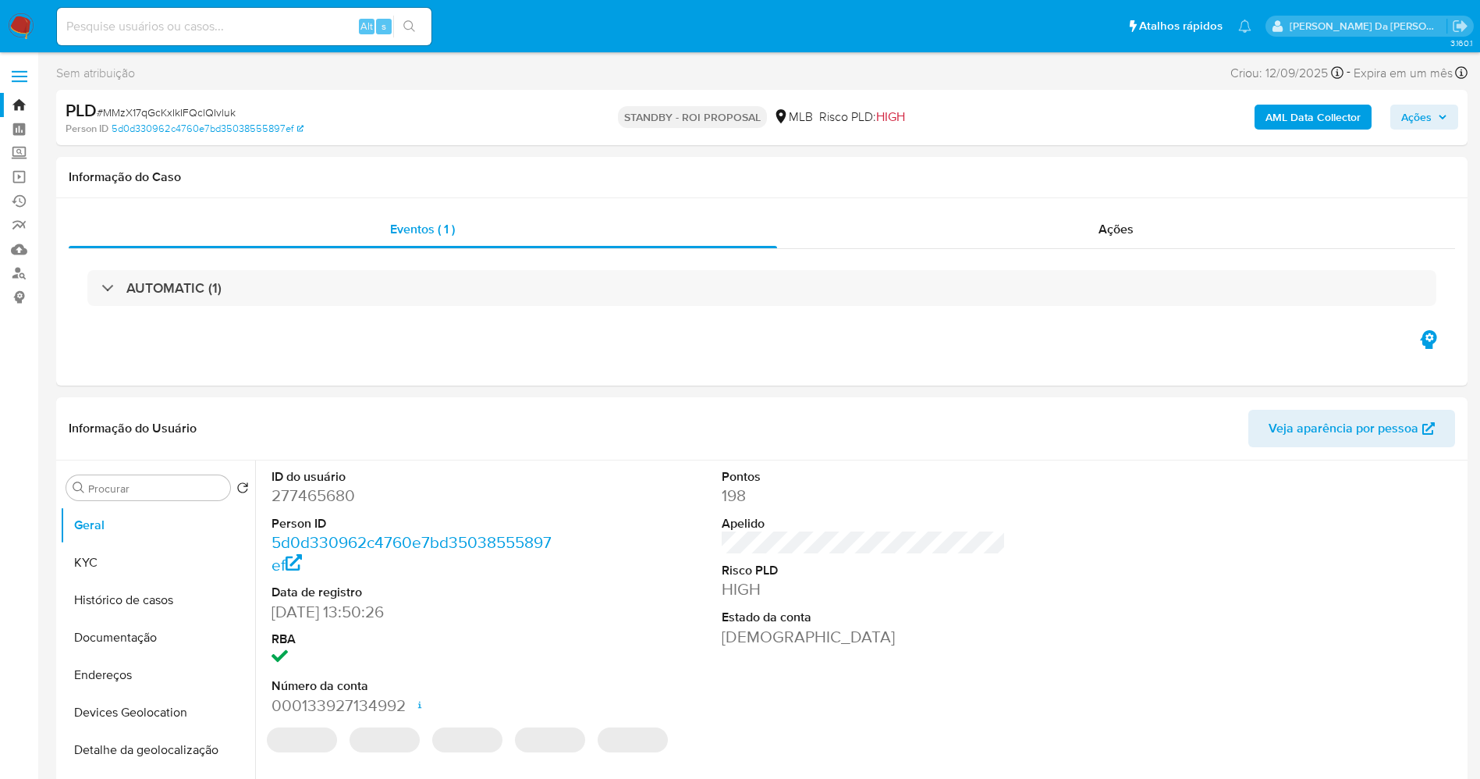
click at [26, 36] on img at bounding box center [21, 26] width 27 height 27
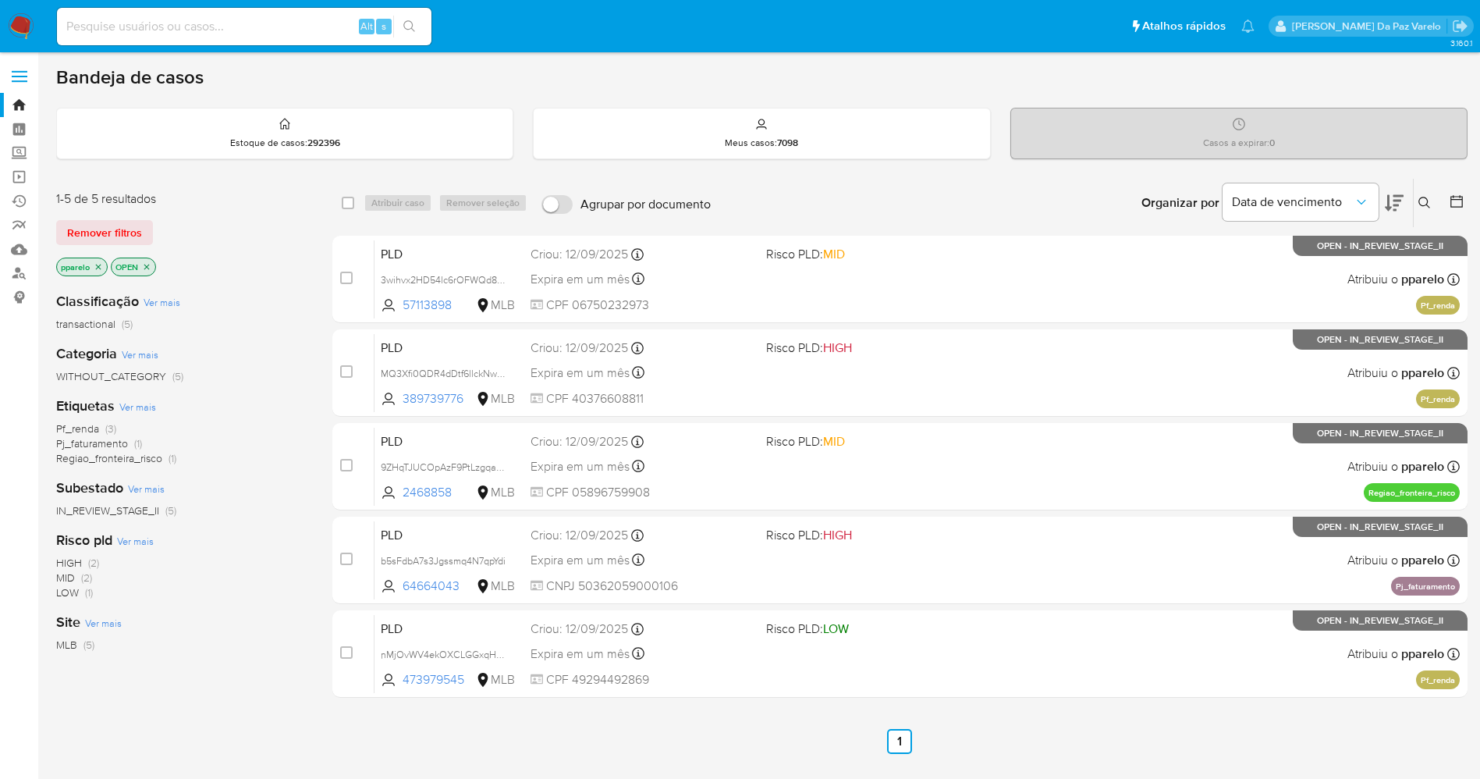
click at [1437, 203] on button at bounding box center [1427, 203] width 26 height 19
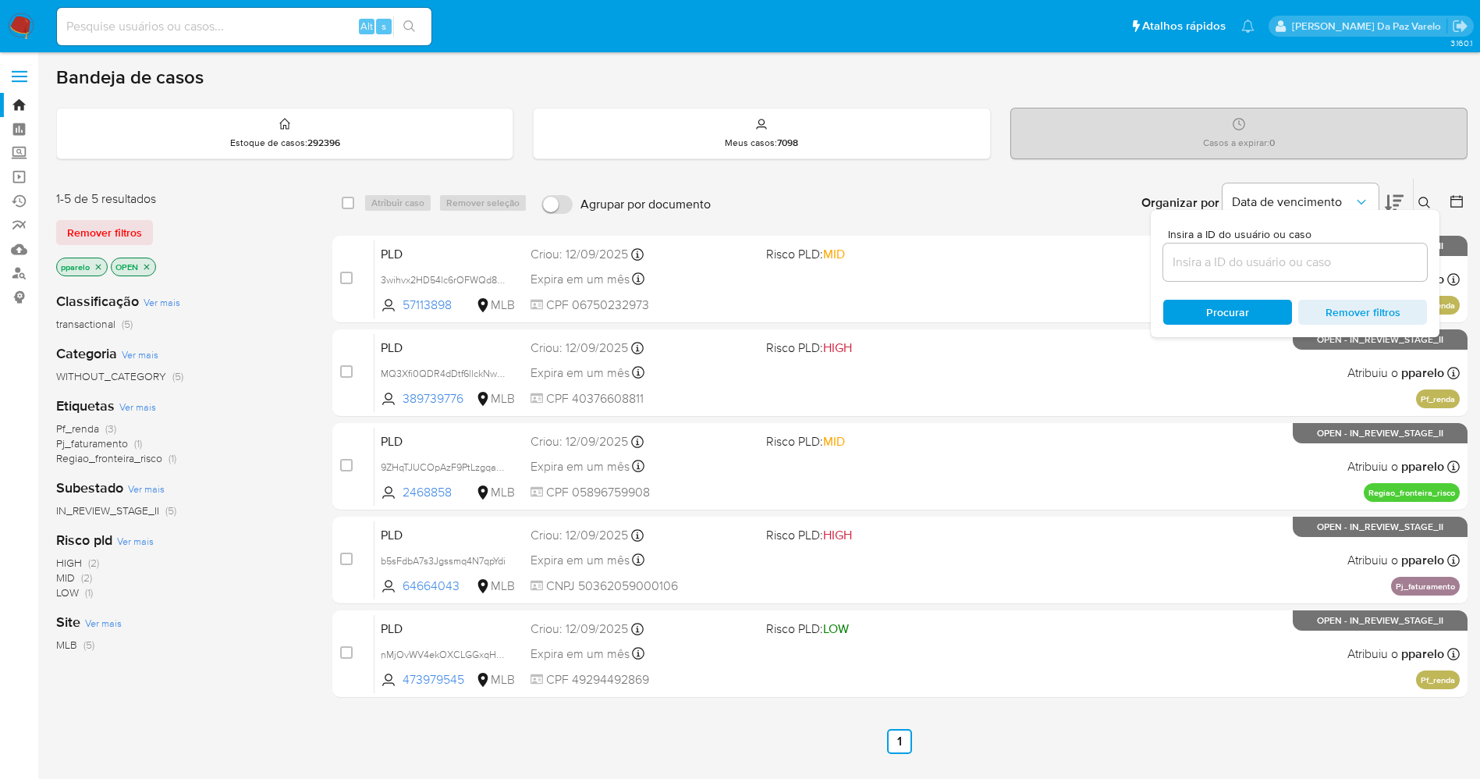
click at [1303, 273] on div at bounding box center [1296, 261] width 264 height 37
click at [1303, 258] on input at bounding box center [1296, 262] width 264 height 20
paste input "MMzX17qGcKxIkIFQclQIvluk"
type input "MMzX17qGcKxIkIFQclQIvluk"
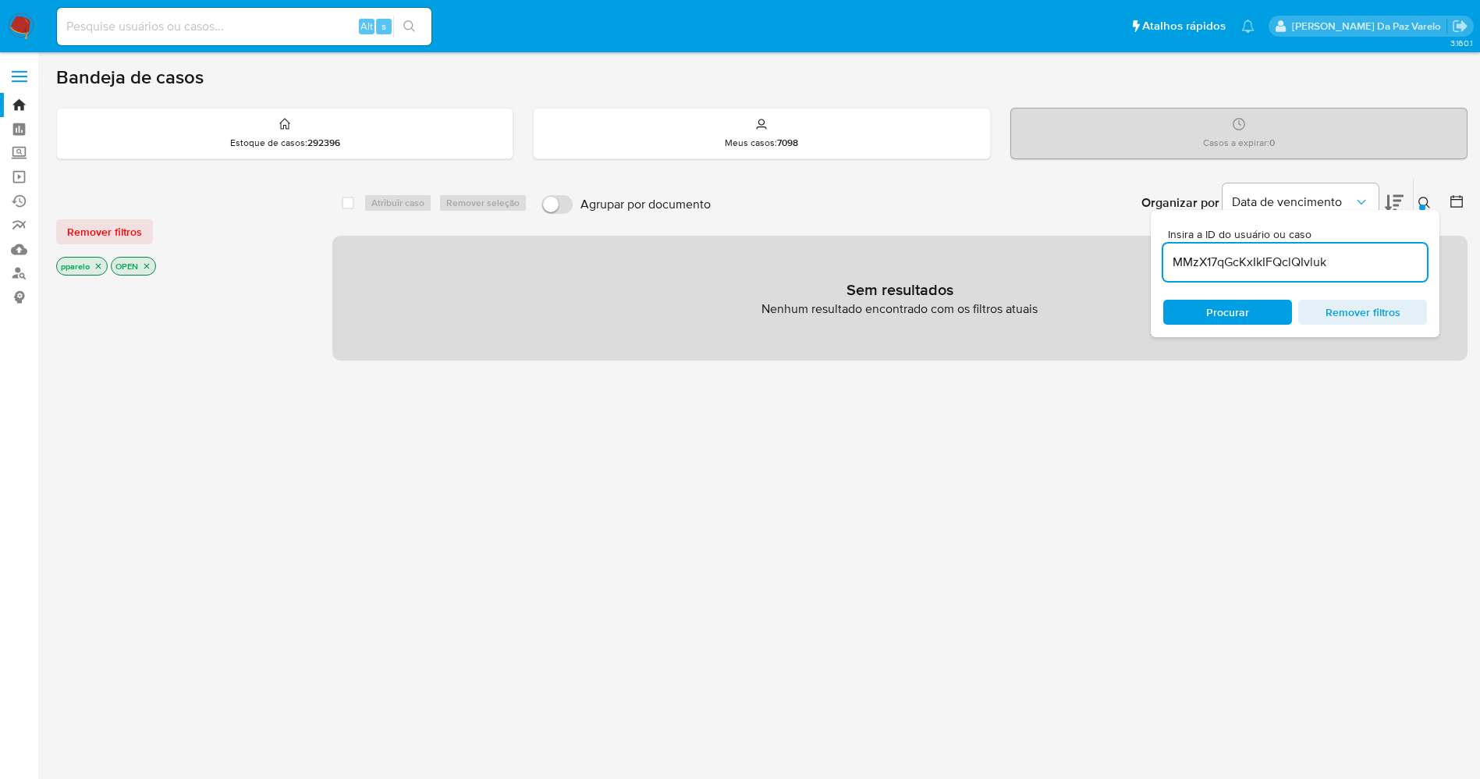
click at [98, 264] on icon "close-filter" at bounding box center [98, 265] width 9 height 9
click at [94, 264] on icon "close-filter" at bounding box center [92, 266] width 5 height 5
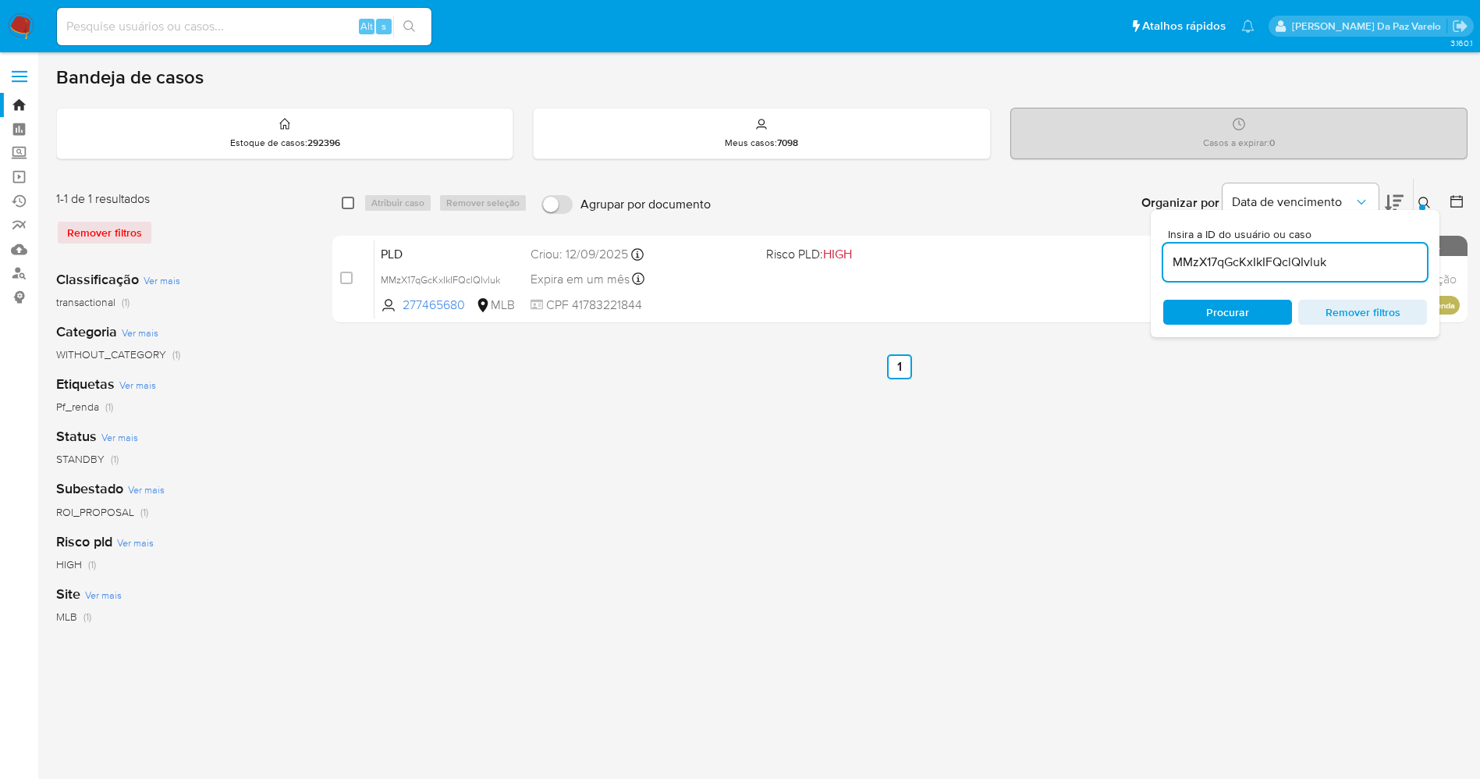
click at [350, 197] on input "checkbox" at bounding box center [348, 203] width 12 height 12
checkbox input "true"
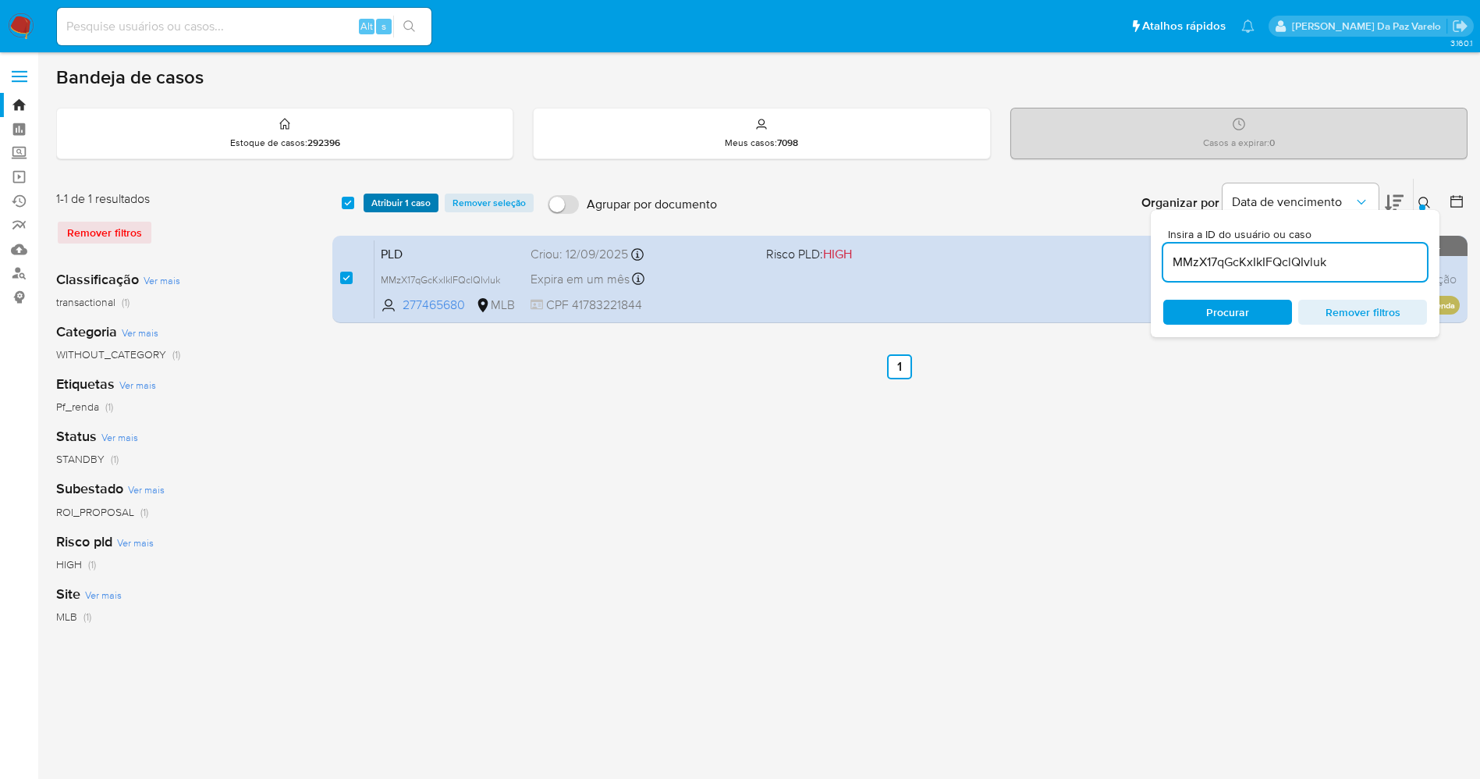
click at [378, 201] on span "Atribuir 1 caso" at bounding box center [400, 203] width 59 height 16
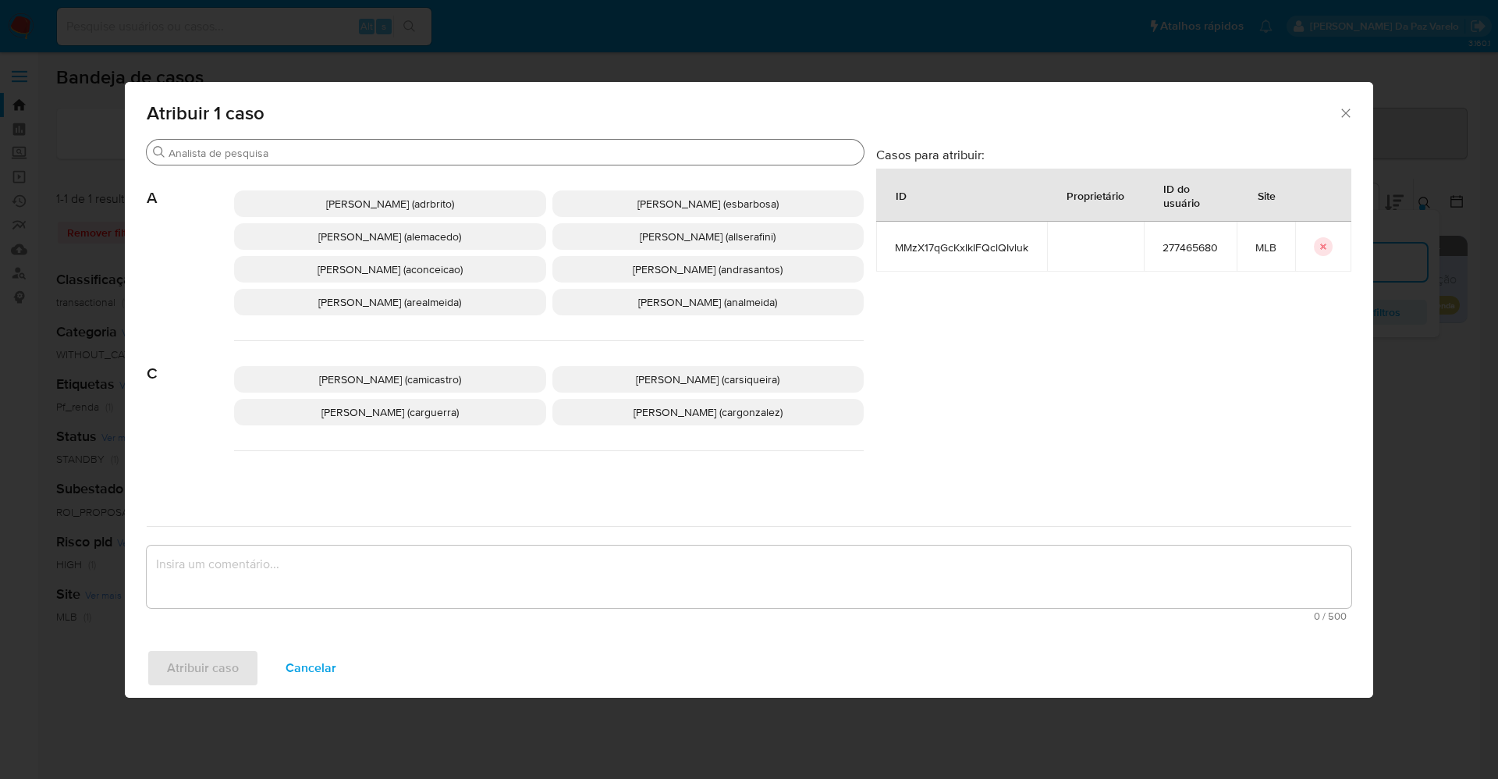
click at [443, 152] on input "Buscar" at bounding box center [513, 153] width 689 height 14
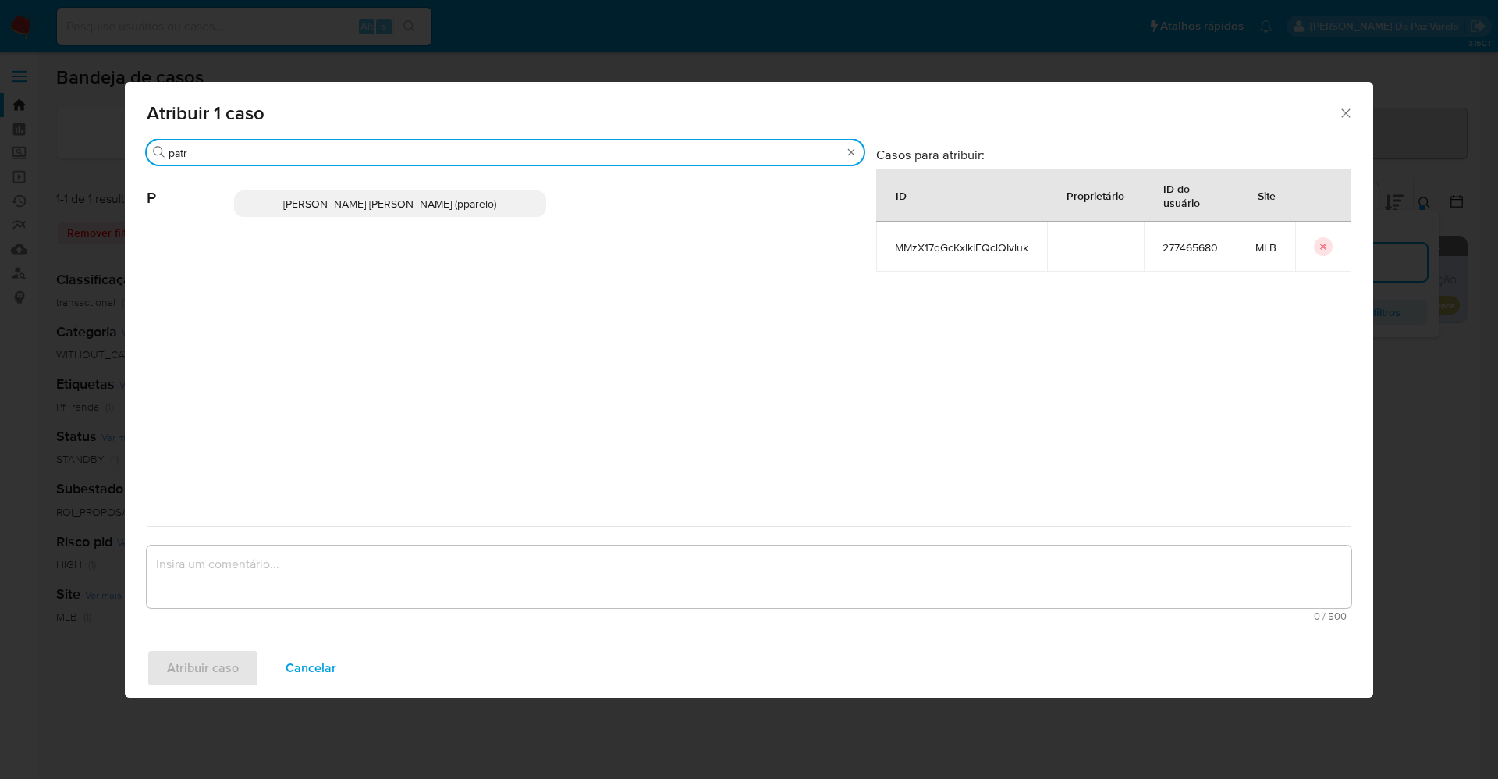
type input "patr"
click at [400, 206] on span "[PERSON_NAME] [PERSON_NAME] (pparelo)" at bounding box center [389, 204] width 213 height 16
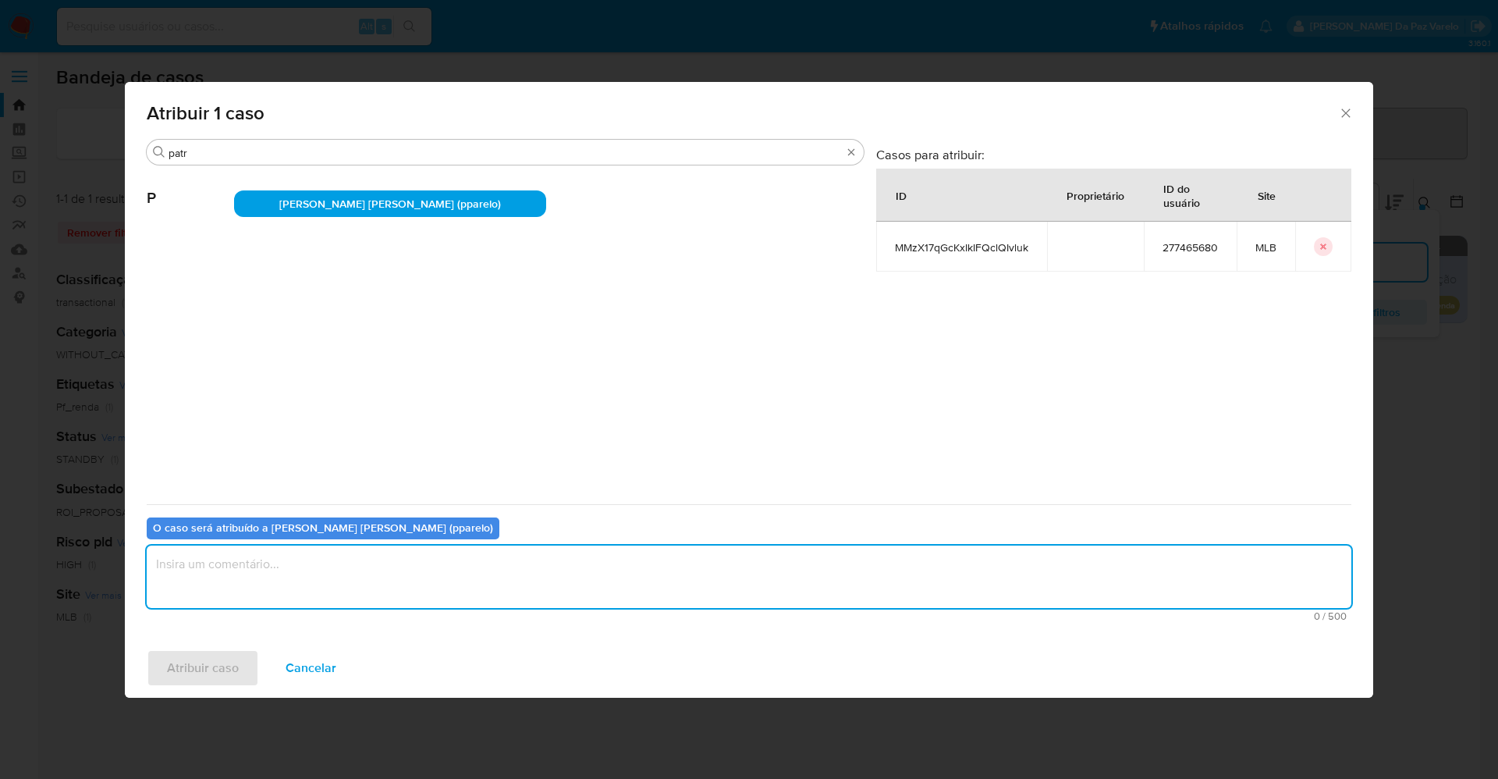
click at [370, 584] on textarea "assign-modal" at bounding box center [749, 577] width 1205 height 62
type textarea "."
click at [206, 677] on span "Atribuir caso" at bounding box center [203, 668] width 72 height 34
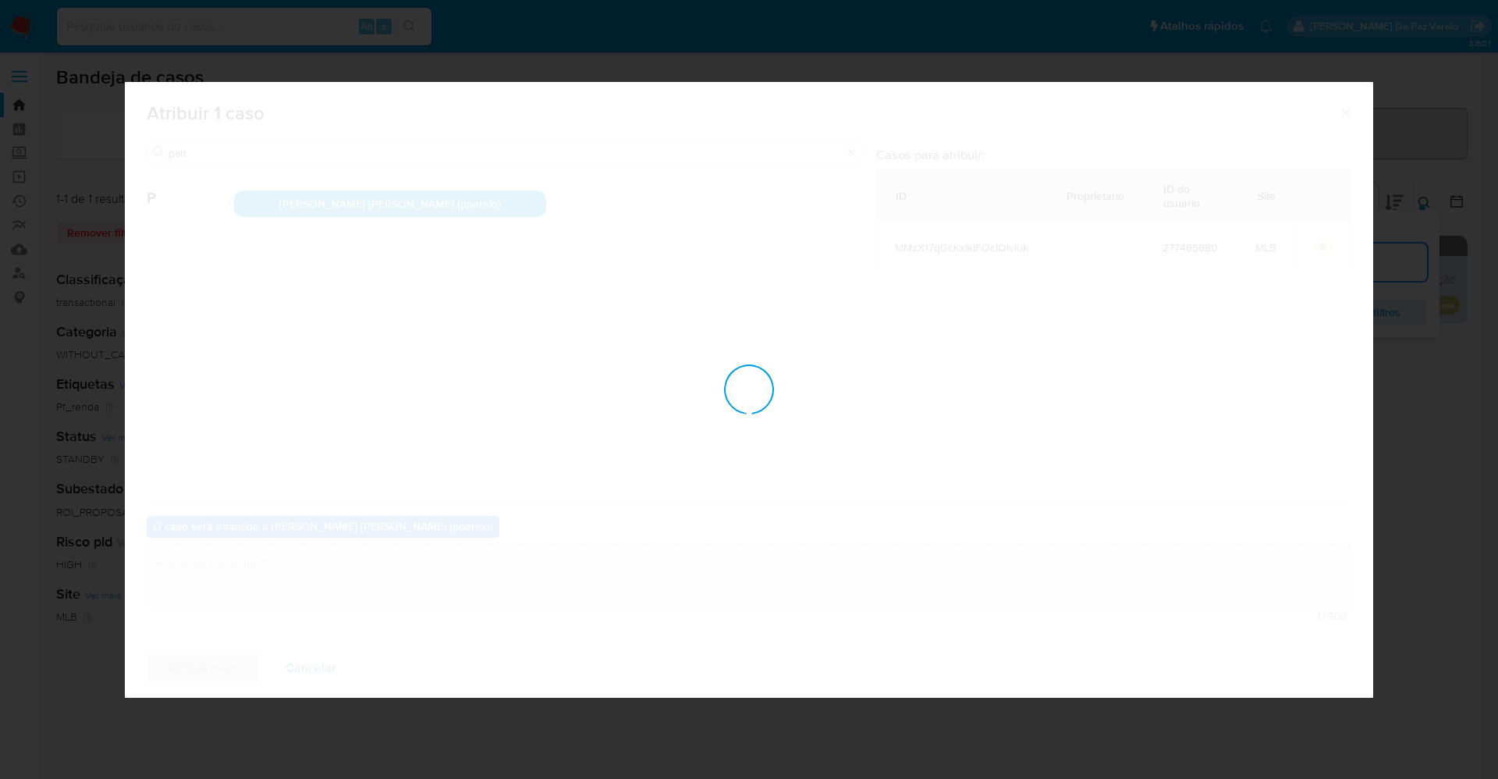
checkbox input "false"
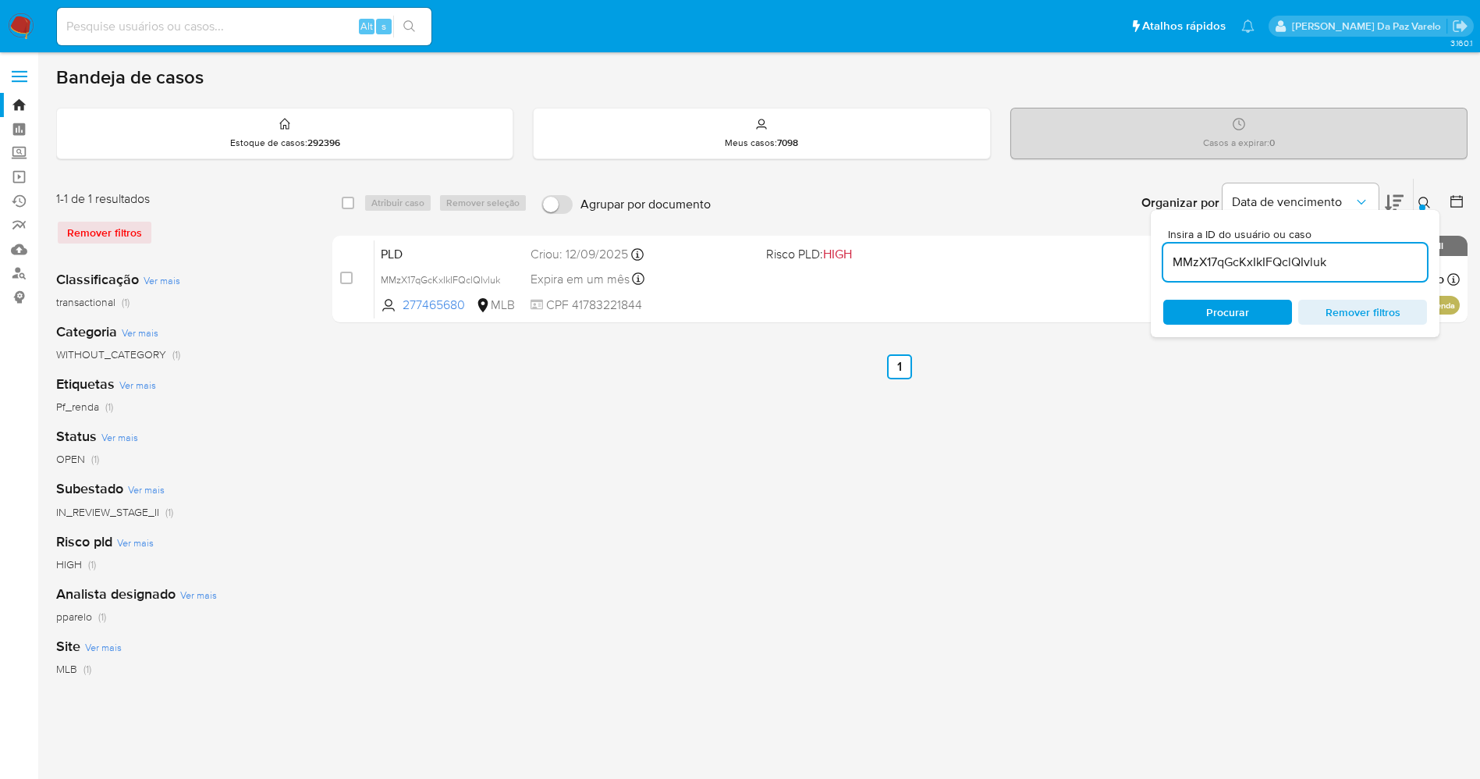
click at [179, 22] on input at bounding box center [244, 26] width 375 height 20
paste input "RHFDIwIvNqrWHAfRVsFVZ7Fg"
type input "RHFDIwIvNqrWHAfRVsFVZ7Fg"
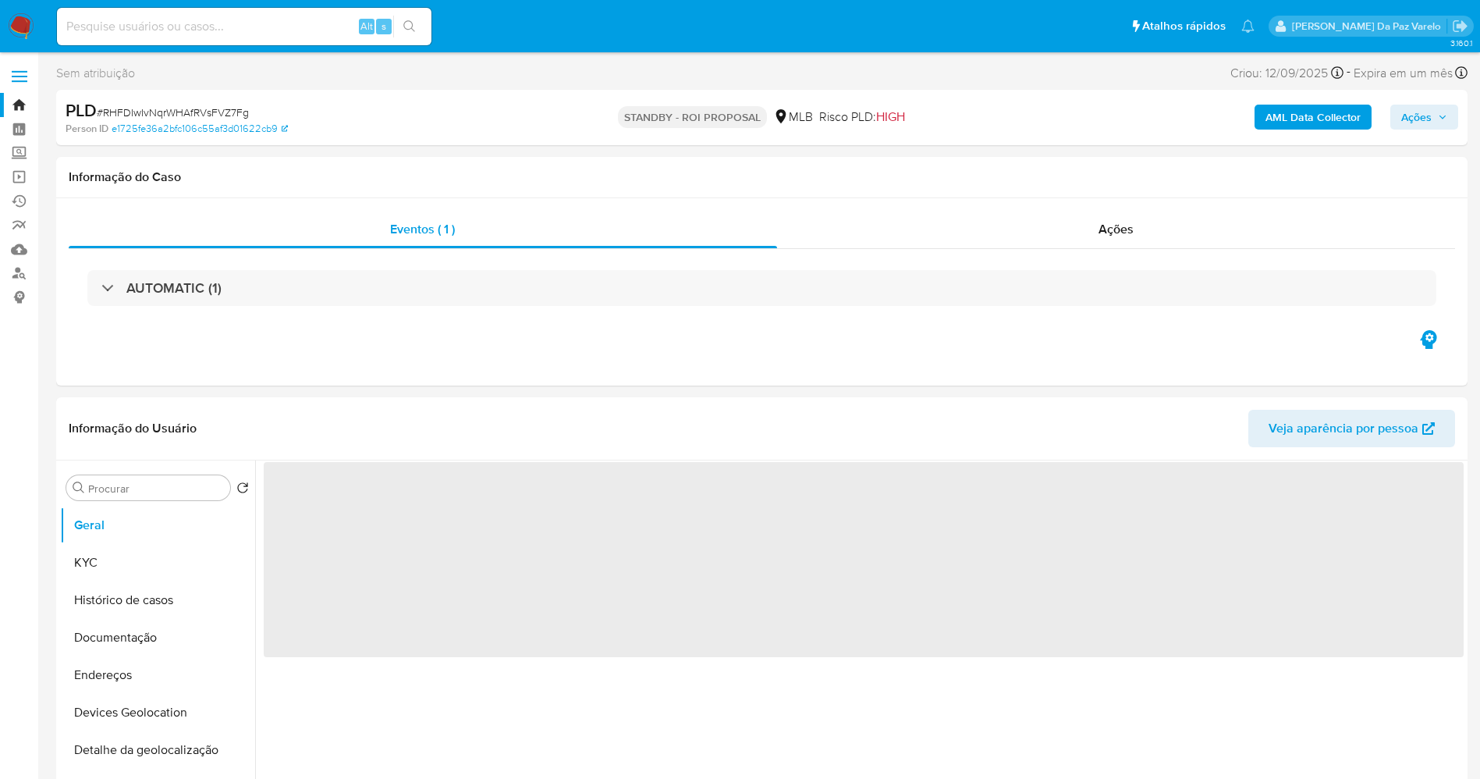
select select "10"
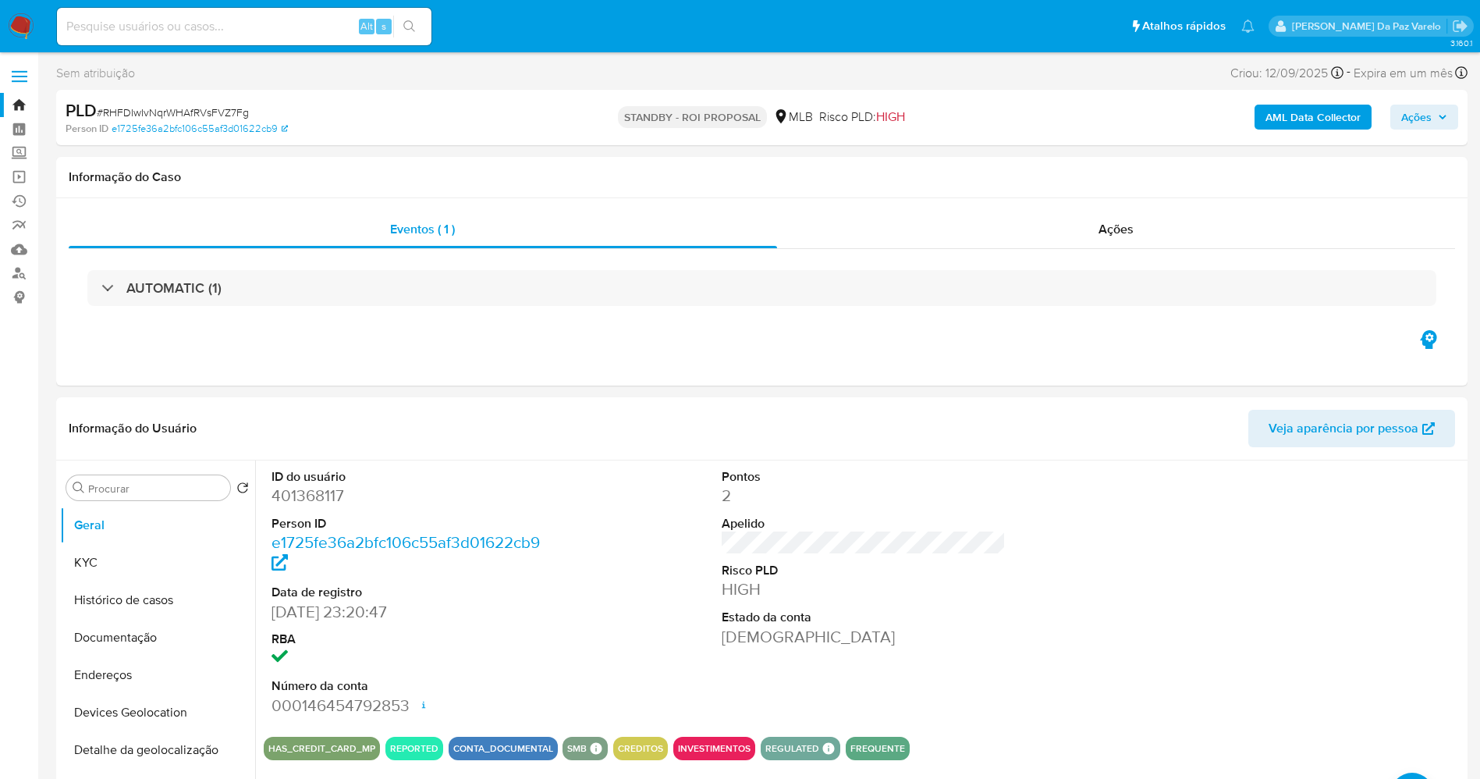
click at [197, 37] on div "Alt s" at bounding box center [244, 26] width 375 height 37
click at [205, 27] on input at bounding box center [244, 26] width 375 height 20
paste input "n96JJh2Ju1RnGupEHMZDiHDb"
type input "n96JJh2Ju1RnGupEHMZDiHDb"
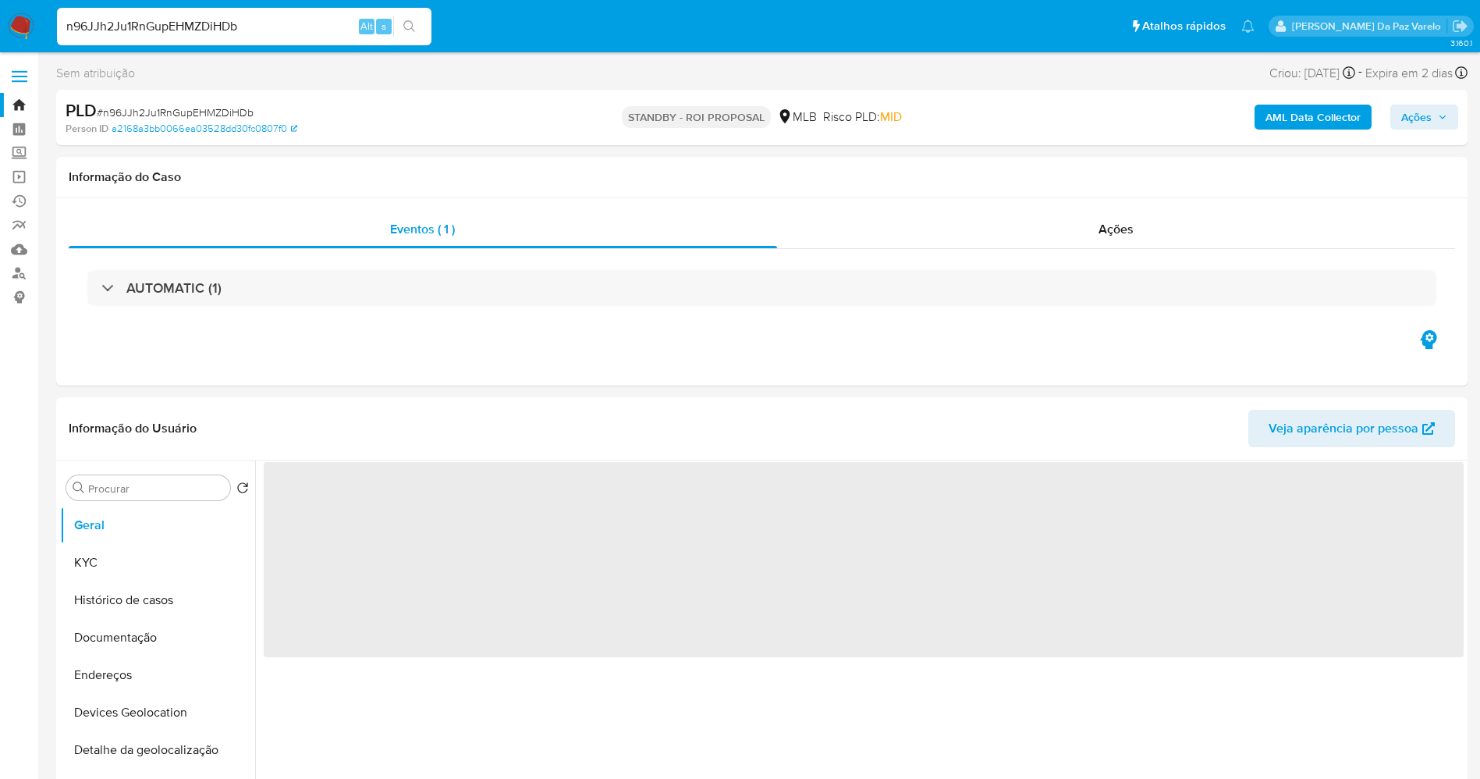
select select "10"
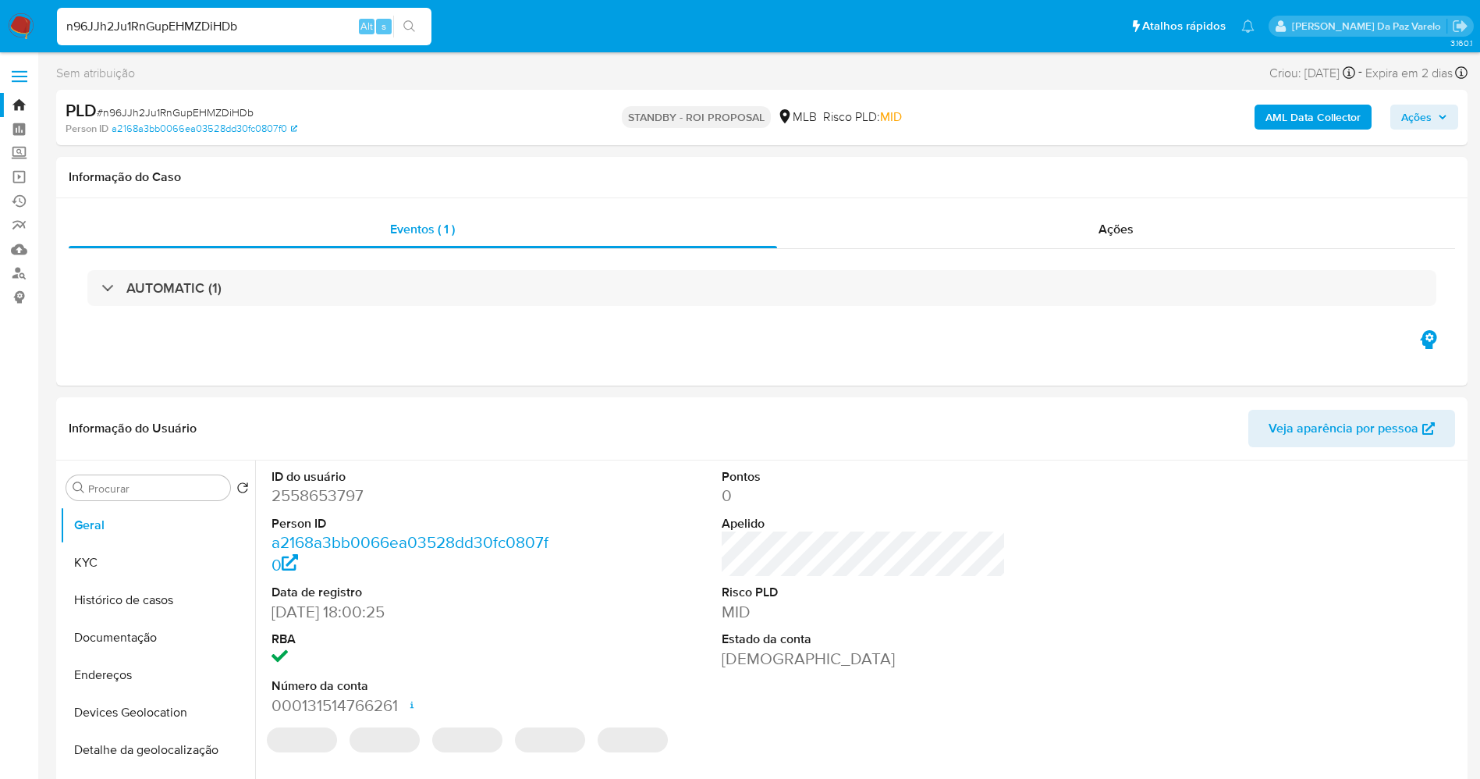
click at [20, 27] on img at bounding box center [21, 26] width 27 height 27
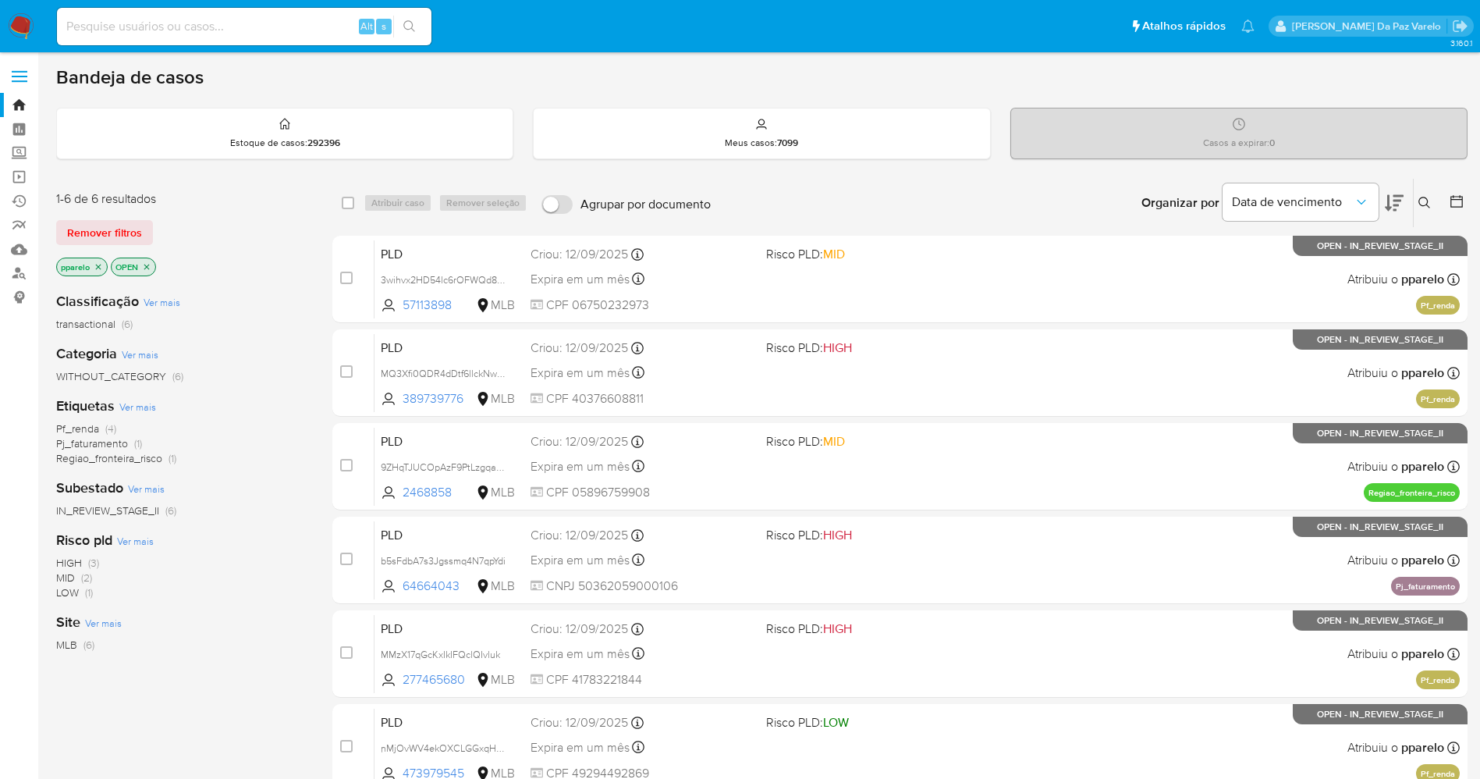
click at [1433, 200] on button at bounding box center [1427, 203] width 26 height 19
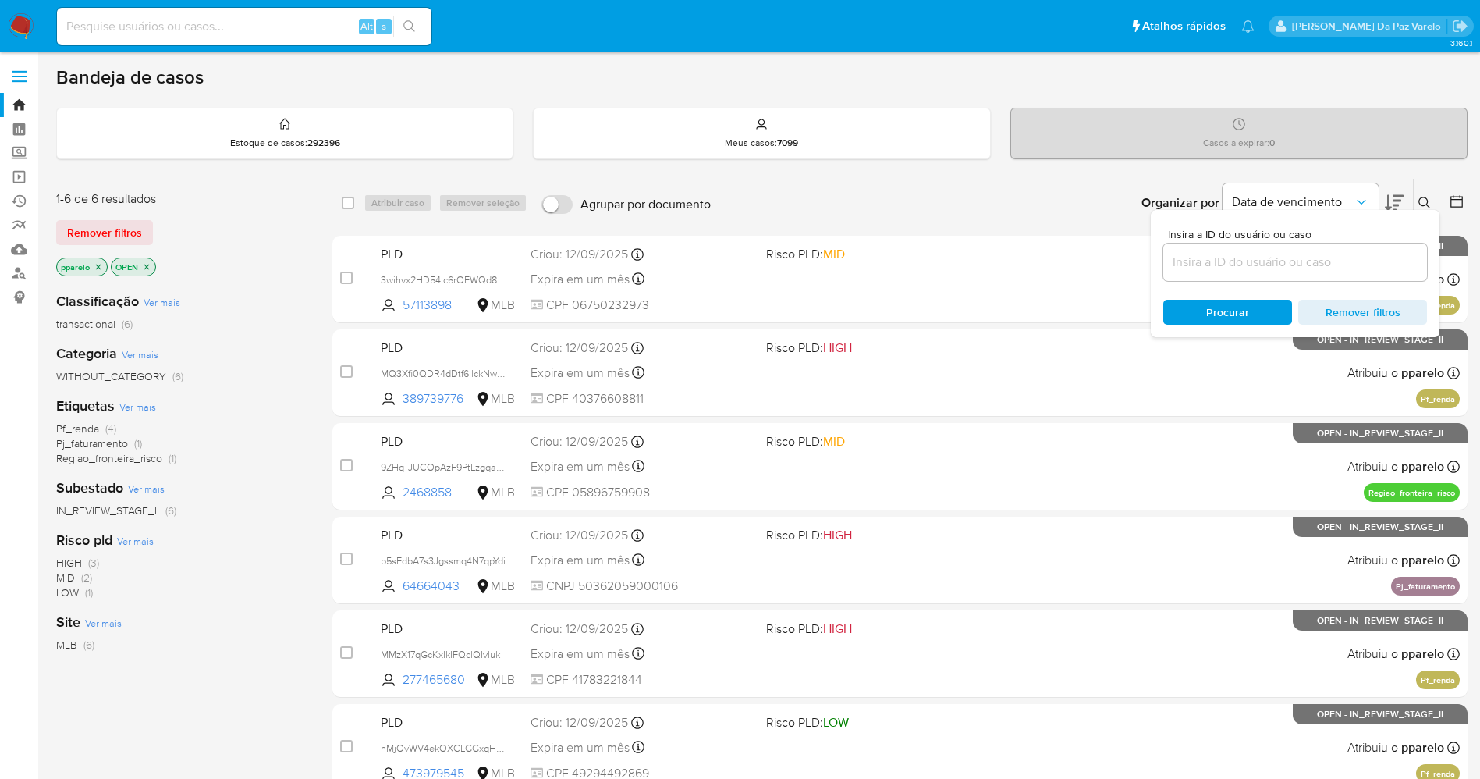
click at [177, 379] on span "(6)" at bounding box center [177, 376] width 11 height 16
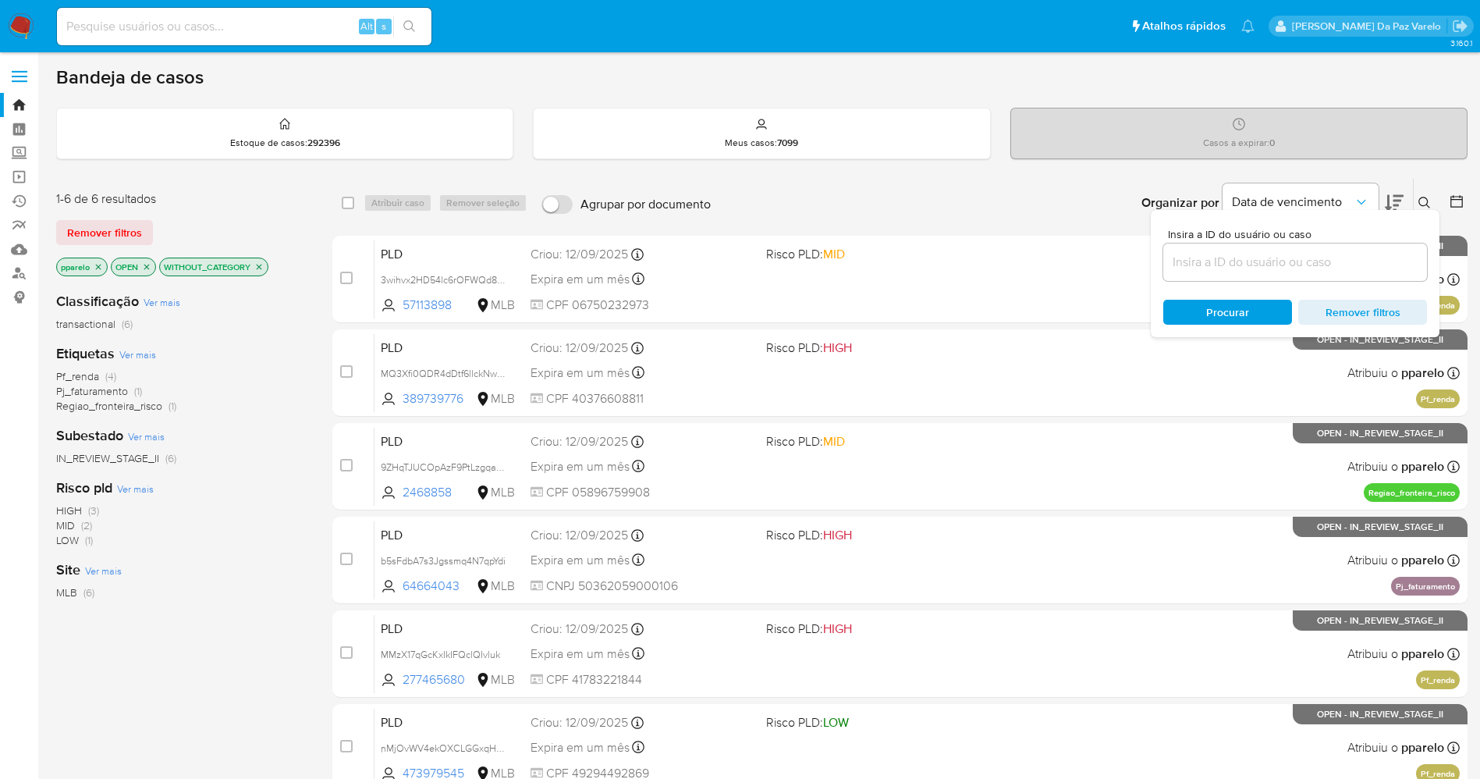
click at [1432, 197] on button at bounding box center [1427, 203] width 26 height 19
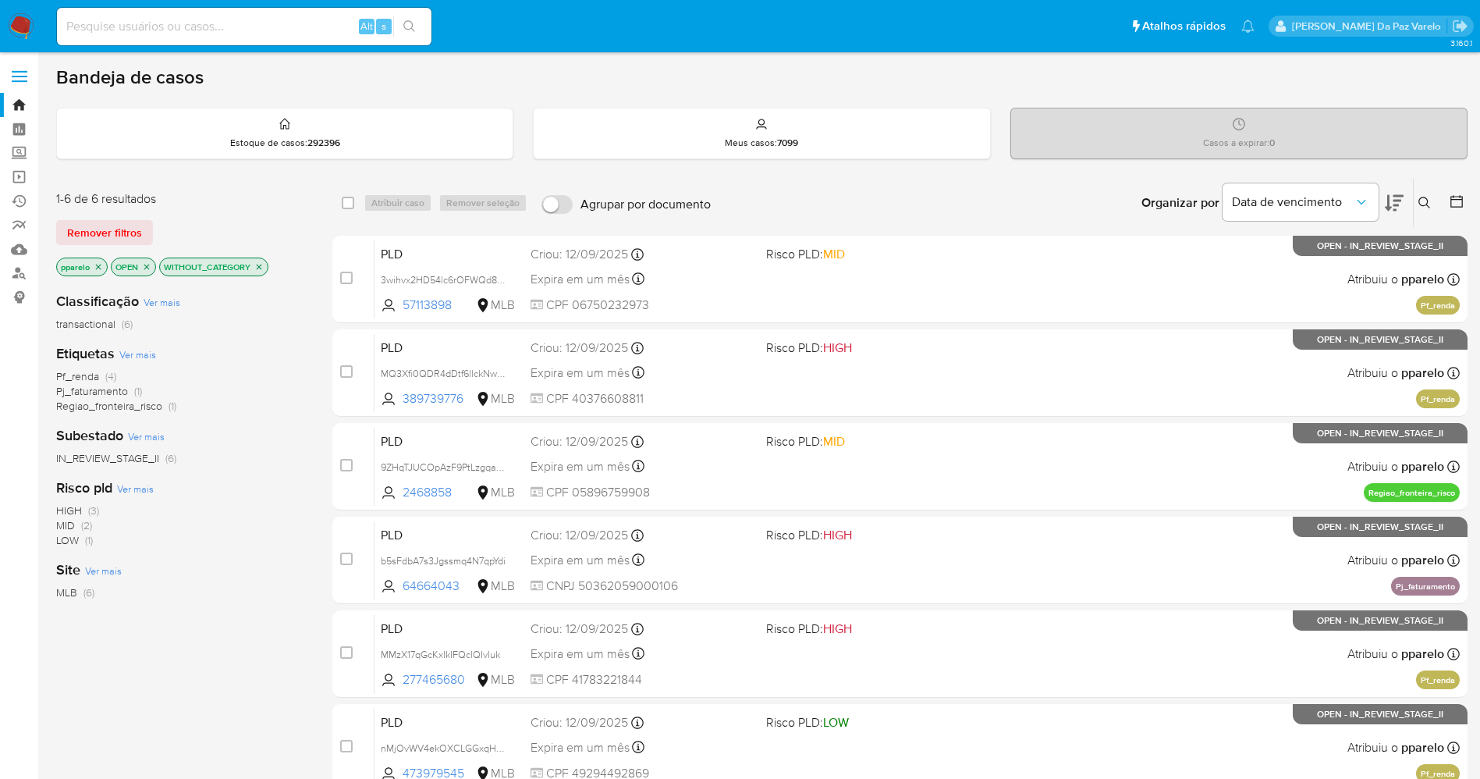
click at [1430, 200] on icon at bounding box center [1425, 203] width 12 height 12
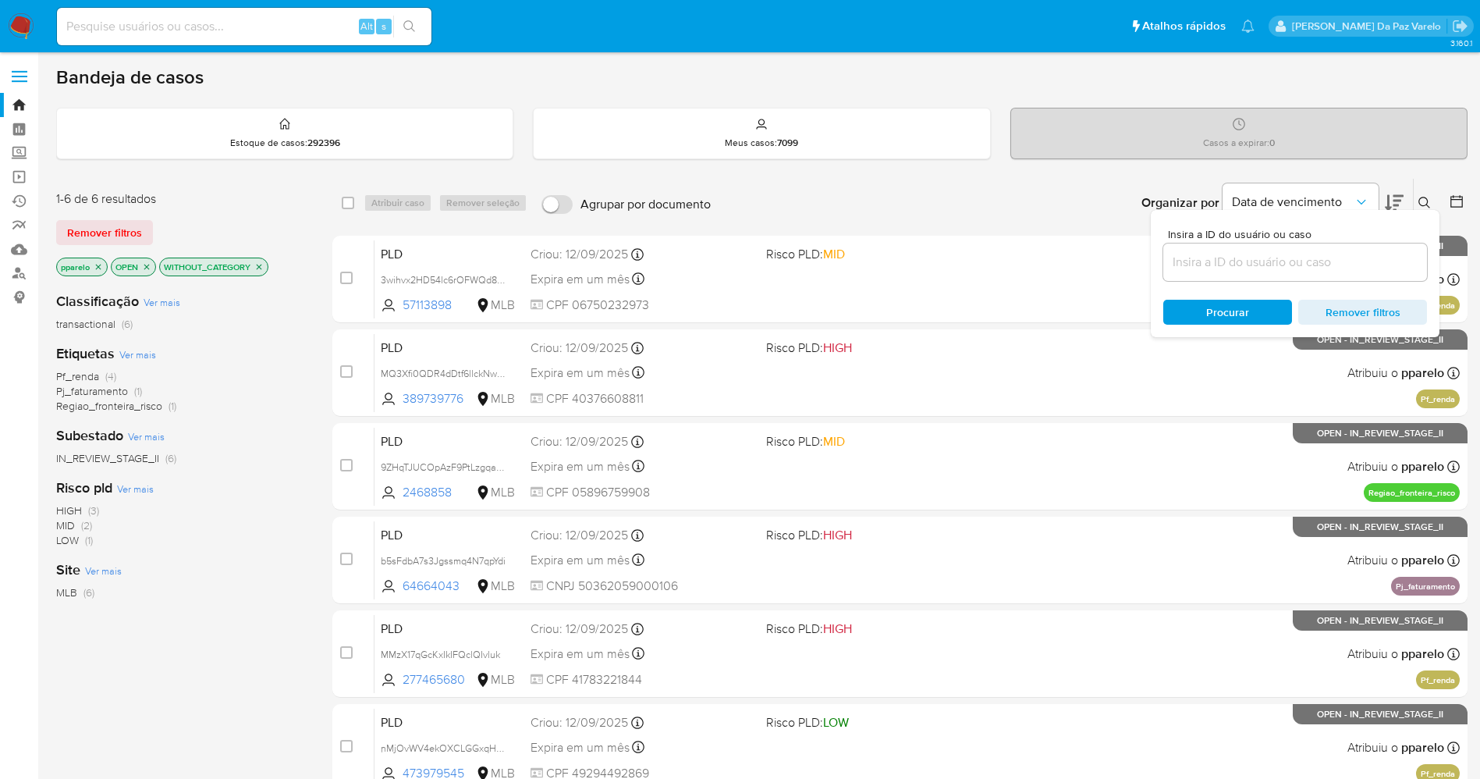
drag, startPoint x: 1361, startPoint y: 240, endPoint x: 1349, endPoint y: 251, distance: 16.0
click at [1359, 240] on div "Insira a ID do usuário ou caso" at bounding box center [1296, 255] width 264 height 52
click at [1349, 252] on input at bounding box center [1296, 262] width 264 height 20
paste input "n96JJh2Ju1RnGupEHMZDiHDb"
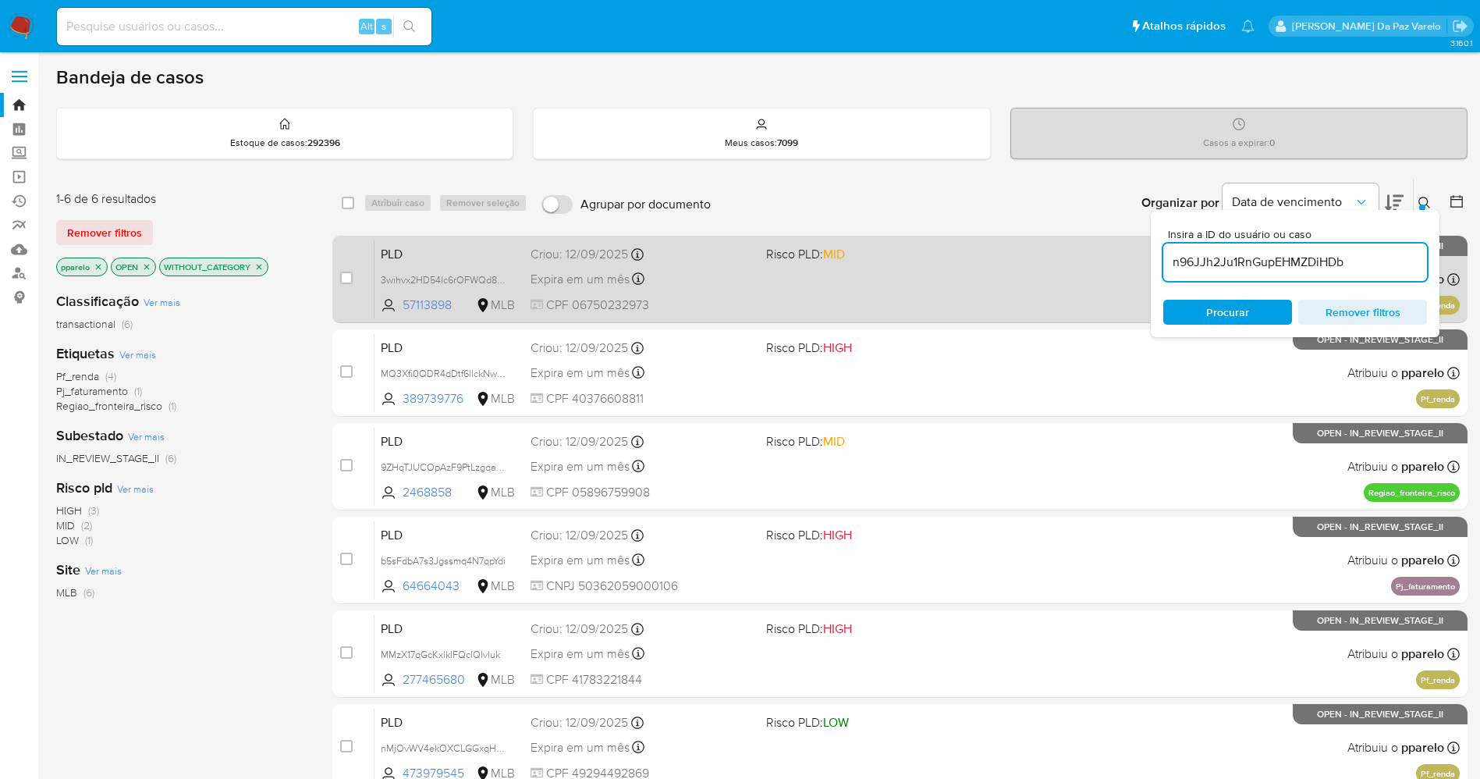
type input "n96JJh2Ju1RnGupEHMZDiHDb"
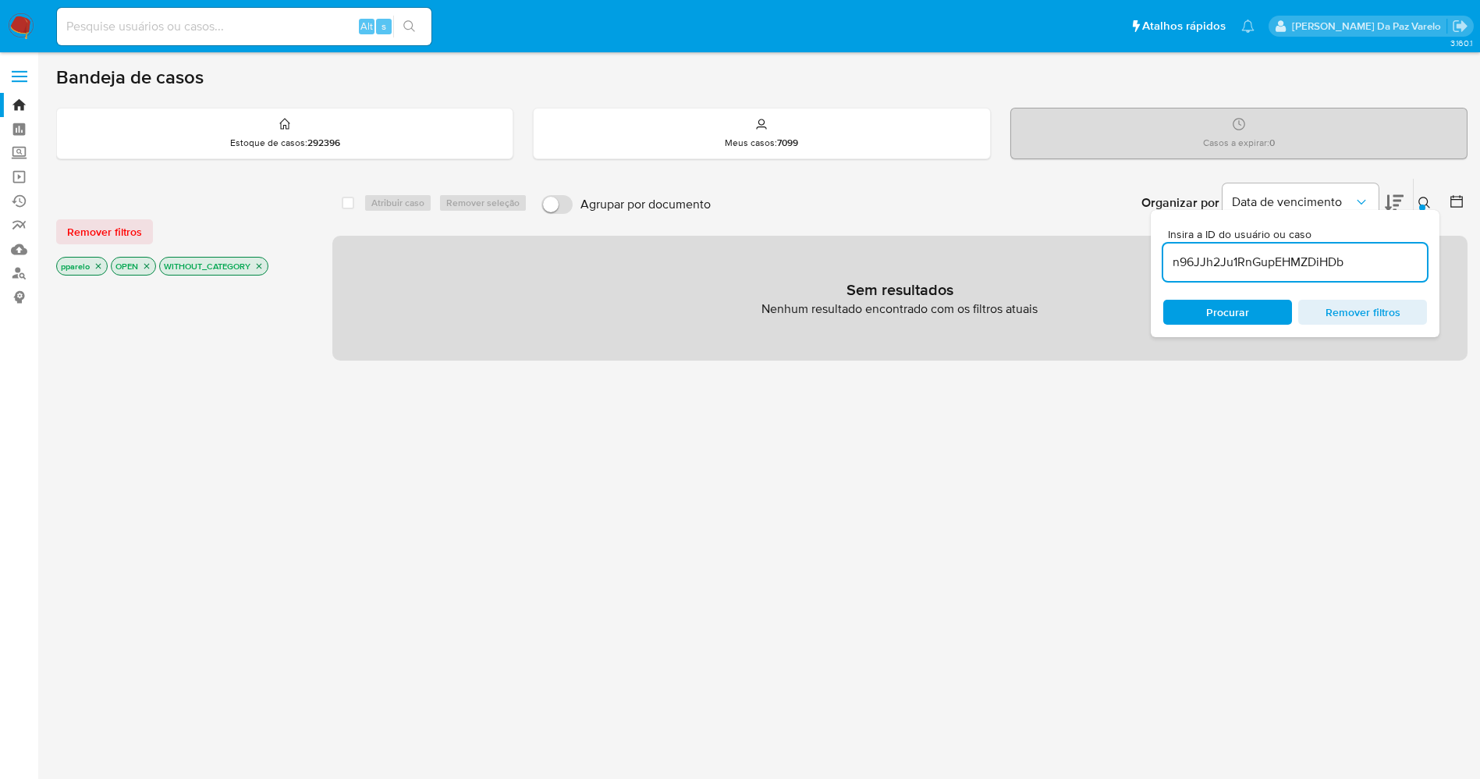
click at [264, 268] on icon "close-filter" at bounding box center [258, 265] width 9 height 9
click at [142, 264] on icon "close-filter" at bounding box center [146, 265] width 9 height 9
click at [98, 265] on icon "close-filter" at bounding box center [98, 265] width 9 height 9
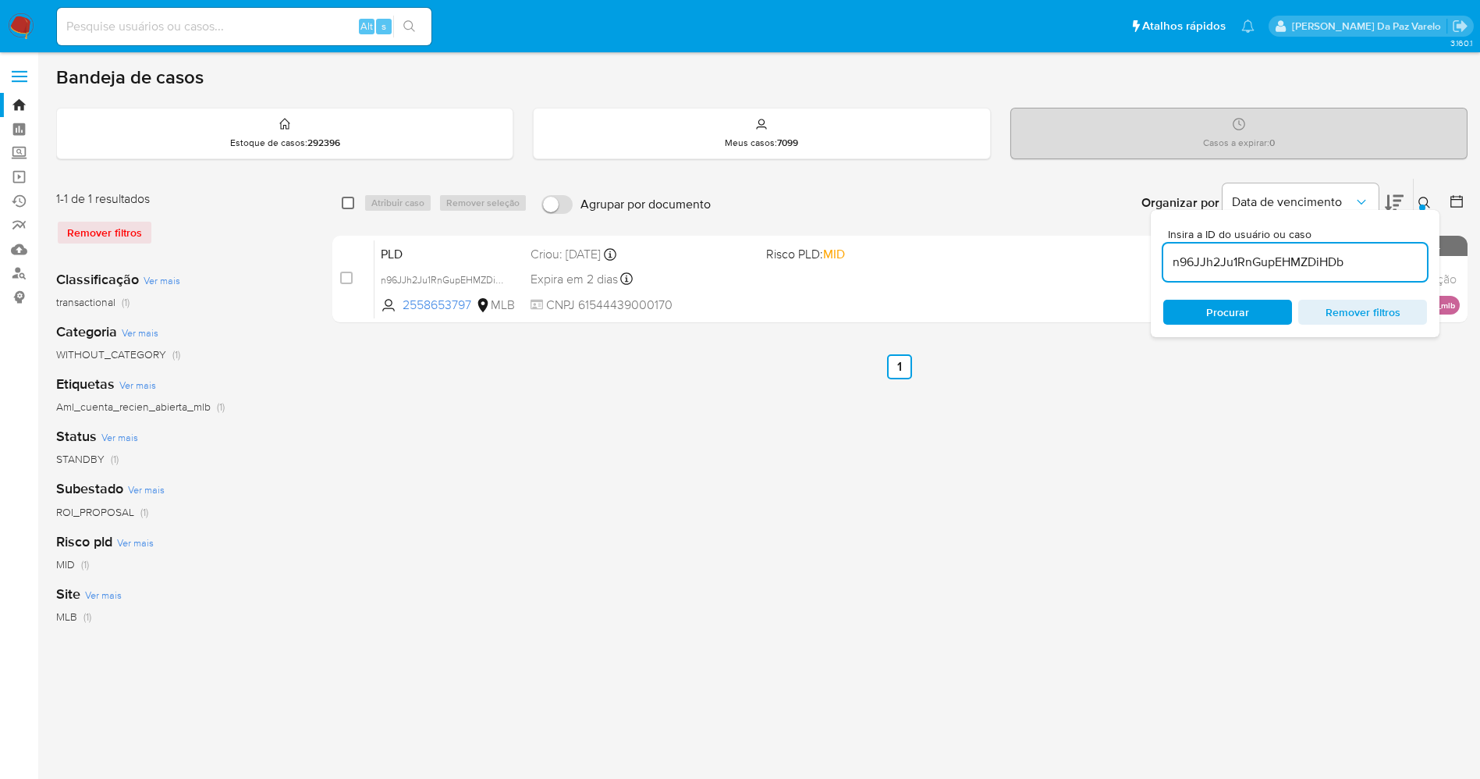
click at [344, 208] on input "checkbox" at bounding box center [348, 203] width 12 height 12
checkbox input "true"
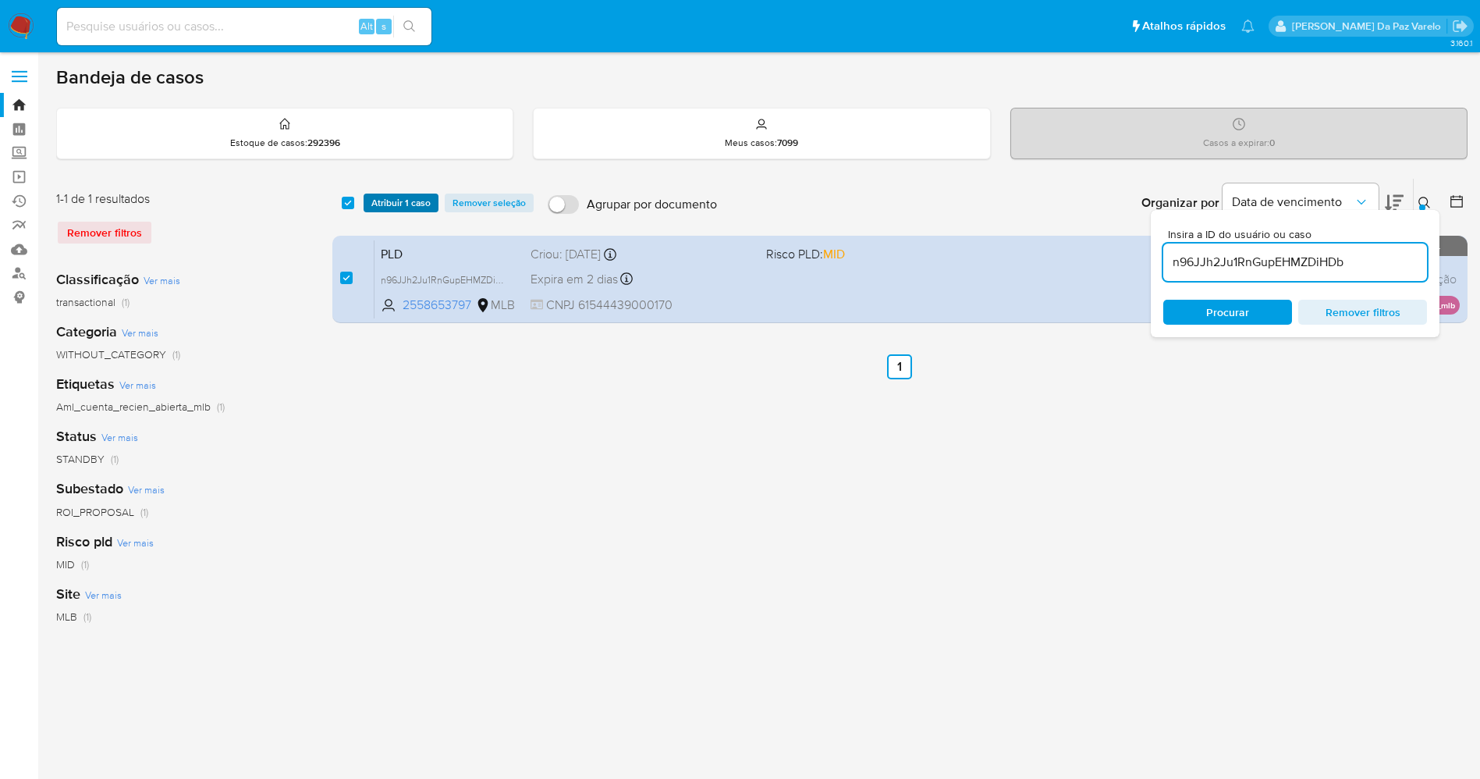
click at [379, 205] on span "Atribuir 1 caso" at bounding box center [400, 203] width 59 height 16
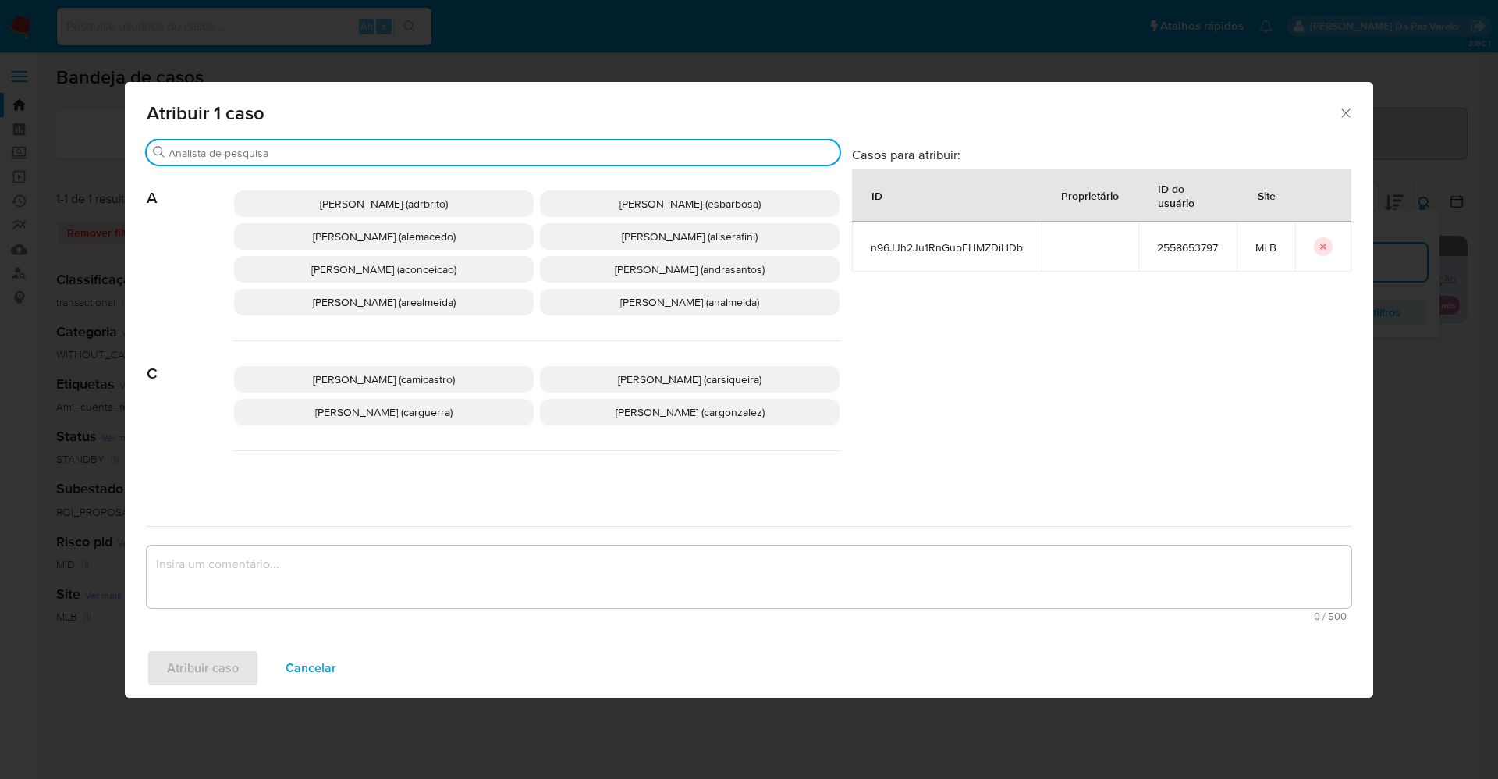
click at [438, 154] on input "Buscar" at bounding box center [501, 153] width 665 height 14
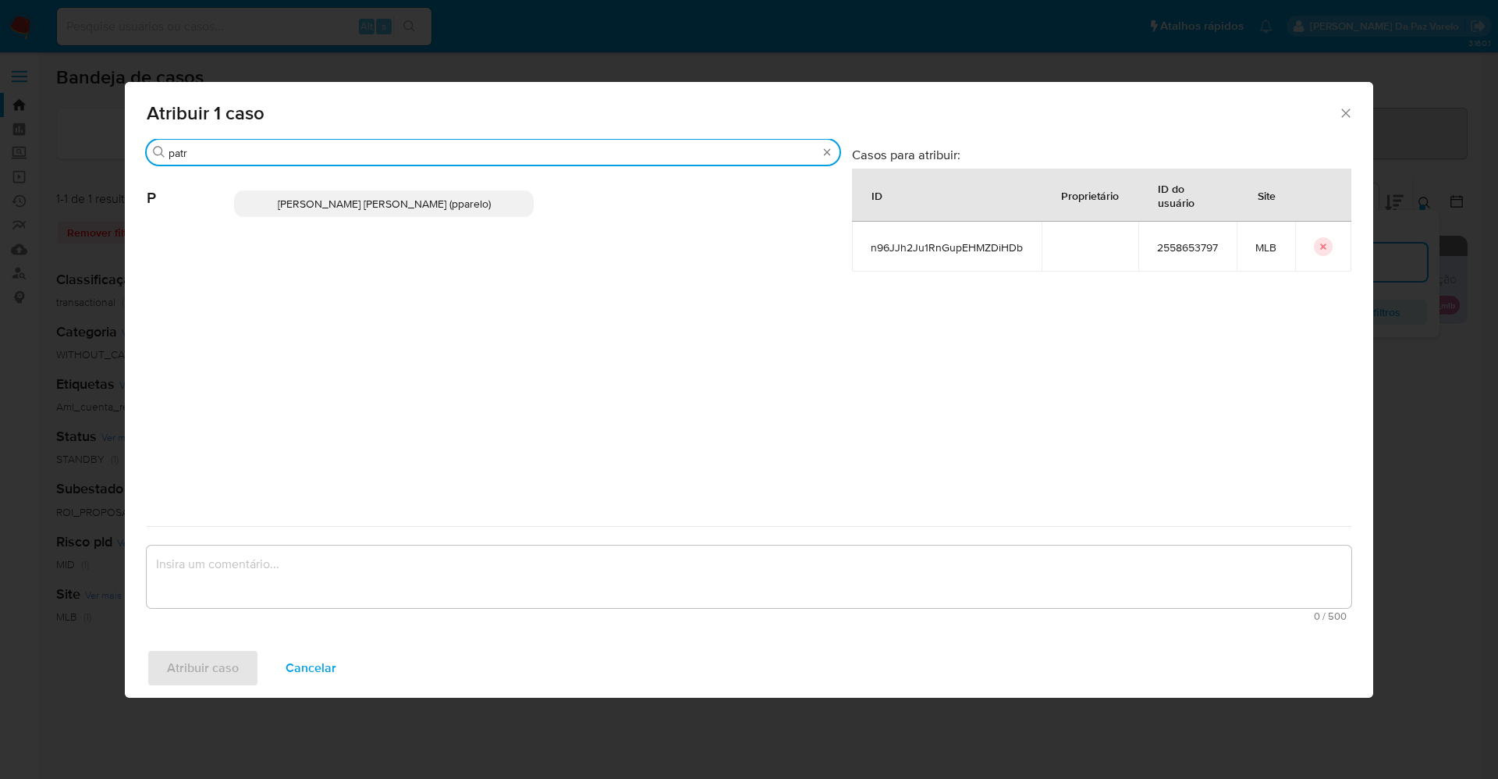
type input "patr"
click at [418, 211] on span "Patricia Aparecida Da Paz Varelo (pparelo)" at bounding box center [384, 204] width 213 height 16
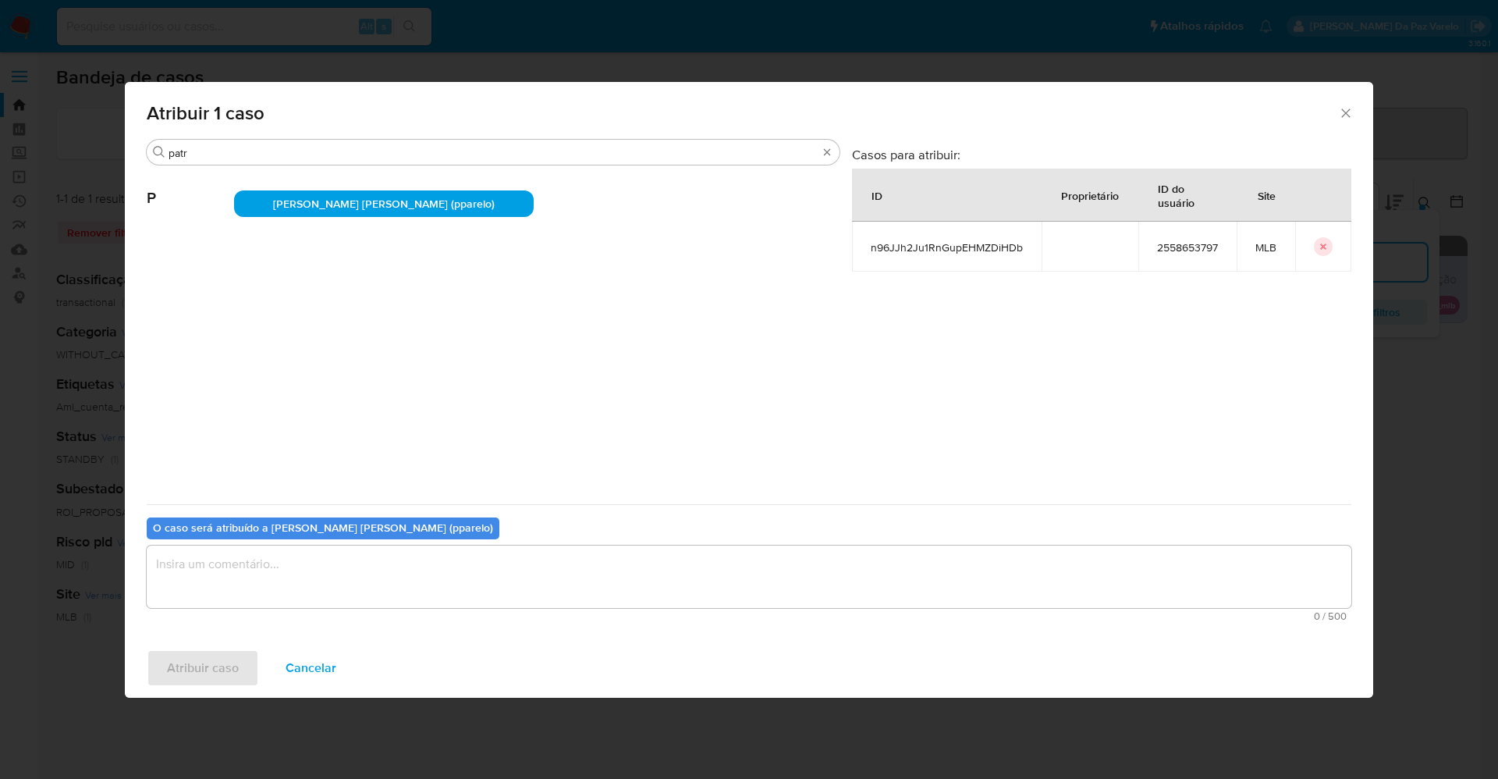
click at [435, 566] on textarea "assign-modal" at bounding box center [749, 577] width 1205 height 62
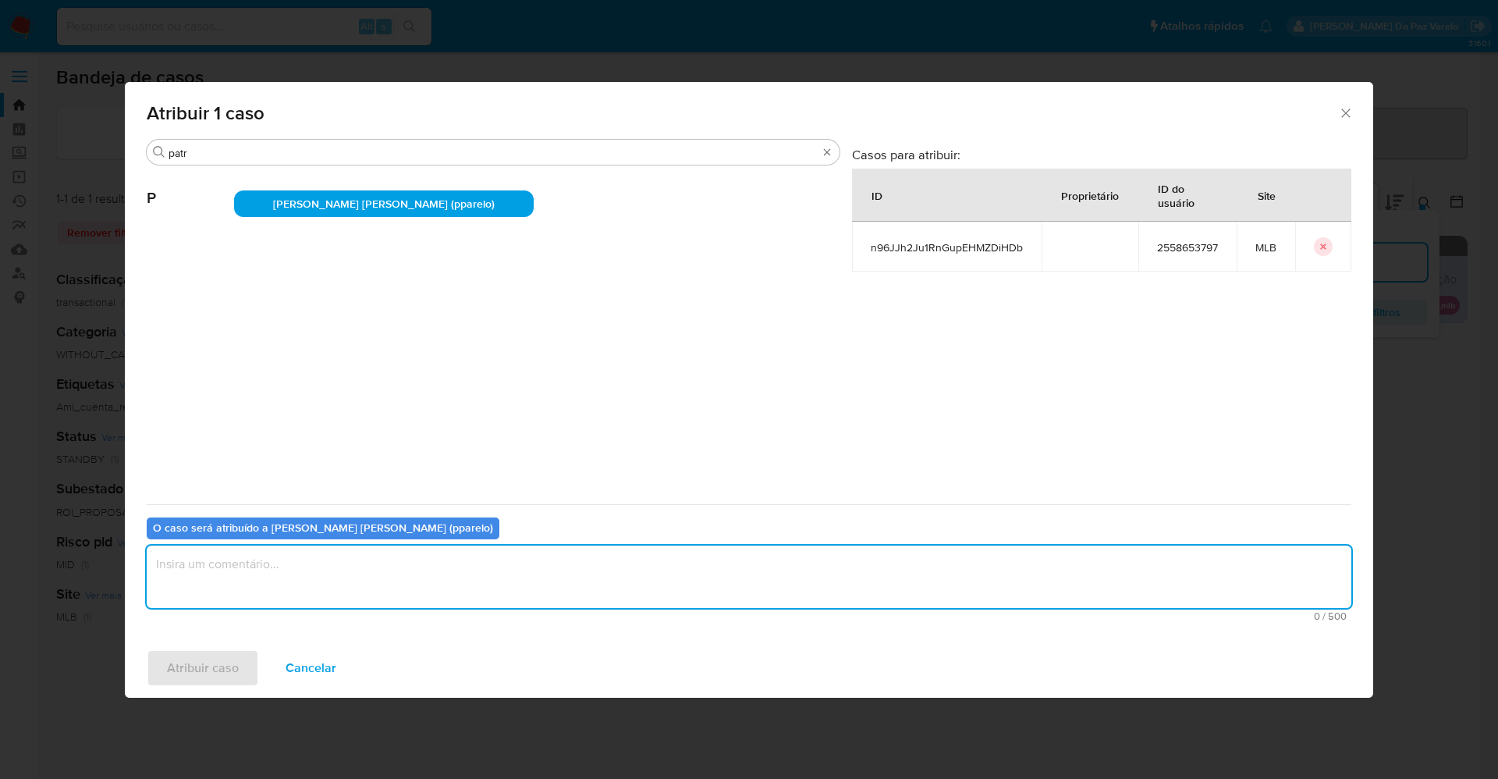
type textarea ";"
type textarea "."
click at [234, 664] on span "Atribuir caso" at bounding box center [203, 668] width 72 height 34
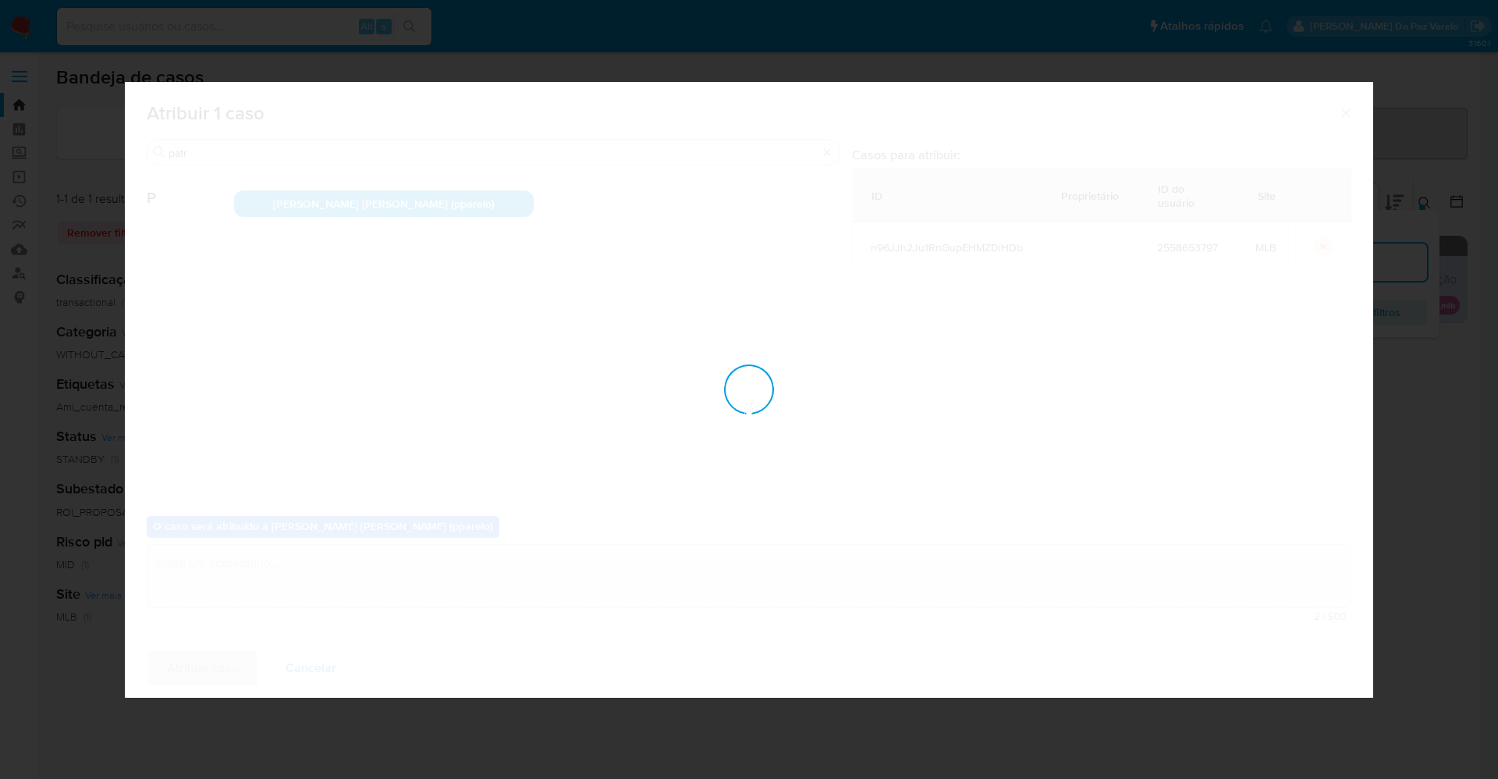
checkbox input "false"
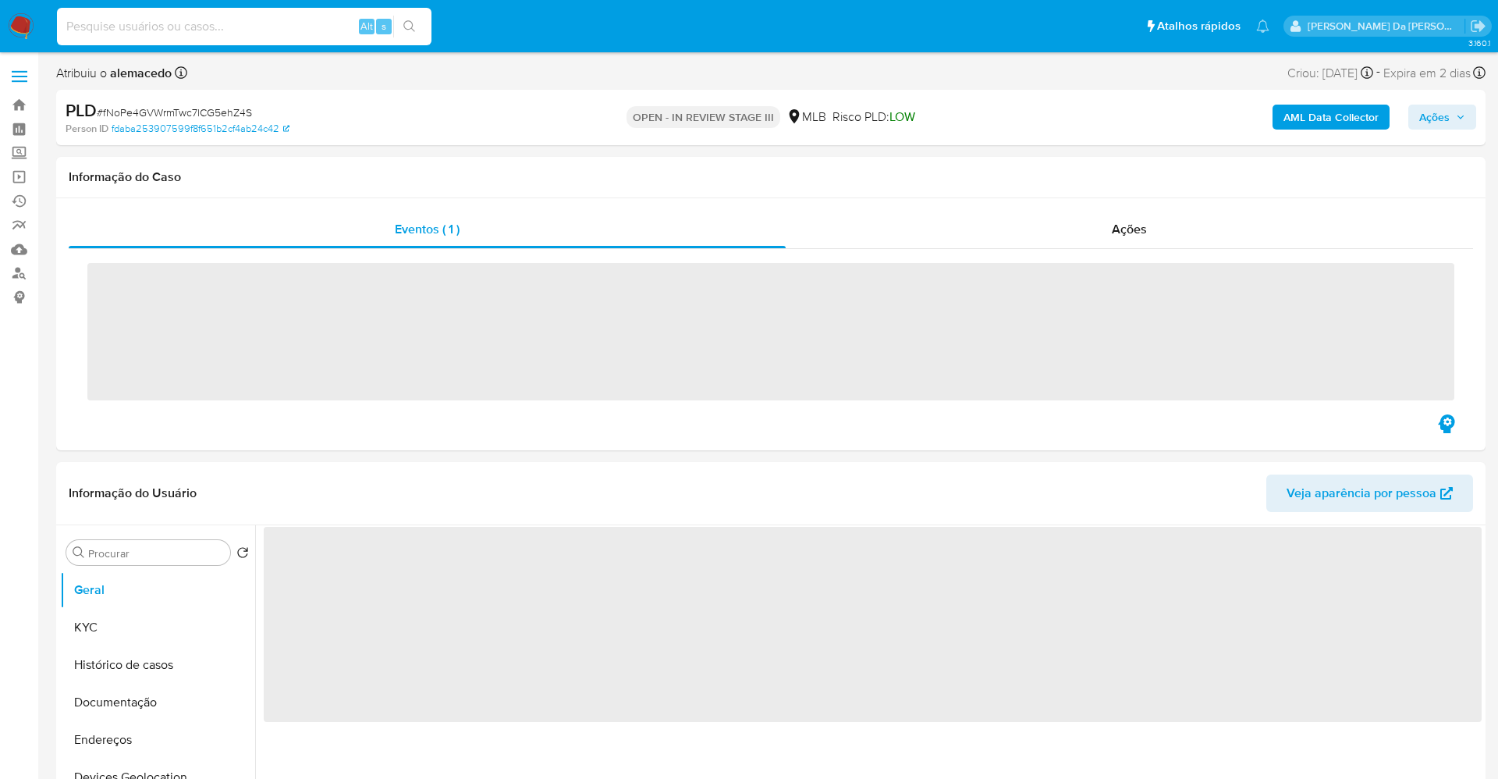
click at [231, 20] on input at bounding box center [244, 26] width 375 height 20
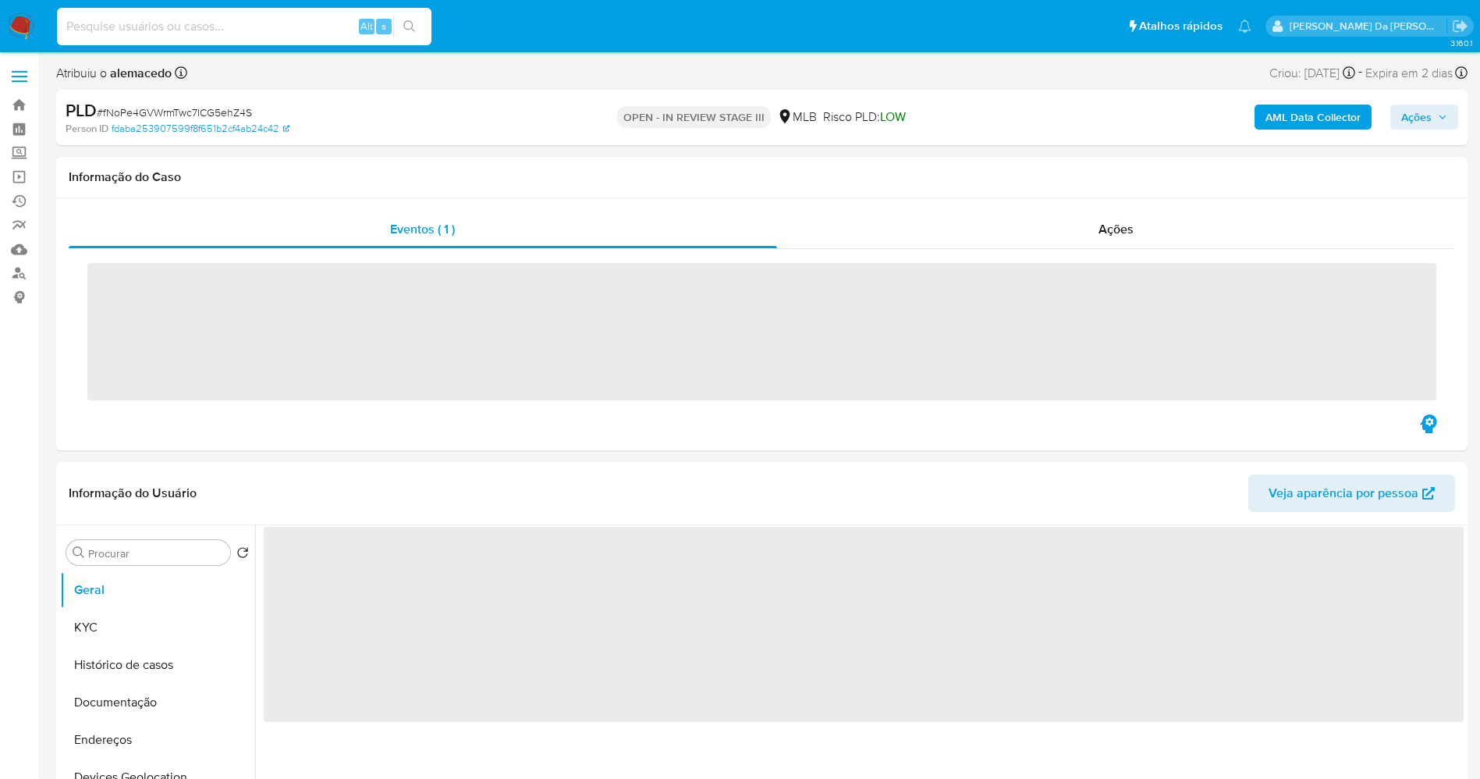
click at [233, 22] on input at bounding box center [244, 26] width 375 height 20
paste input "61544439000170"
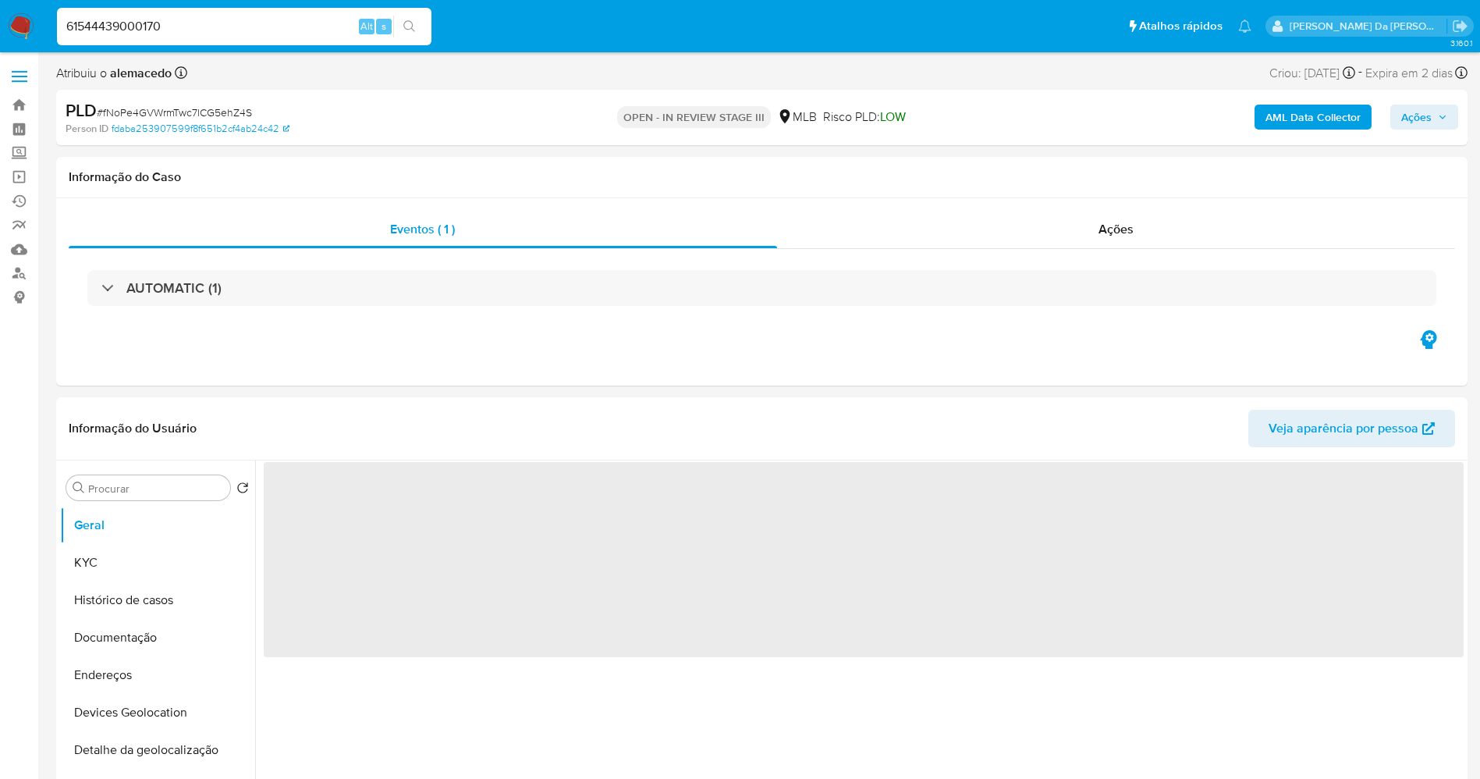
type input "61544439000170"
click at [418, 22] on button "search-icon" at bounding box center [409, 27] width 32 height 22
select select "10"
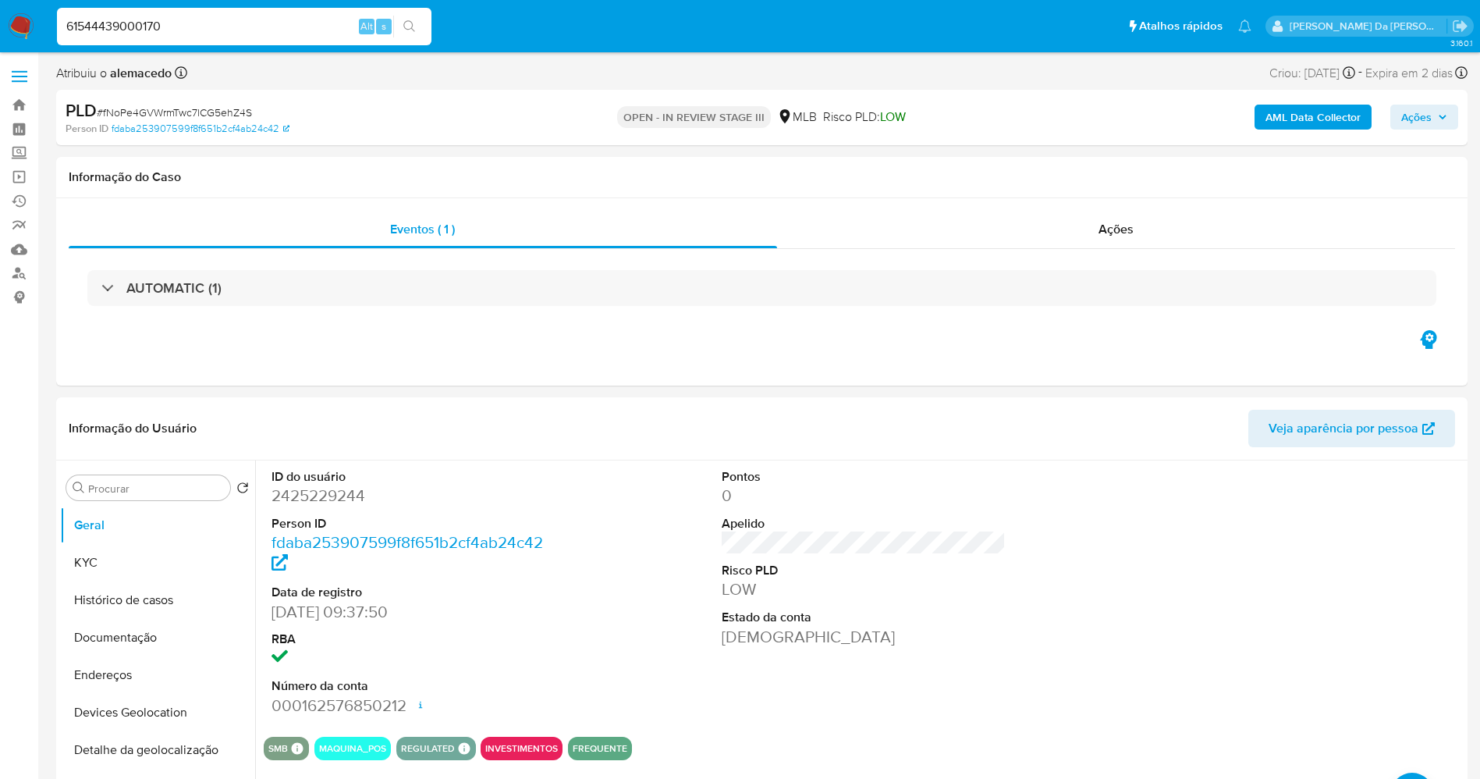
click at [215, 20] on input "61544439000170" at bounding box center [244, 26] width 375 height 20
paste input "n96JJh2Ju1RnGupEHMZDiHDb"
type input "n96JJh2Ju1RnGupEHMZDiHDb"
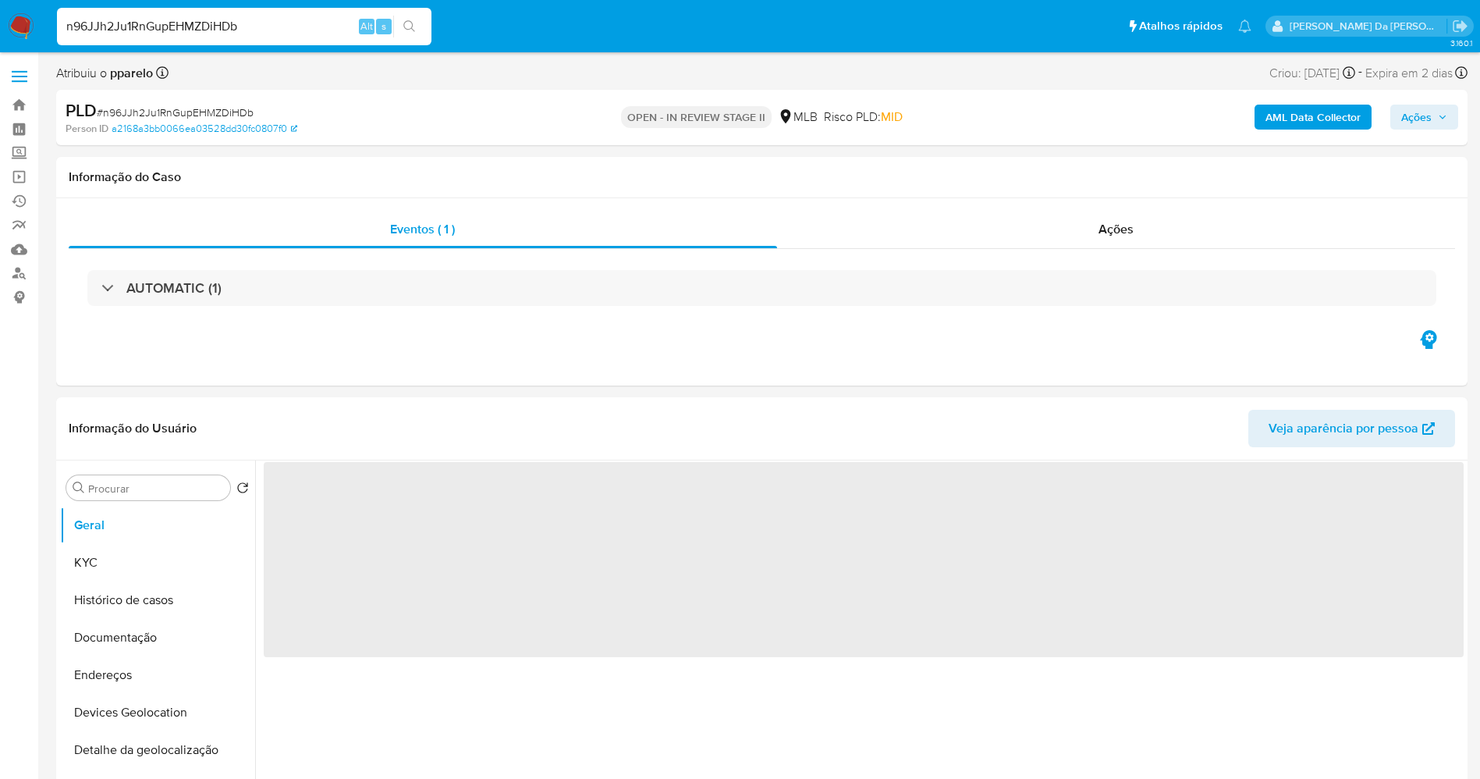
select select "10"
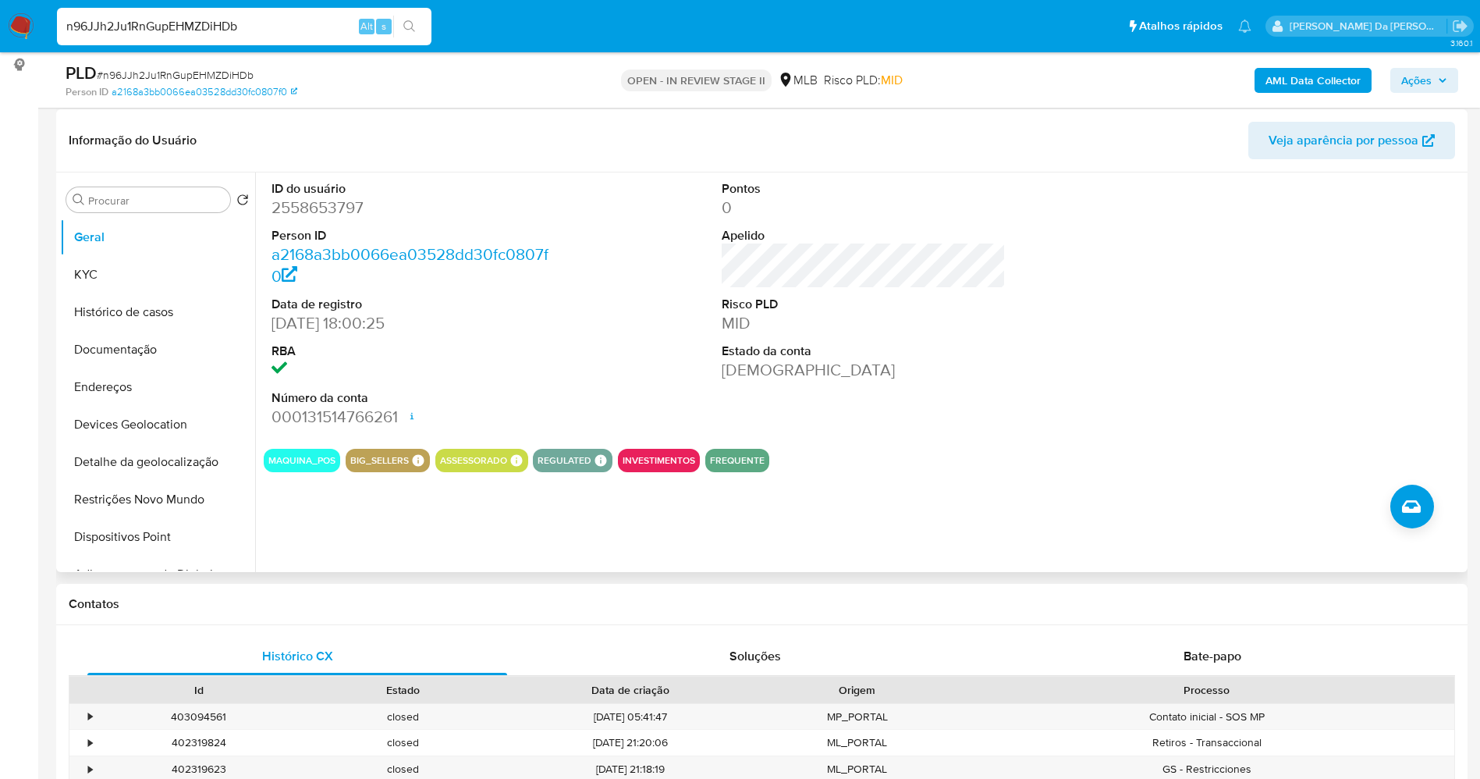
scroll to position [234, 0]
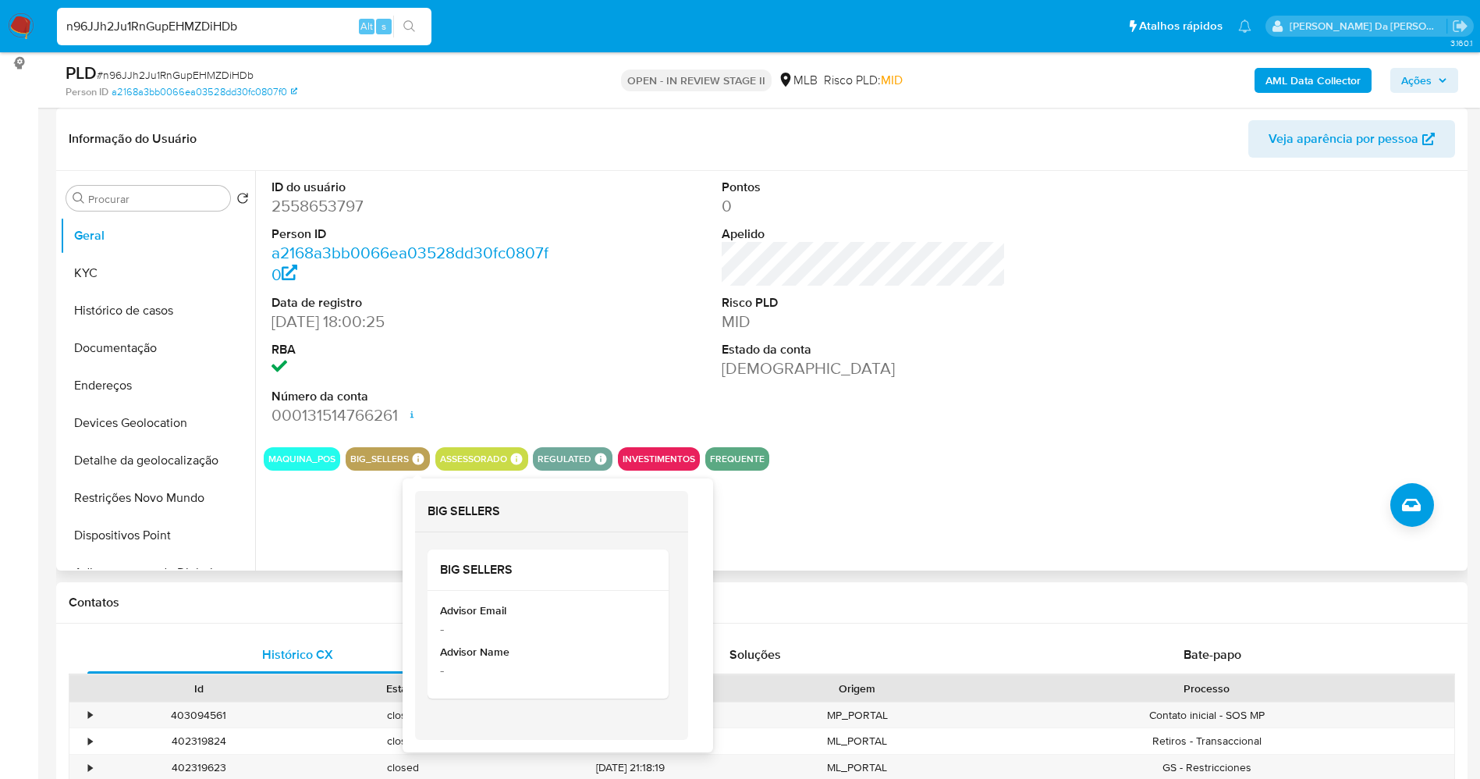
click at [413, 453] on icon at bounding box center [418, 459] width 14 height 14
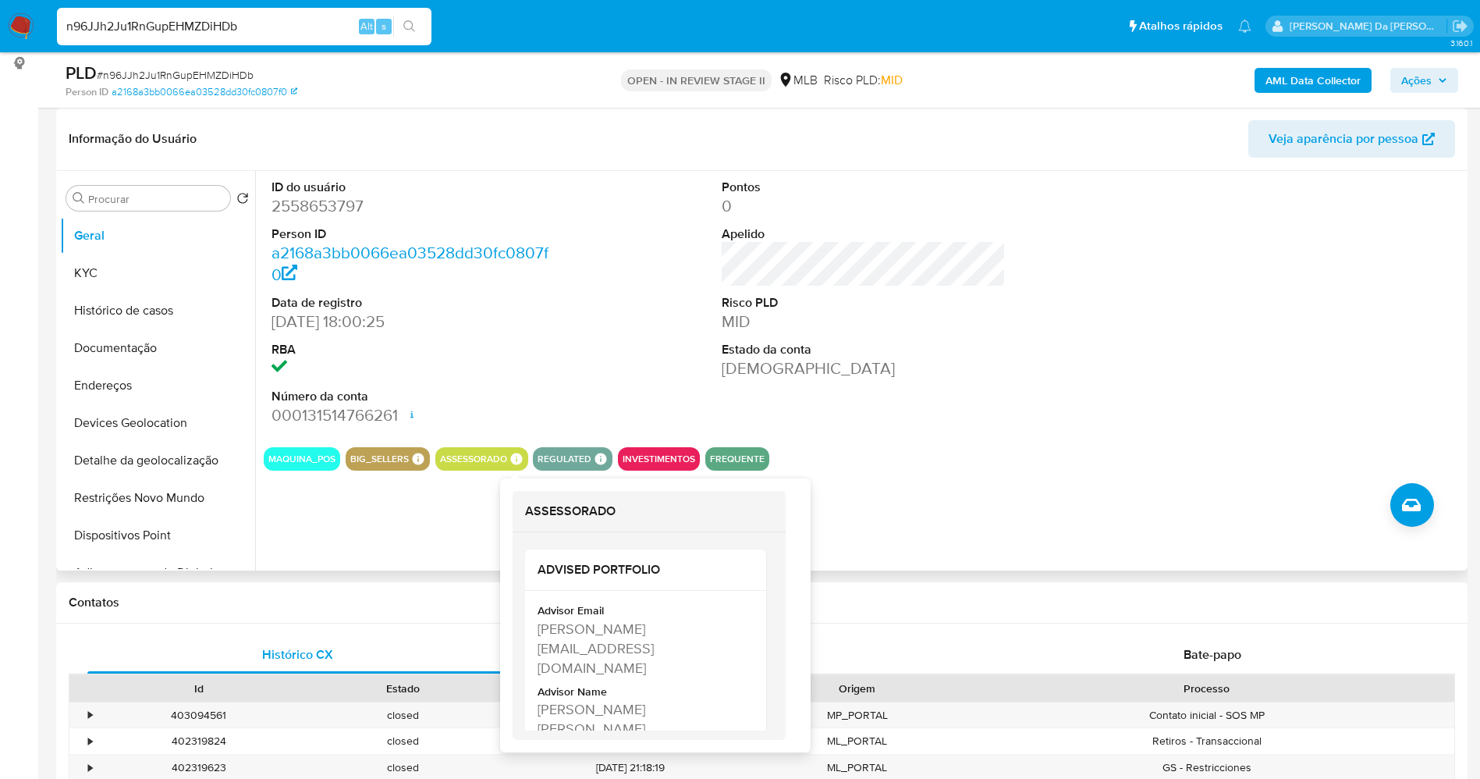
click at [517, 453] on icon at bounding box center [517, 459] width 14 height 14
click at [544, 629] on div "[PERSON_NAME][EMAIL_ADDRESS][DOMAIN_NAME]" at bounding box center [644, 648] width 213 height 59
drag, startPoint x: 544, startPoint y: 629, endPoint x: 579, endPoint y: 651, distance: 41.4
click at [579, 651] on div "[PERSON_NAME][EMAIL_ADDRESS][DOMAIN_NAME]" at bounding box center [644, 648] width 213 height 59
copy div "[PERSON_NAME][EMAIL_ADDRESS][DOMAIN_NAME]"
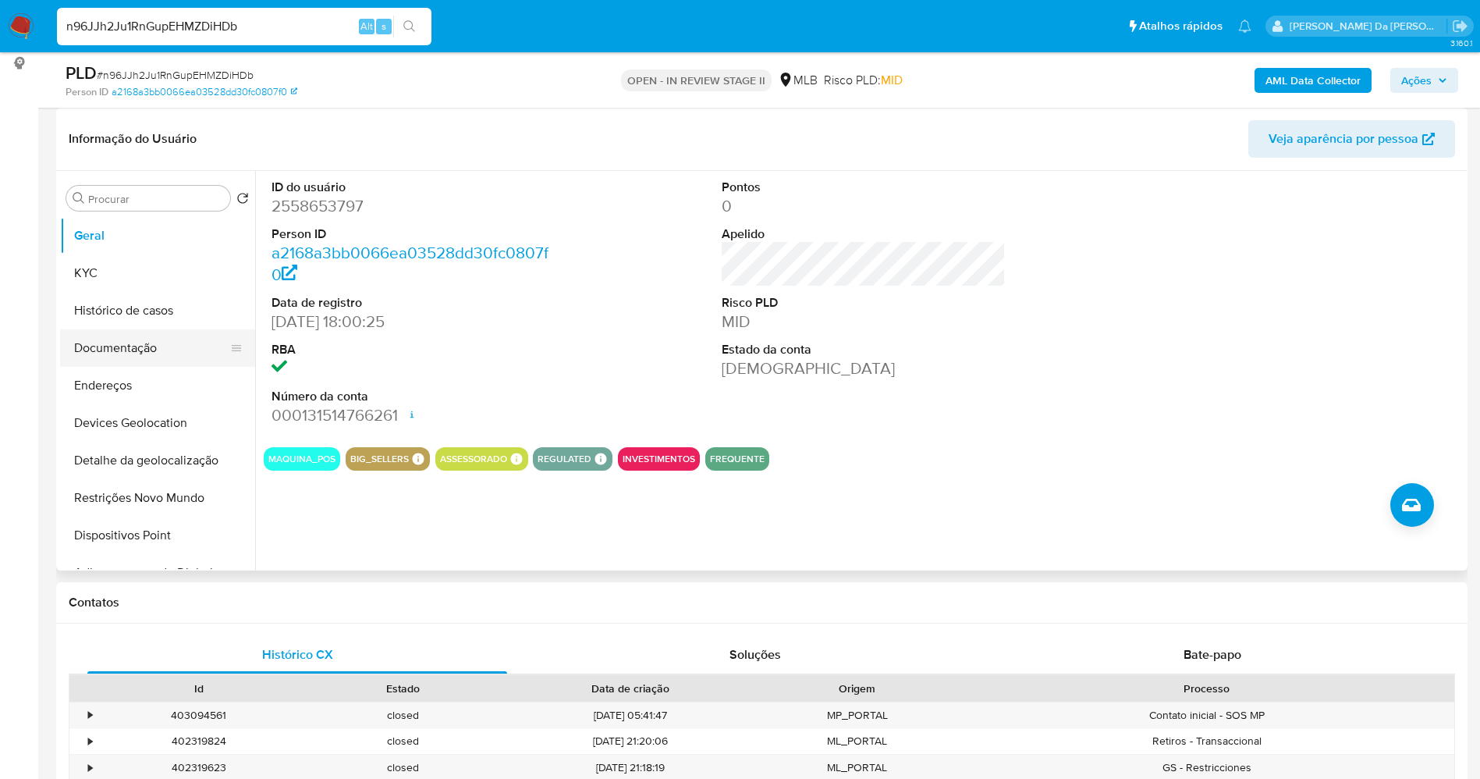
click at [137, 336] on button "Documentação" at bounding box center [151, 347] width 183 height 37
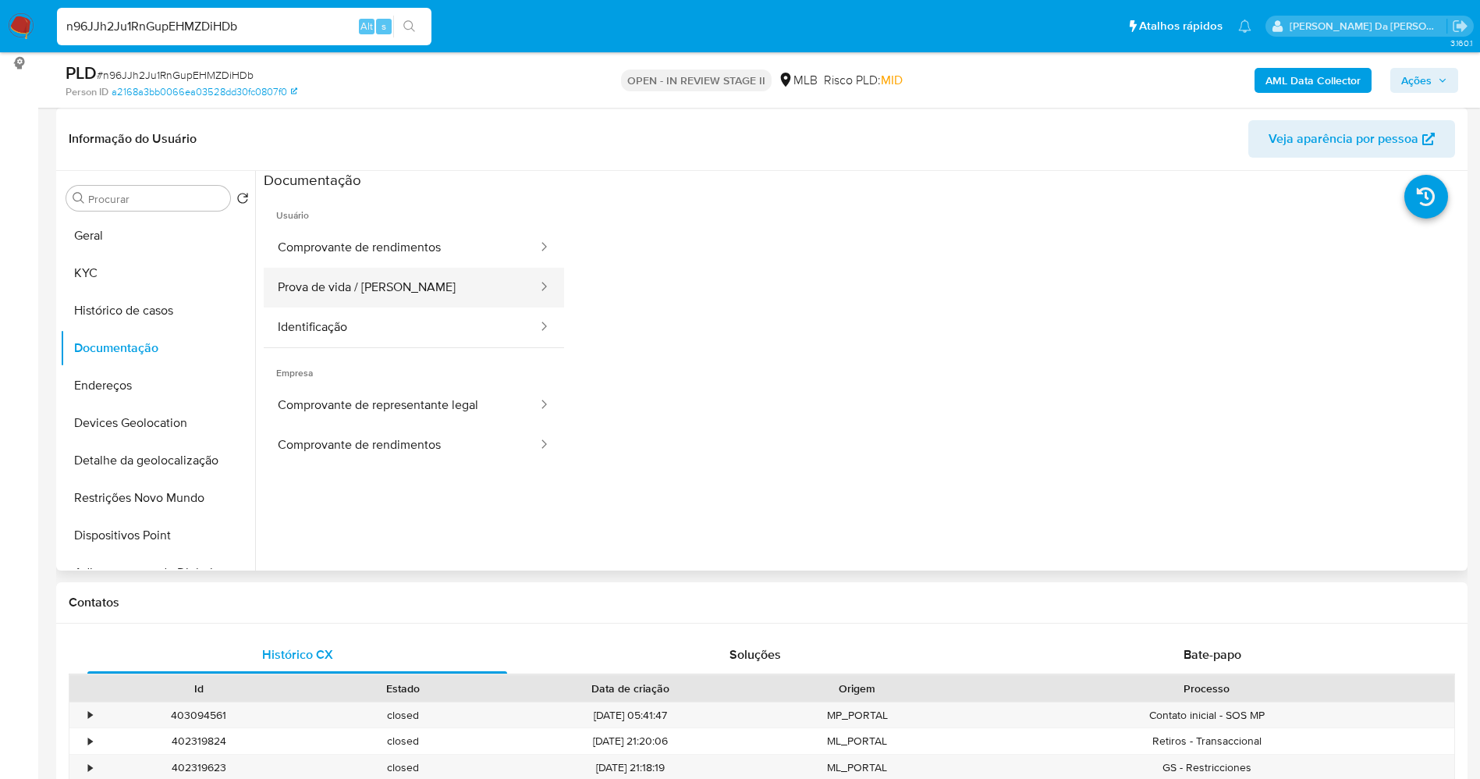
click at [390, 294] on button "Prova de vida / [PERSON_NAME]" at bounding box center [401, 288] width 275 height 40
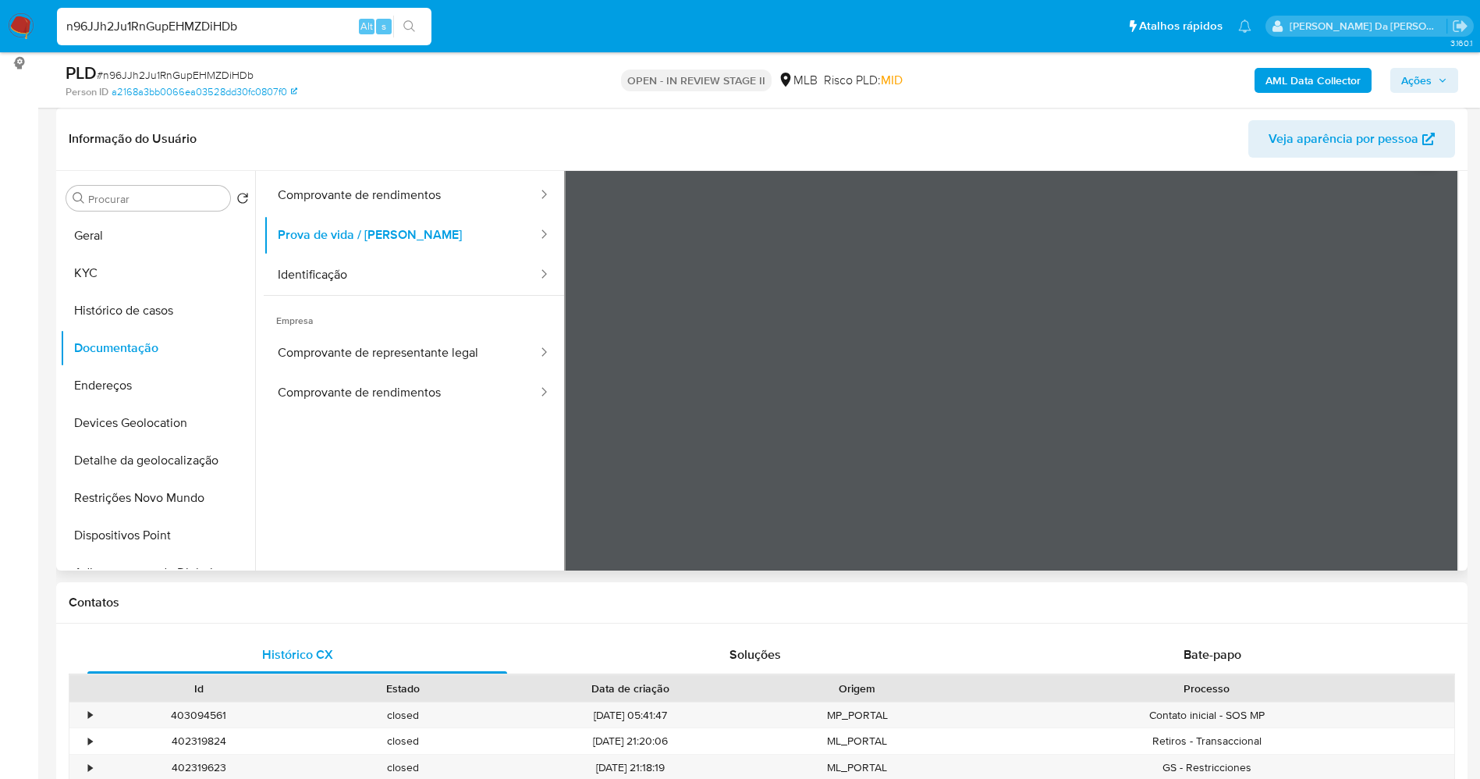
scroll to position [0, 0]
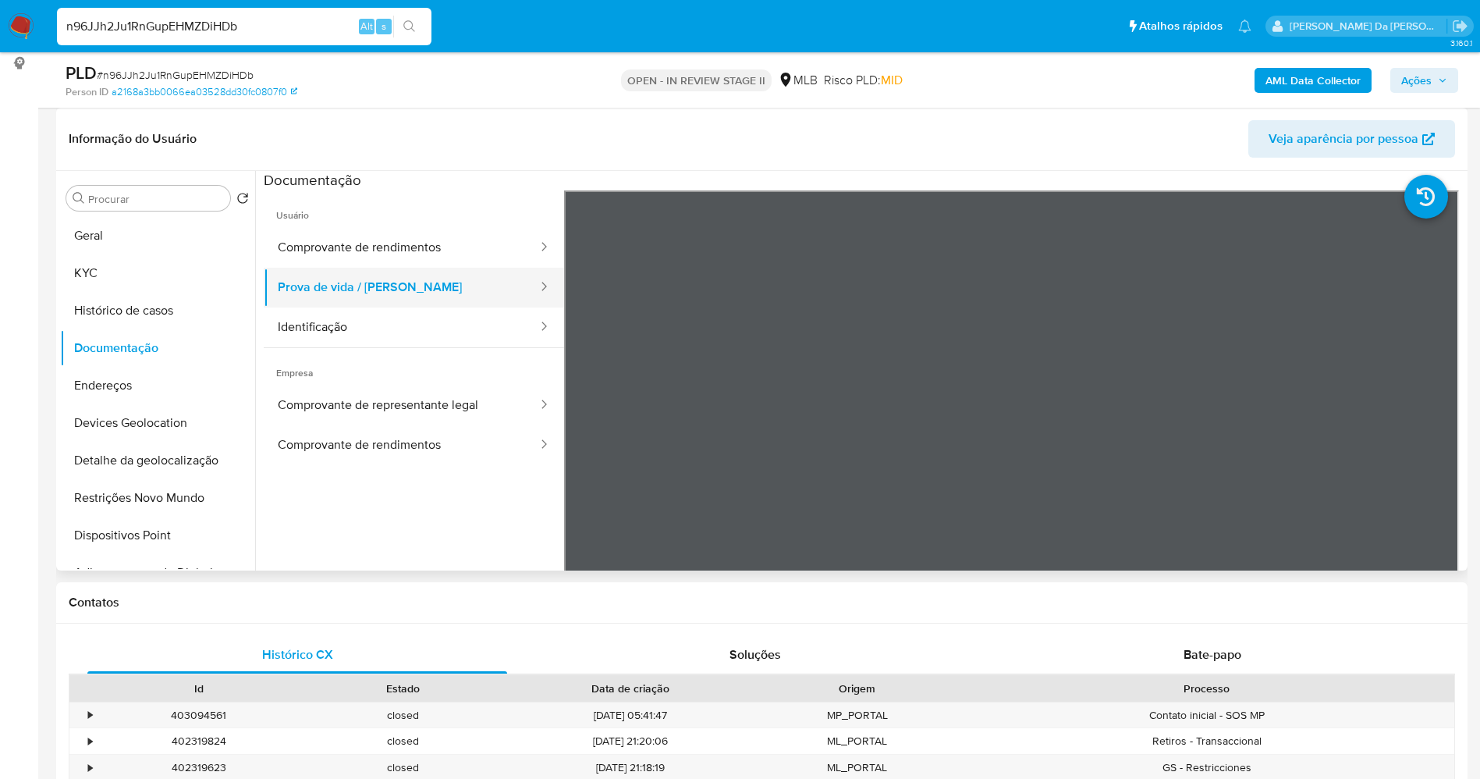
click at [383, 290] on button "Prova de vida / [PERSON_NAME]" at bounding box center [401, 288] width 275 height 40
